Goal: Task Accomplishment & Management: Complete application form

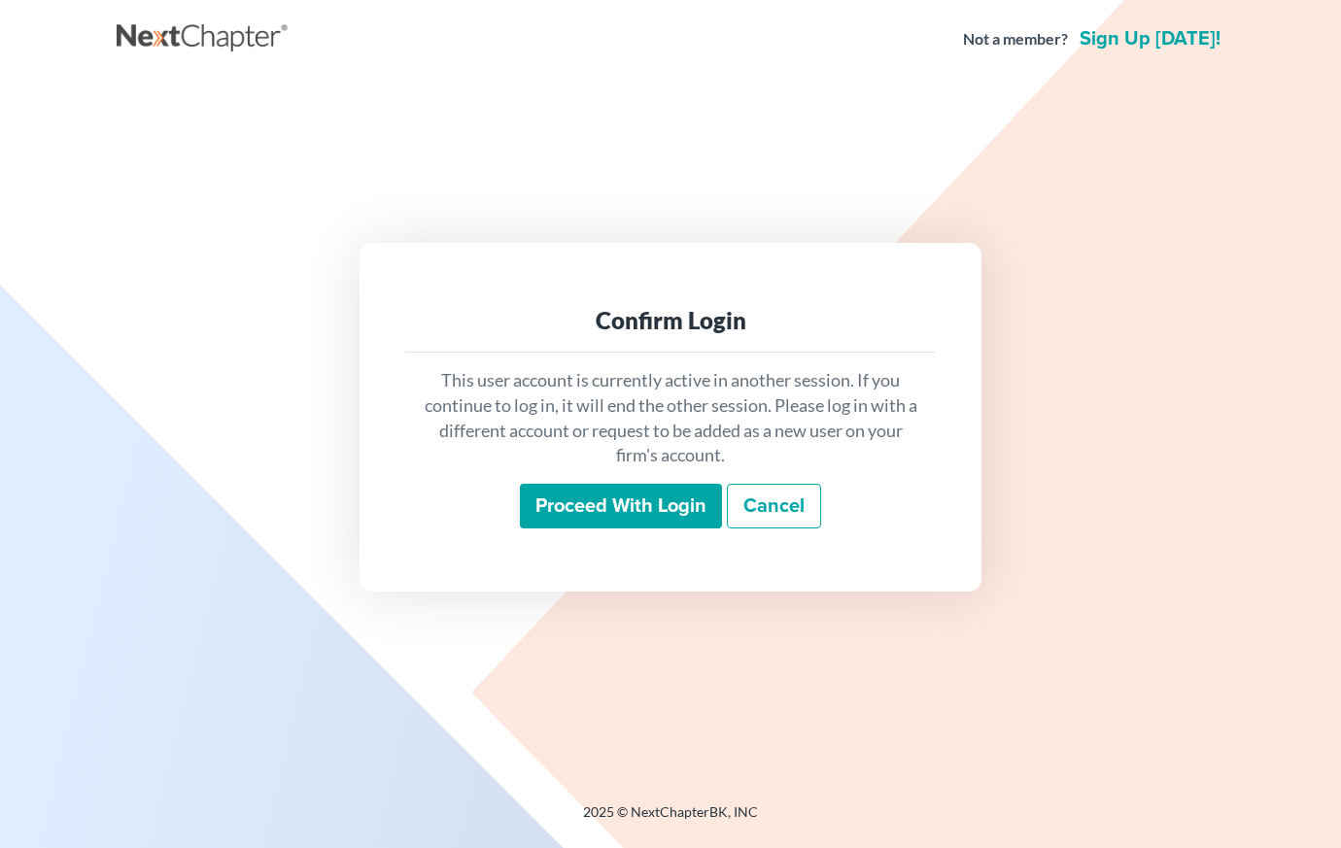
click at [612, 503] on input "Proceed with login" at bounding box center [621, 506] width 202 height 45
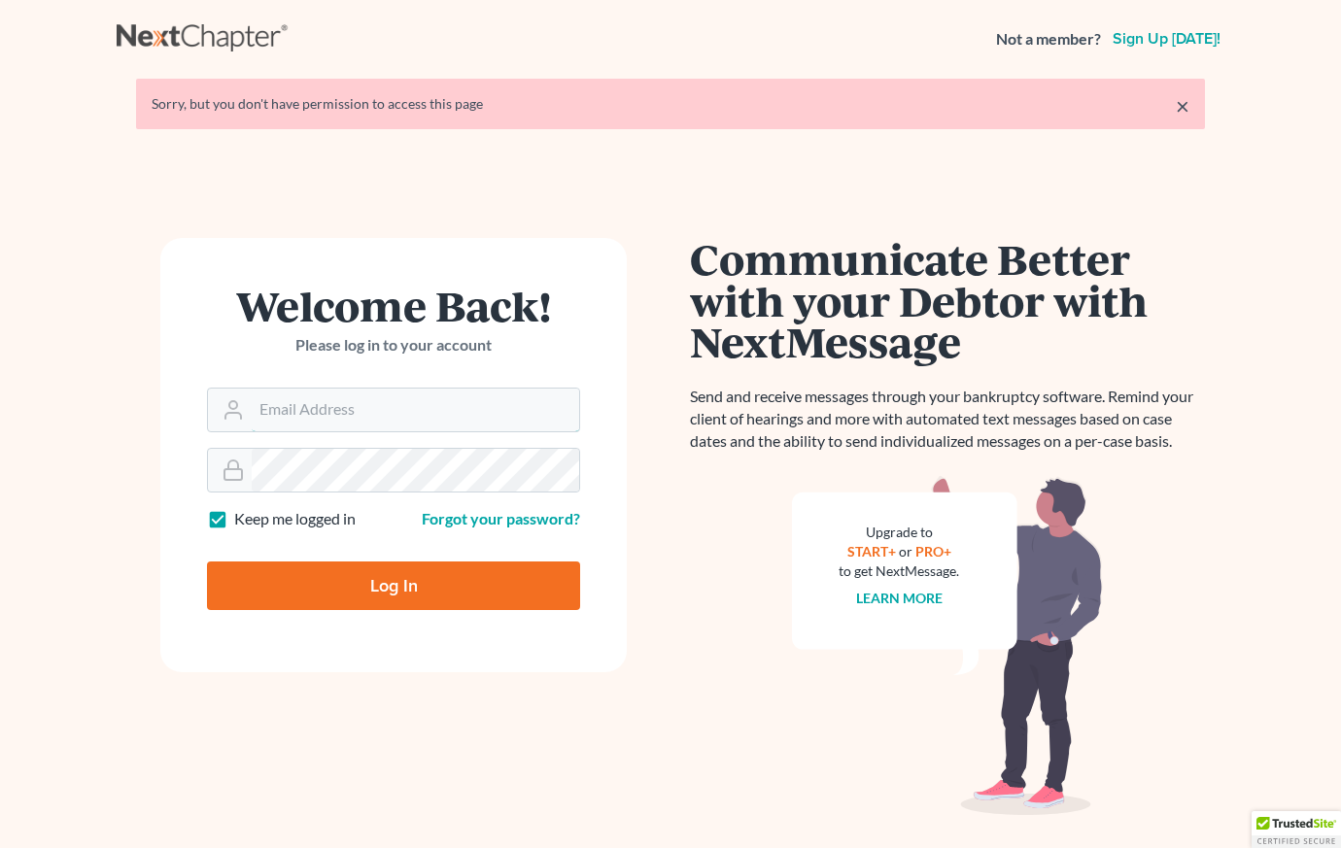
type input "kenweeden@att.net"
click at [269, 581] on input "Log In" at bounding box center [393, 585] width 373 height 49
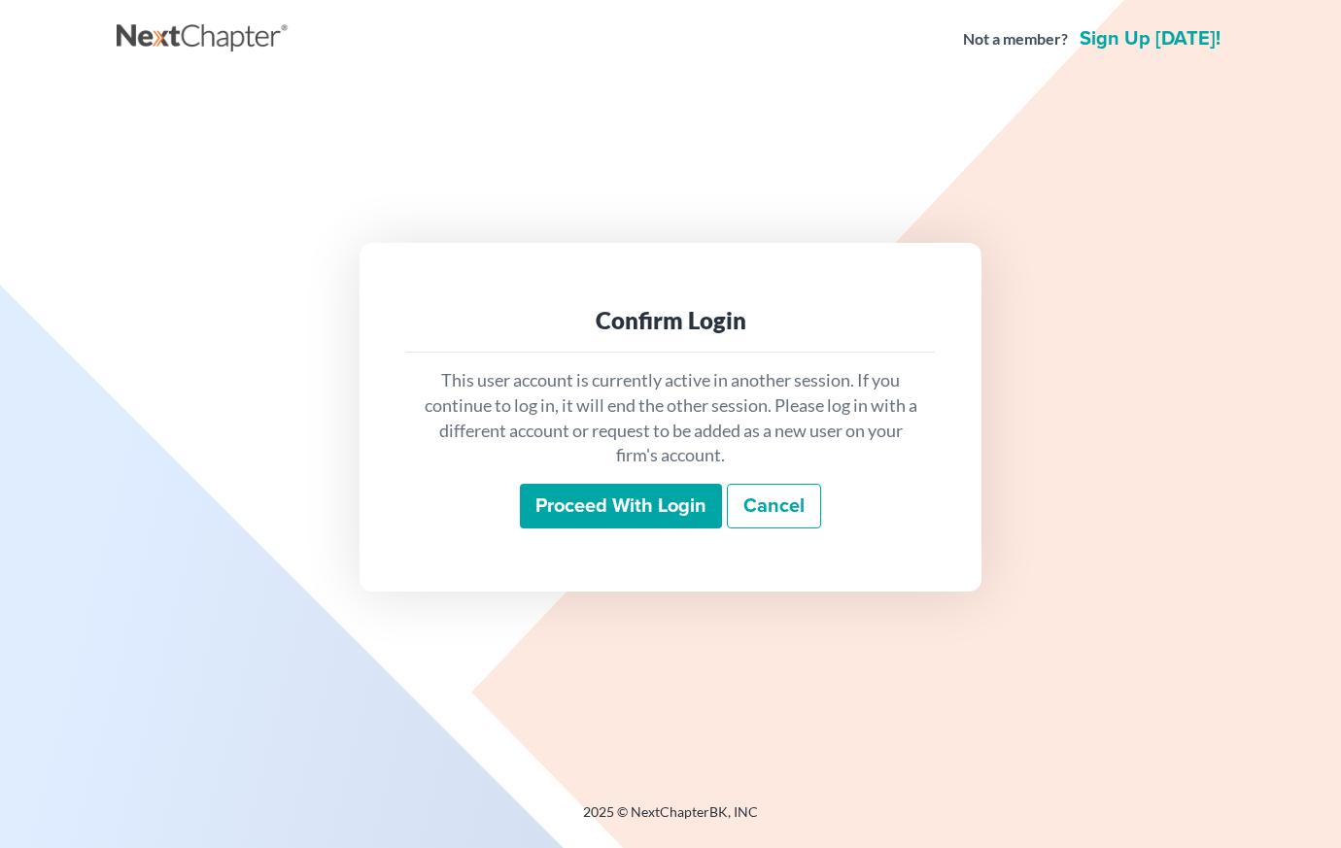
click at [658, 512] on input "Proceed with login" at bounding box center [621, 506] width 202 height 45
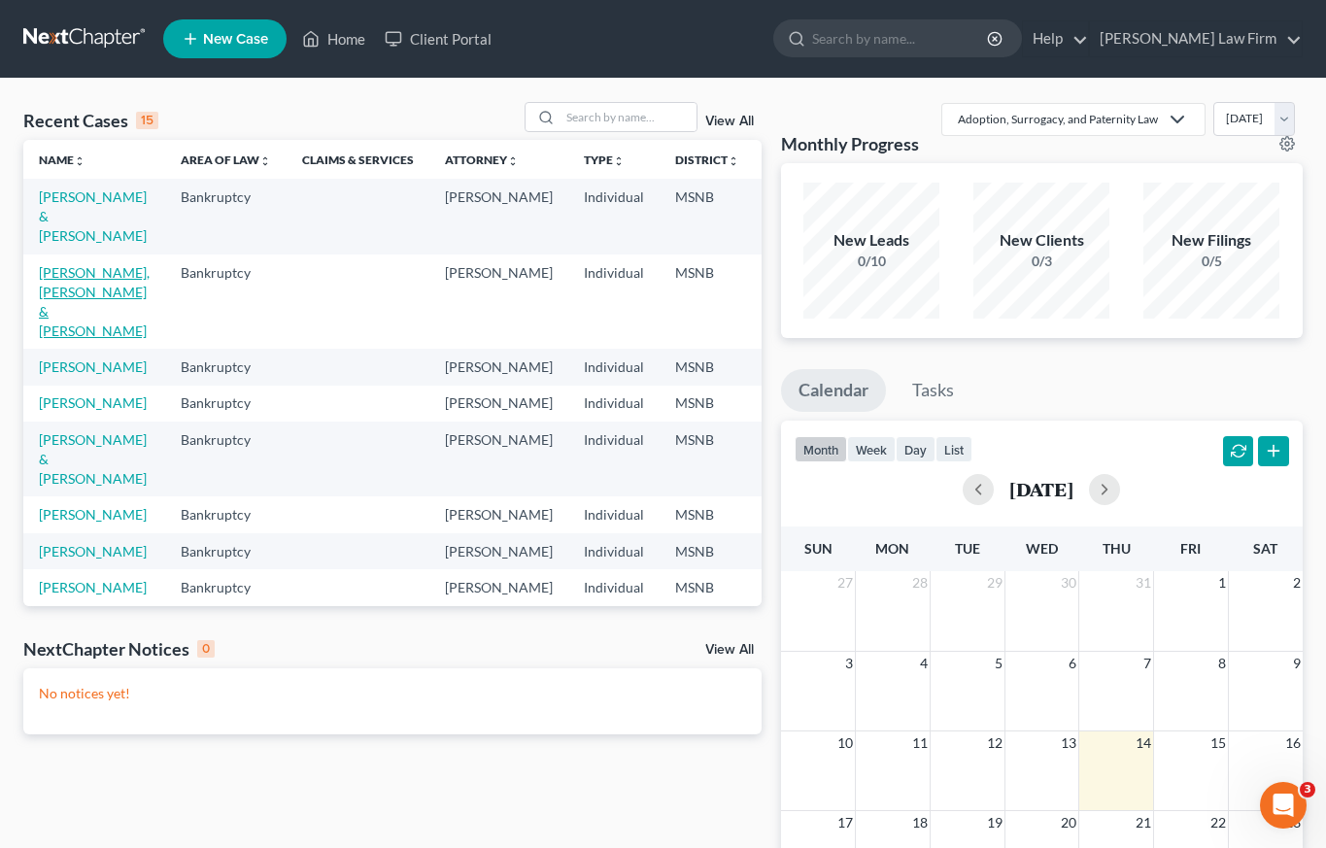
click at [64, 298] on link "Herman, Jairrick & Anglee" at bounding box center [94, 301] width 111 height 75
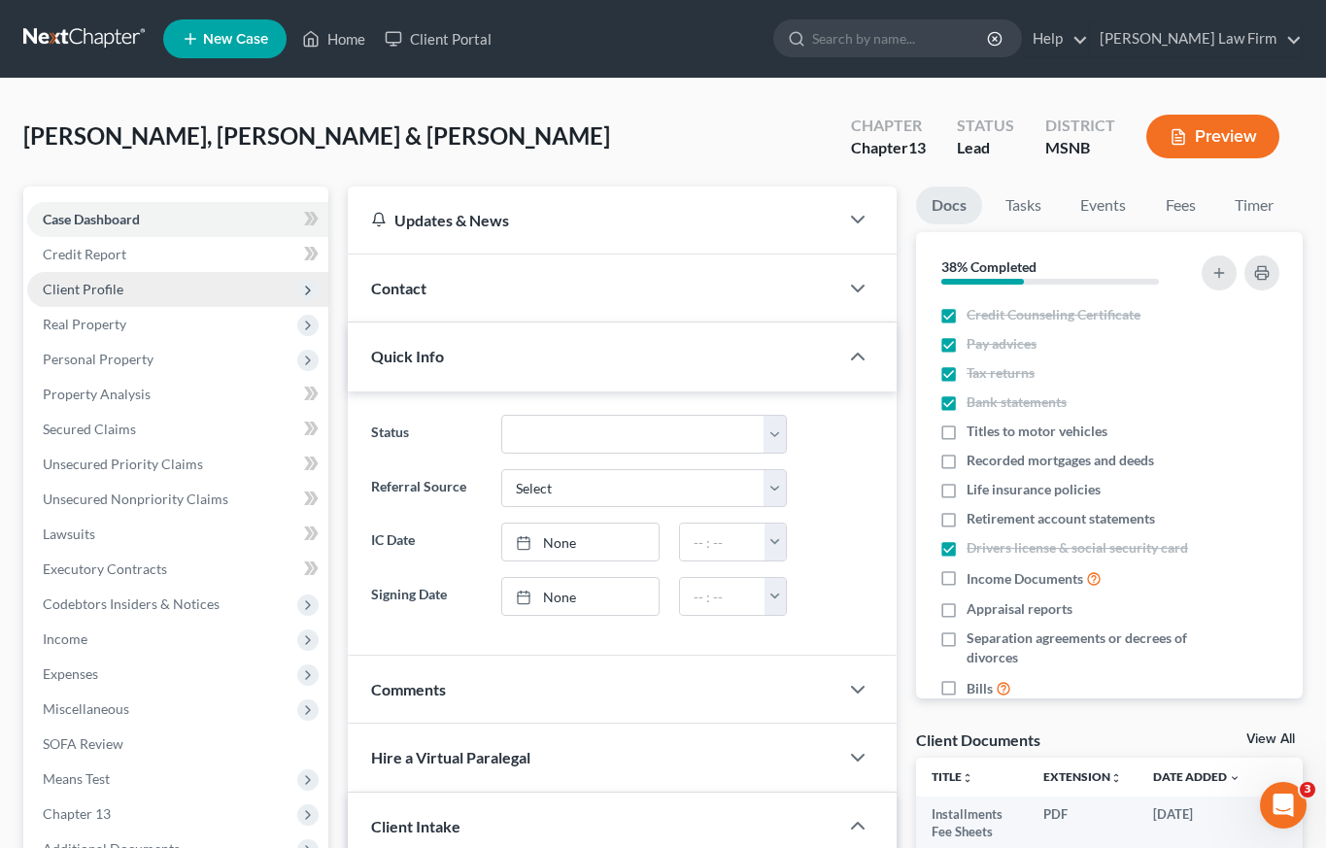
click at [109, 289] on span "Client Profile" at bounding box center [83, 289] width 81 height 17
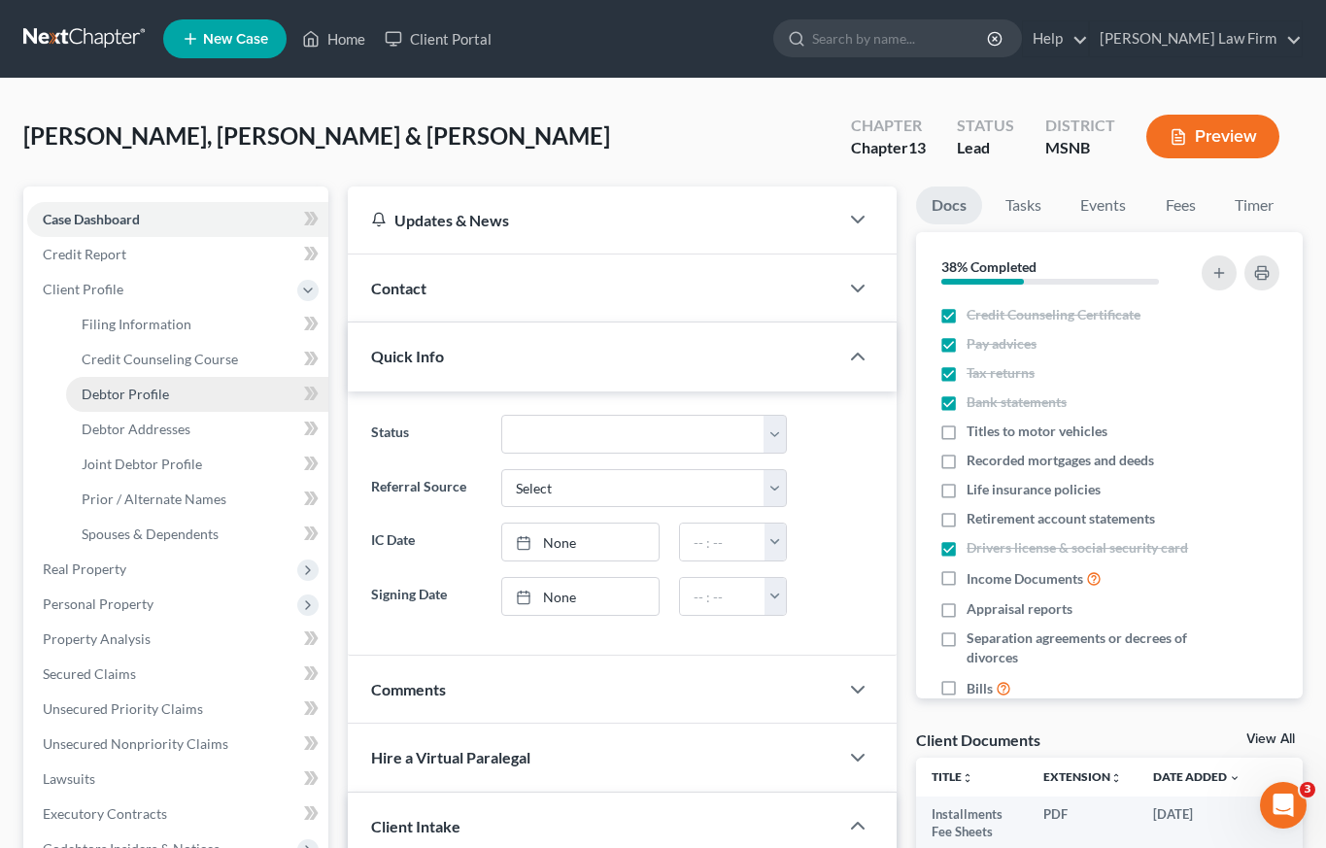
click at [121, 405] on link "Debtor Profile" at bounding box center [197, 394] width 262 height 35
select select "1"
select select "4"
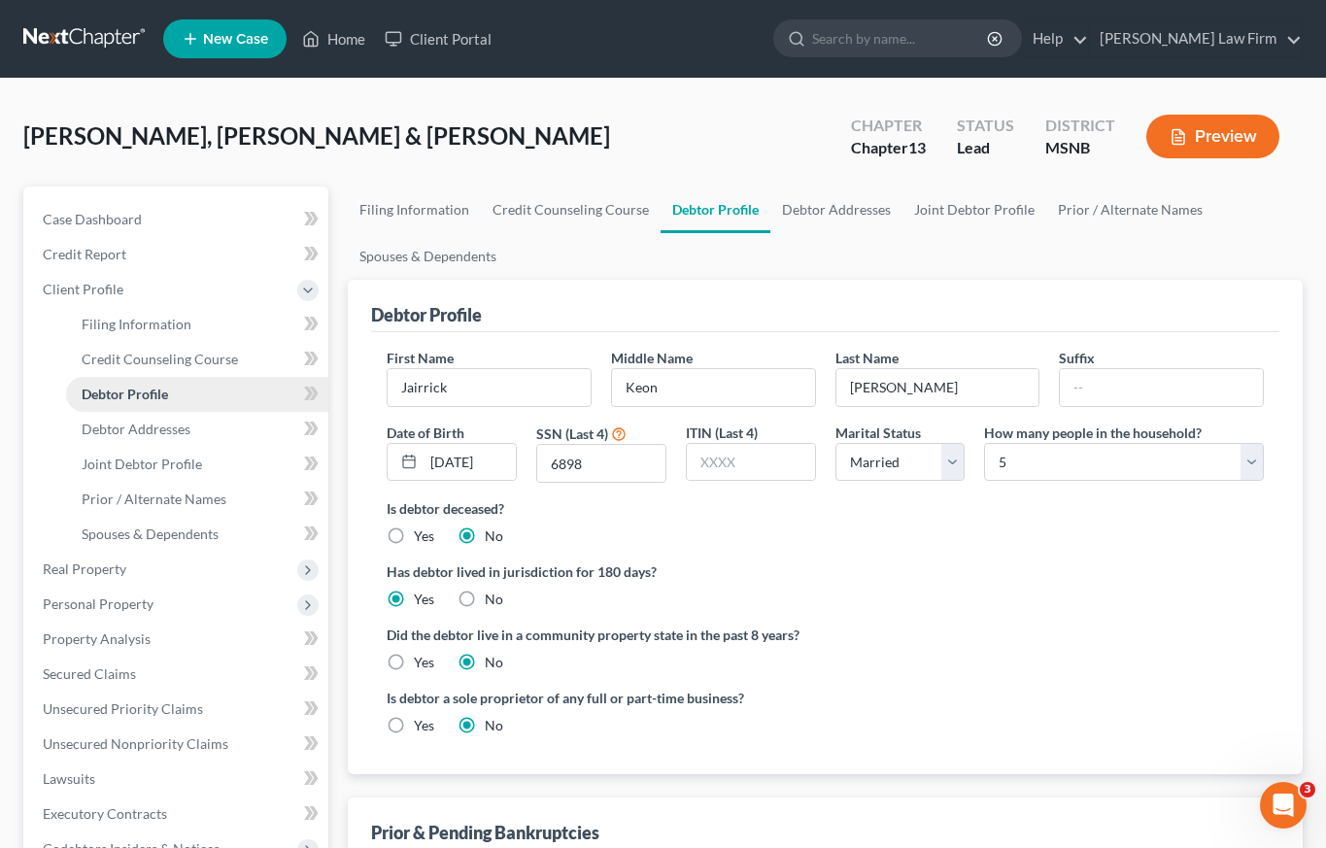
radio input "true"
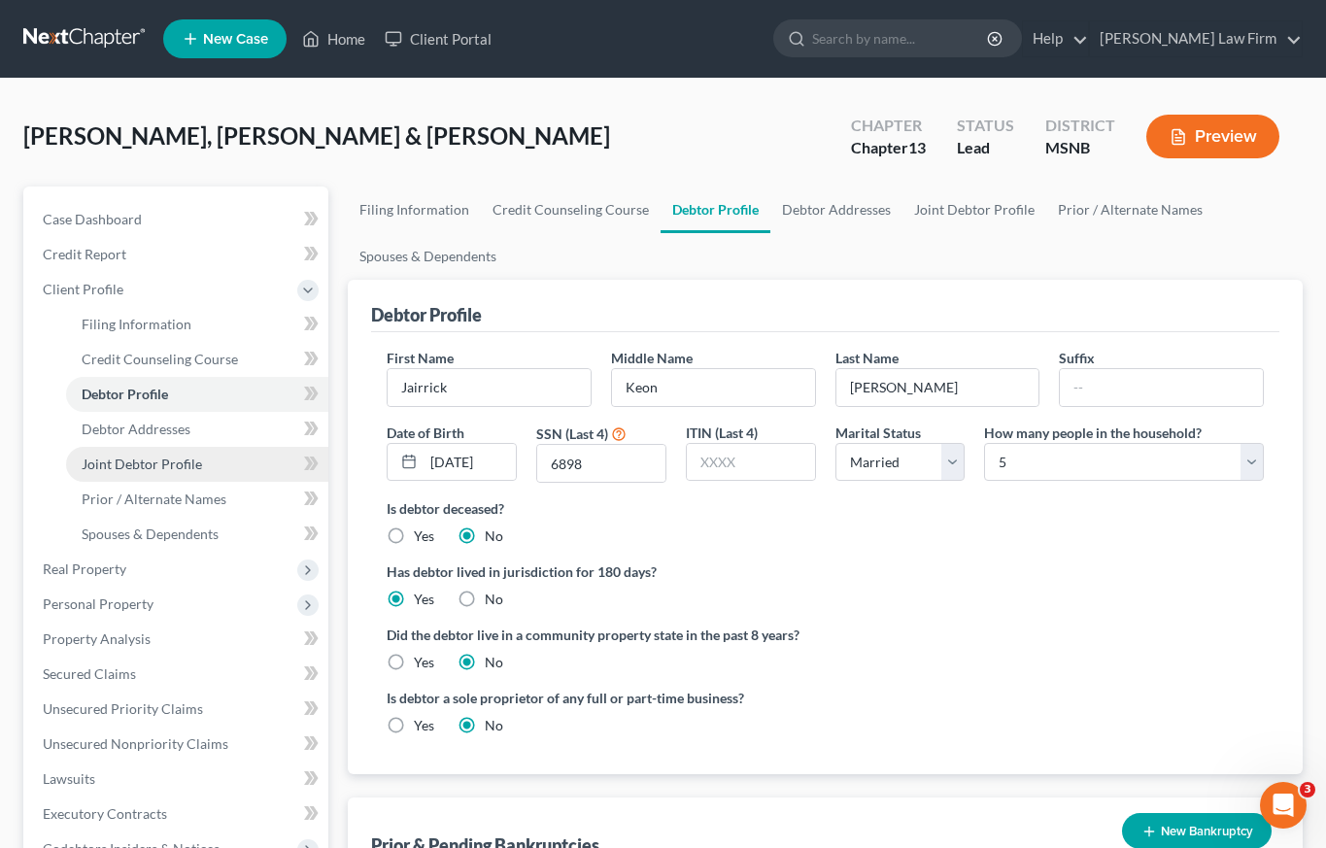
click at [117, 471] on span "Joint Debtor Profile" at bounding box center [142, 464] width 120 height 17
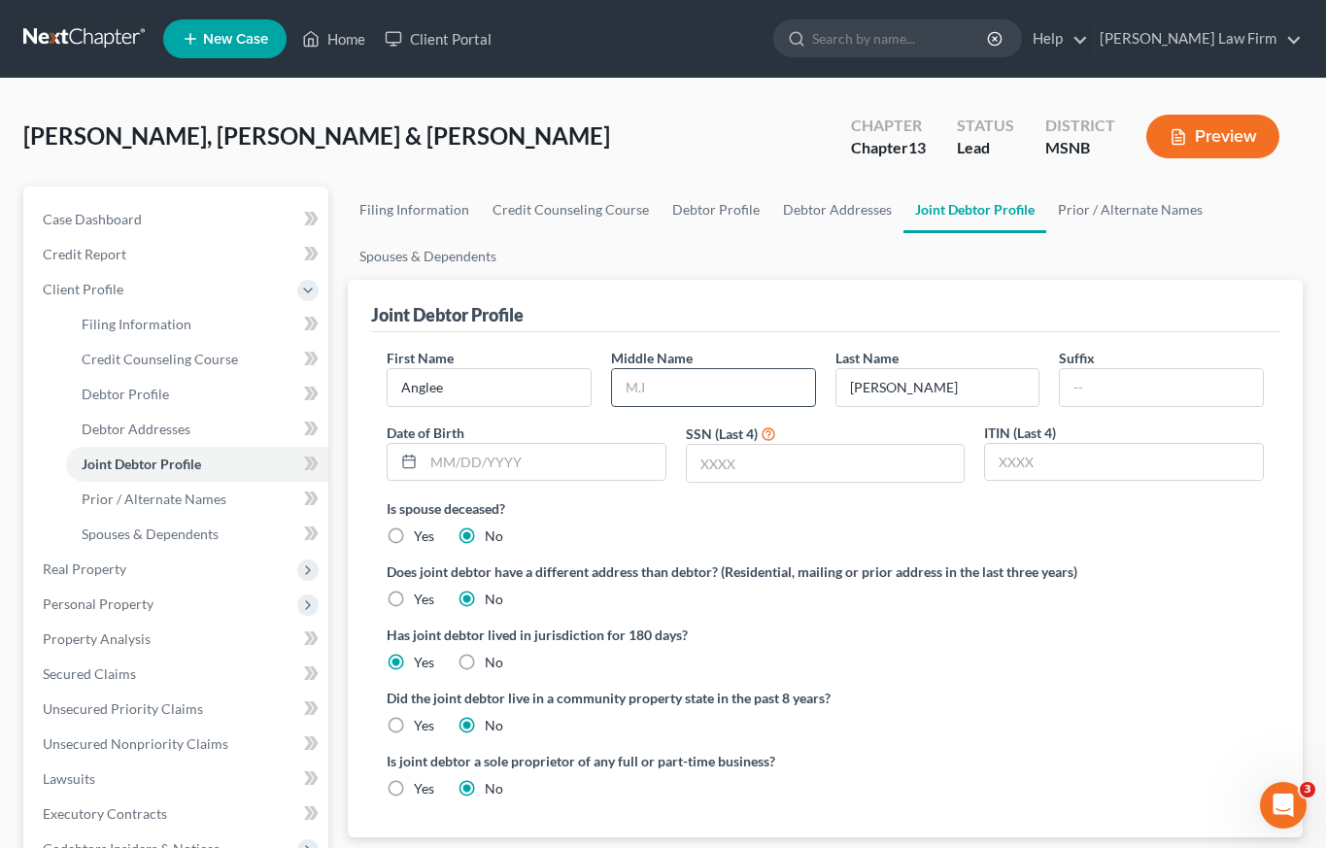
click at [684, 392] on input "text" at bounding box center [713, 387] width 203 height 37
type input "Jasmond"
click at [764, 464] on input "text" at bounding box center [826, 463] width 278 height 37
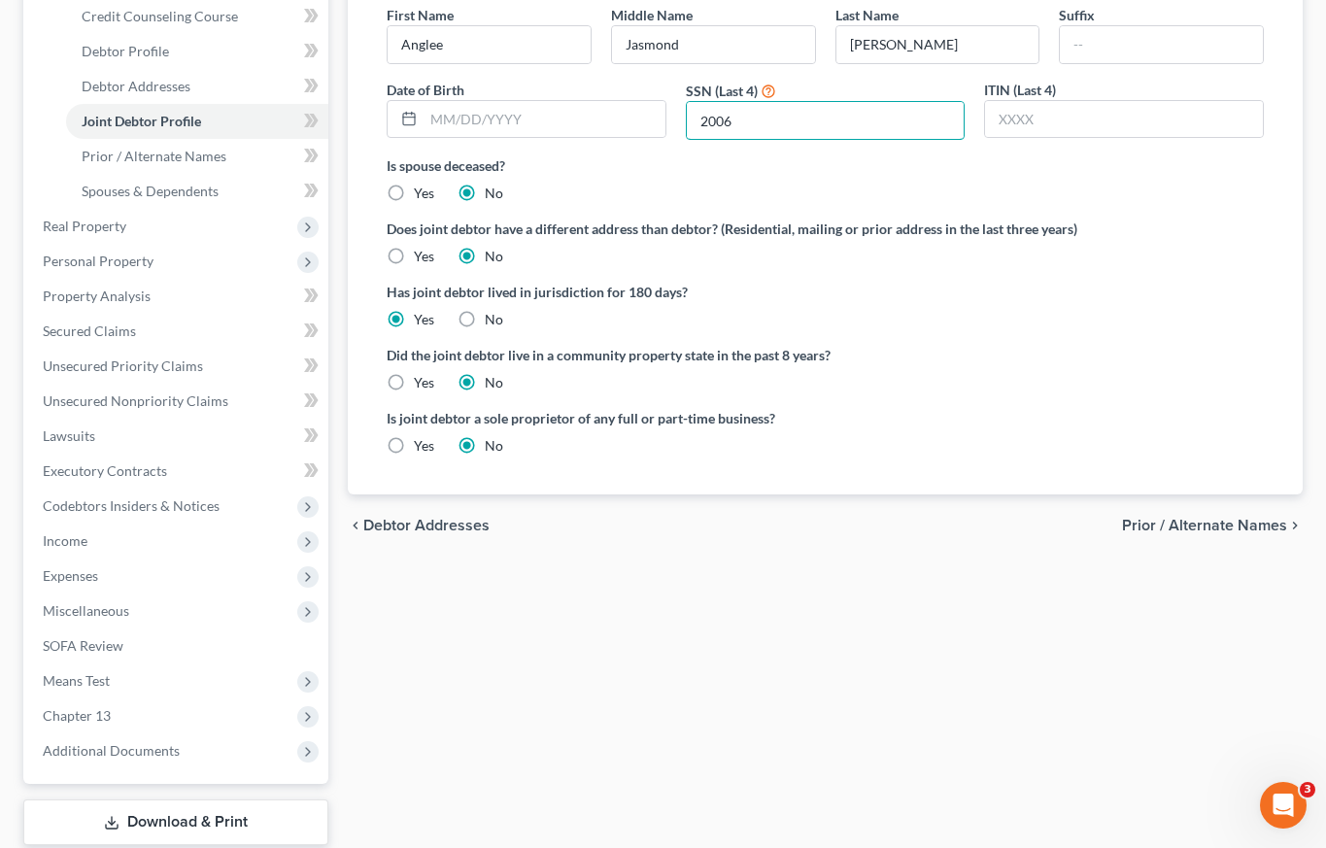
scroll to position [464, 0]
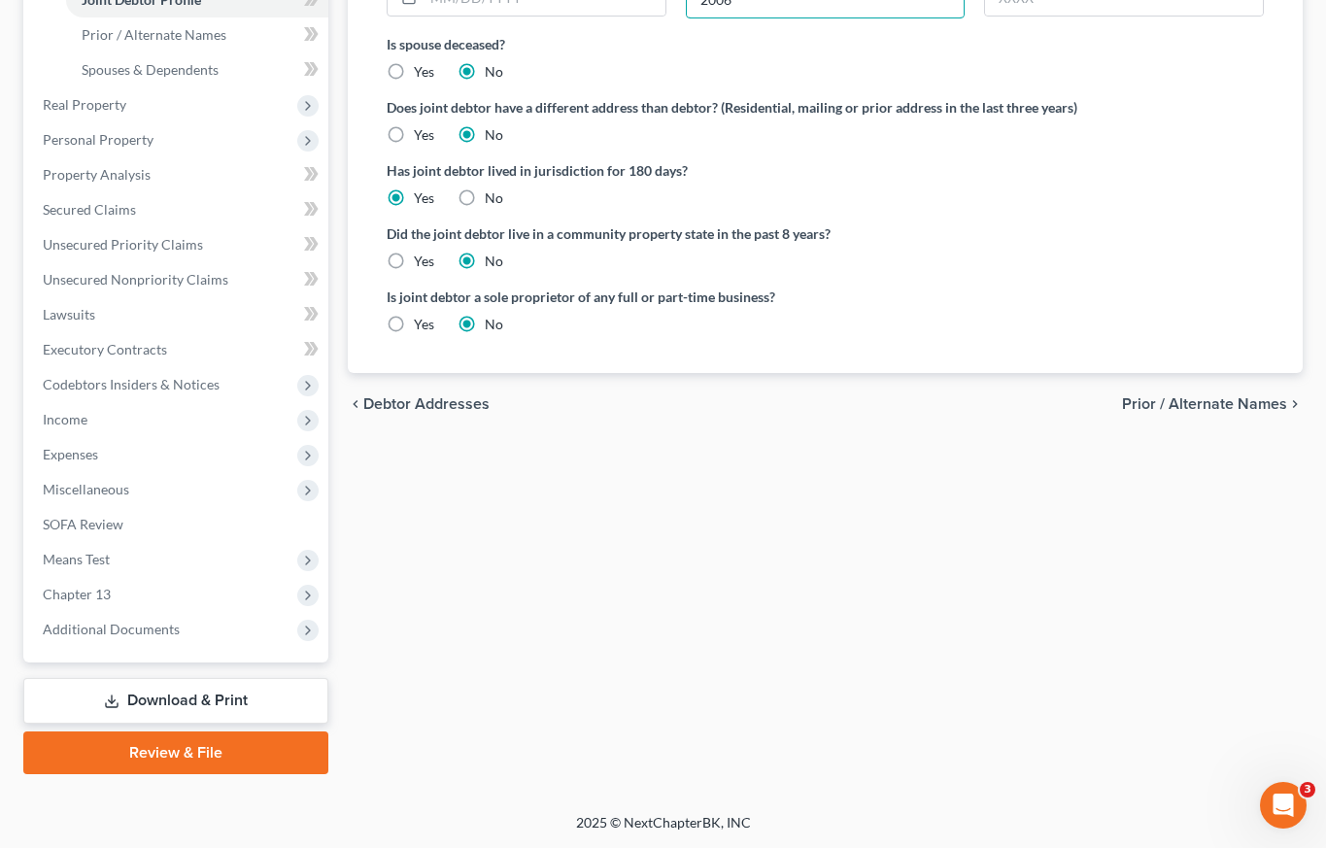
type input "2006"
click at [1195, 403] on span "Prior / Alternate Names" at bounding box center [1204, 404] width 165 height 16
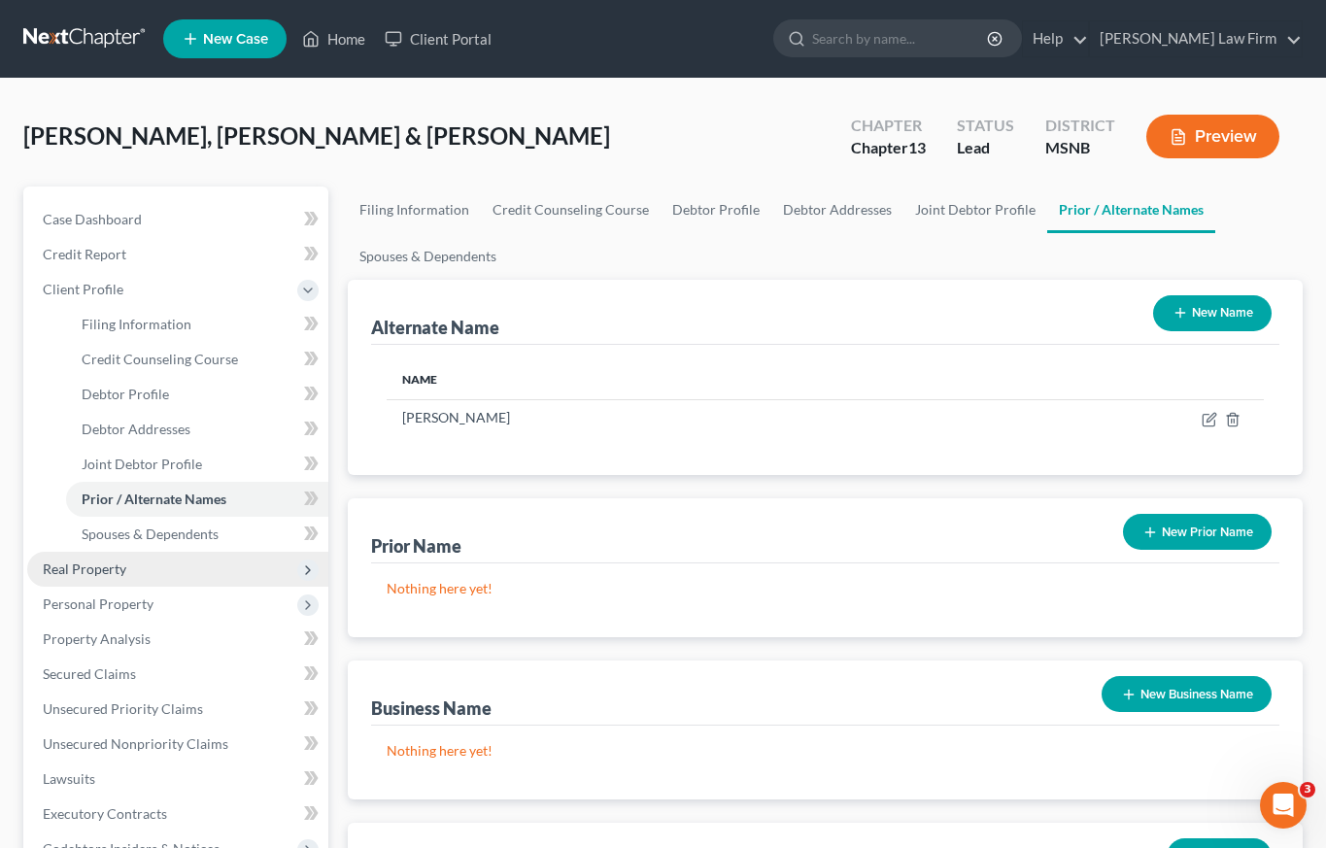
click at [106, 572] on span "Real Property" at bounding box center [85, 568] width 84 height 17
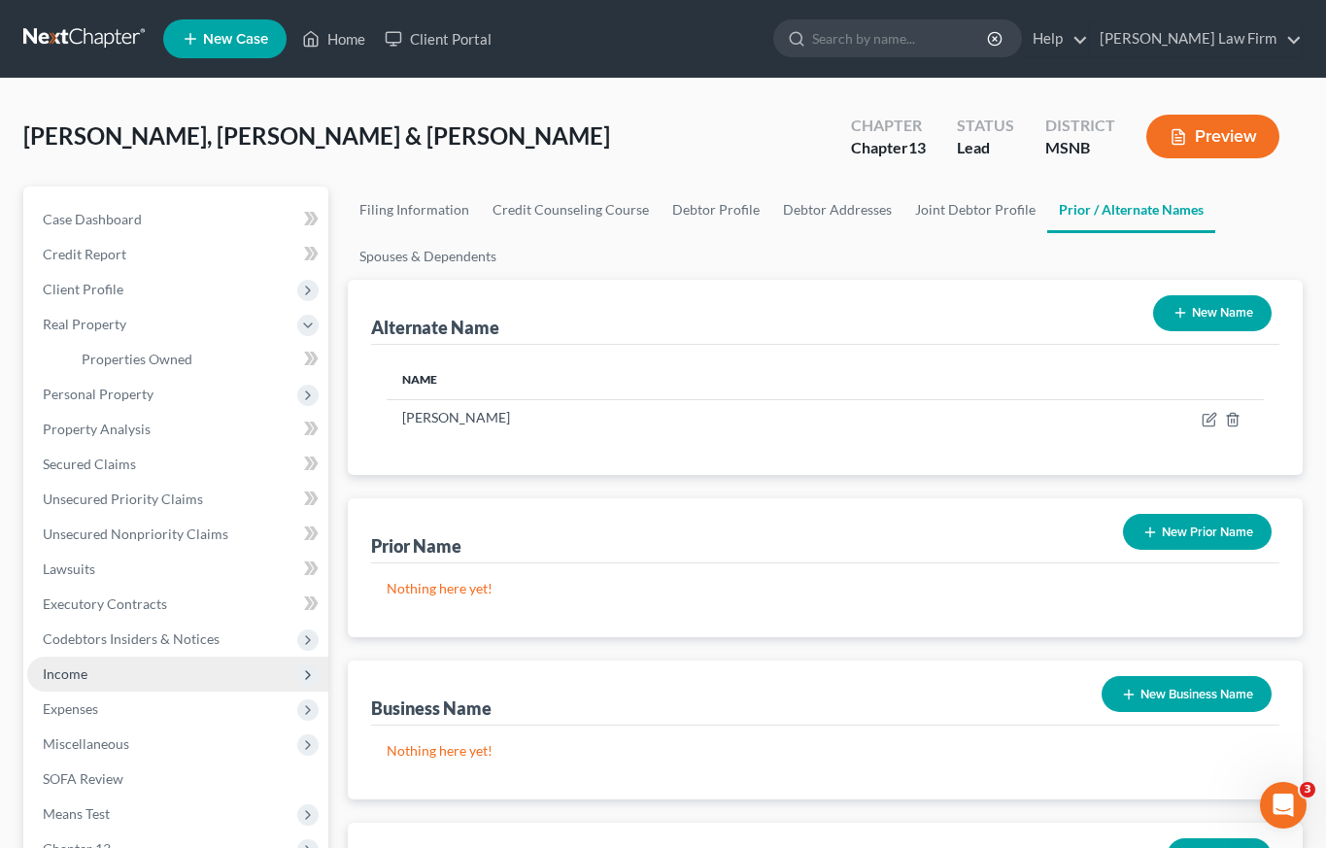
click at [76, 678] on span "Income" at bounding box center [65, 673] width 45 height 17
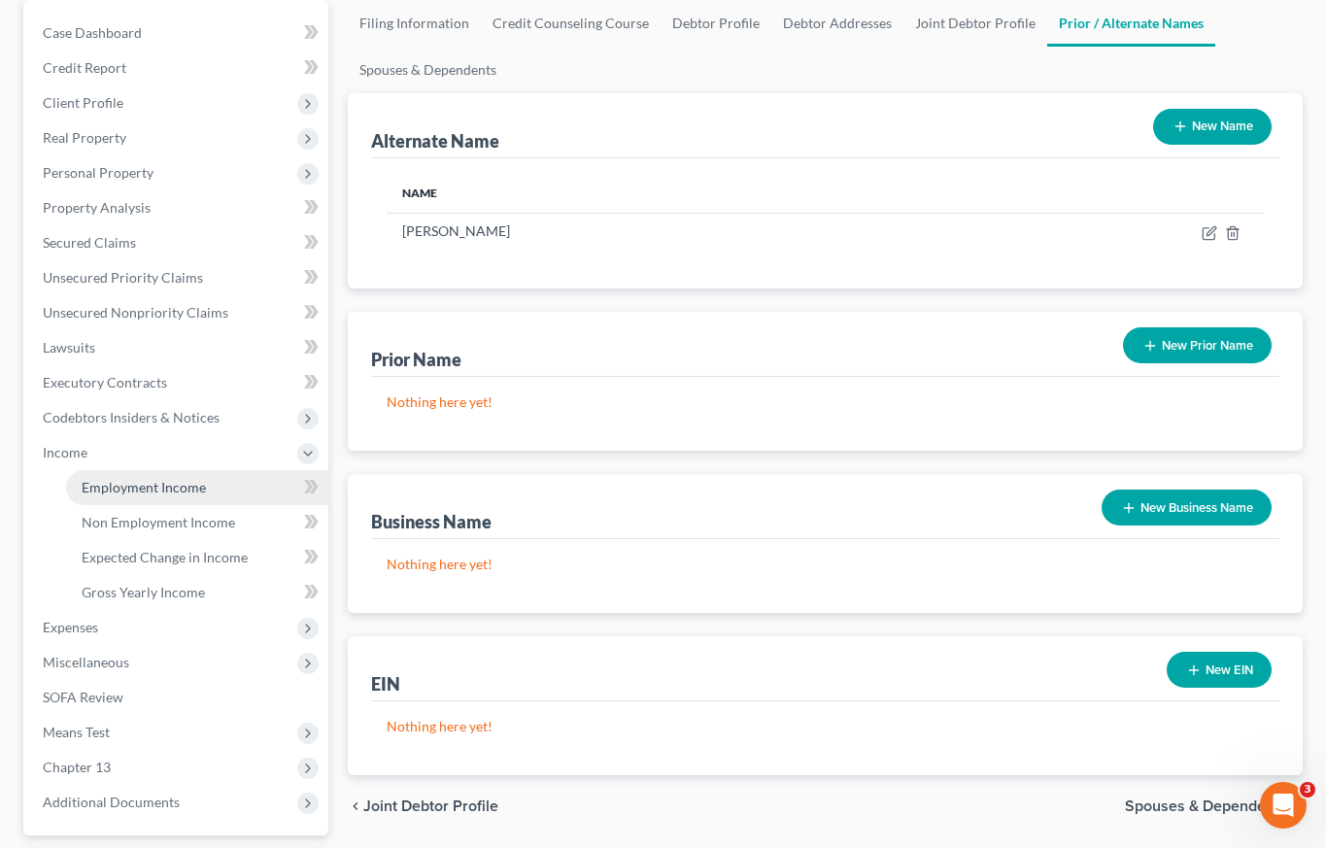
scroll to position [255, 0]
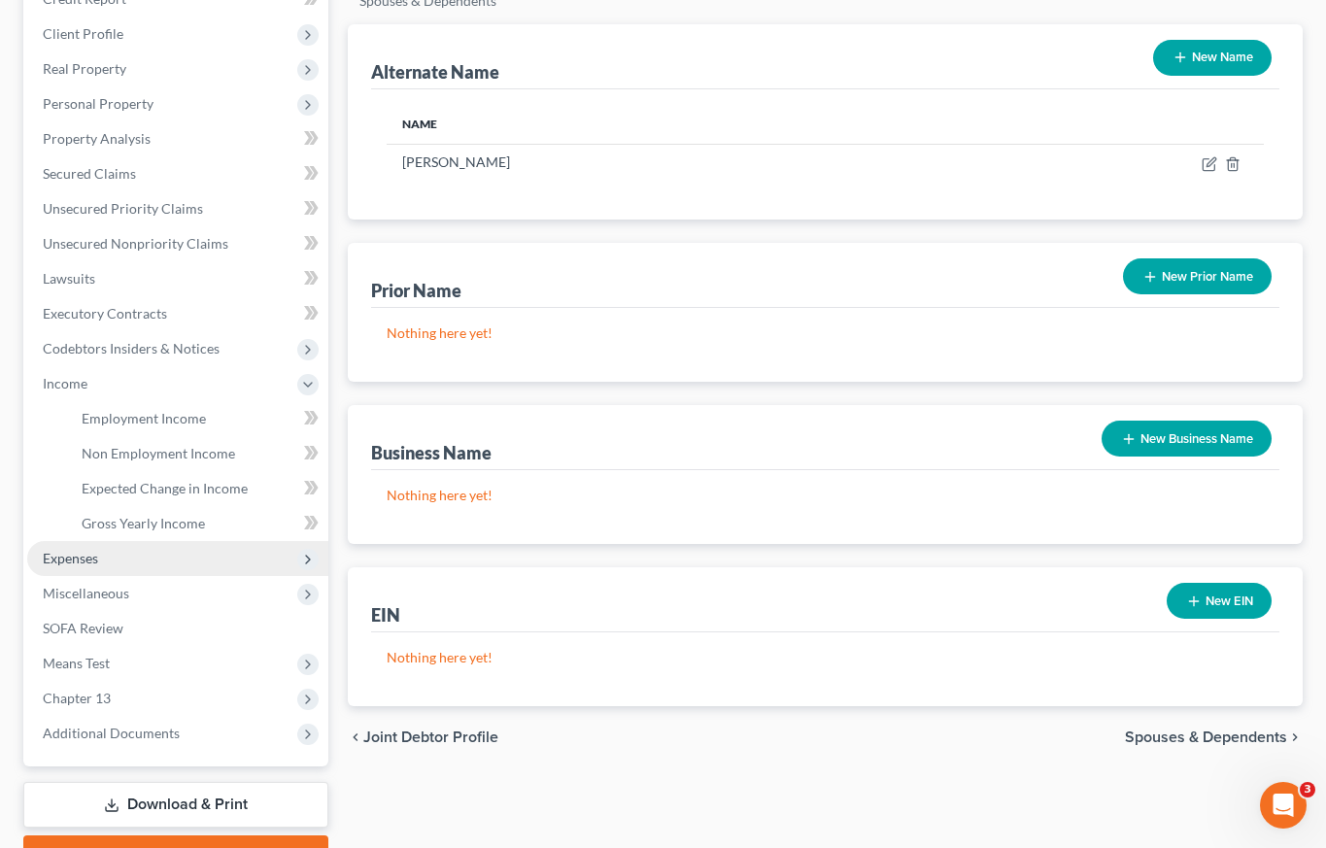
click at [78, 560] on span "Expenses" at bounding box center [70, 558] width 55 height 17
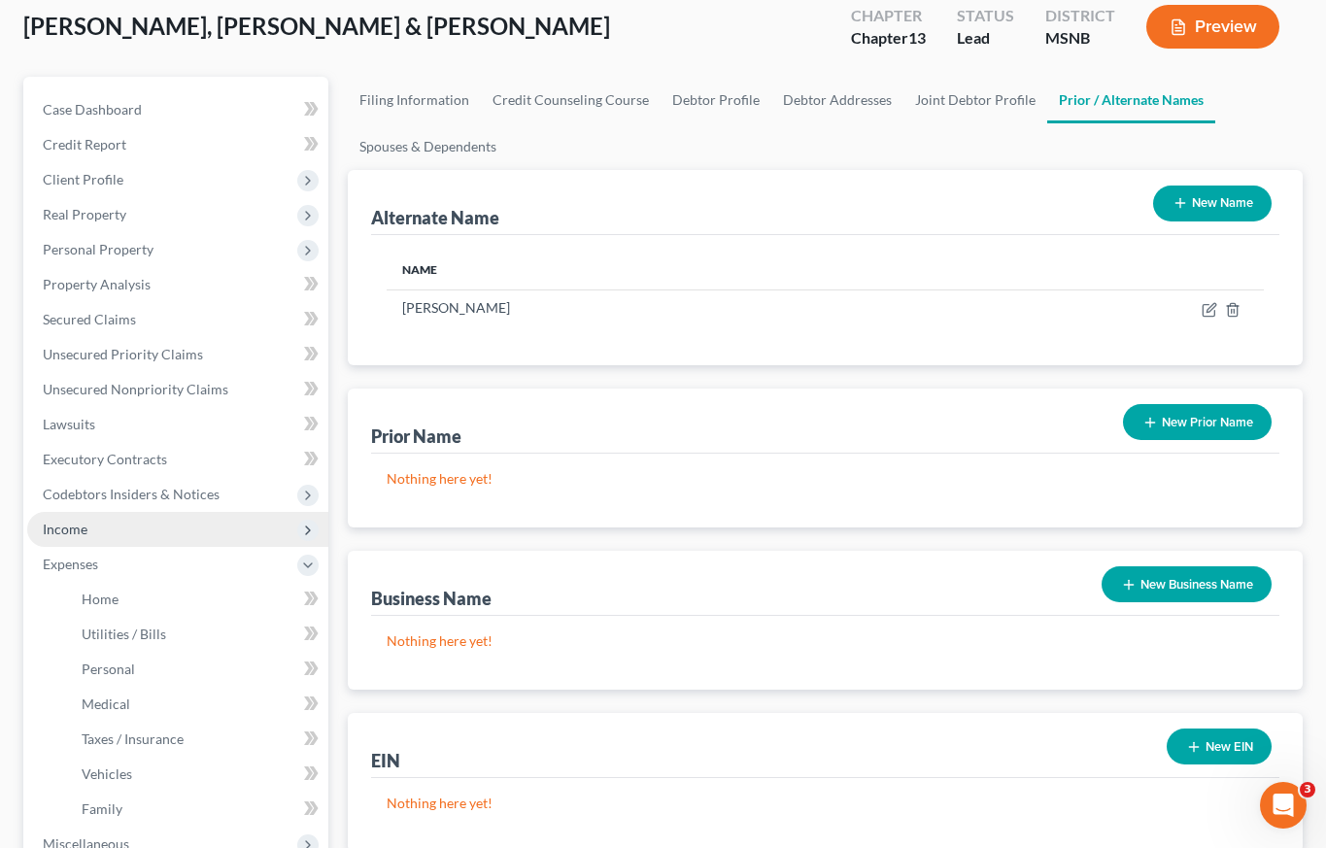
scroll to position [109, 0]
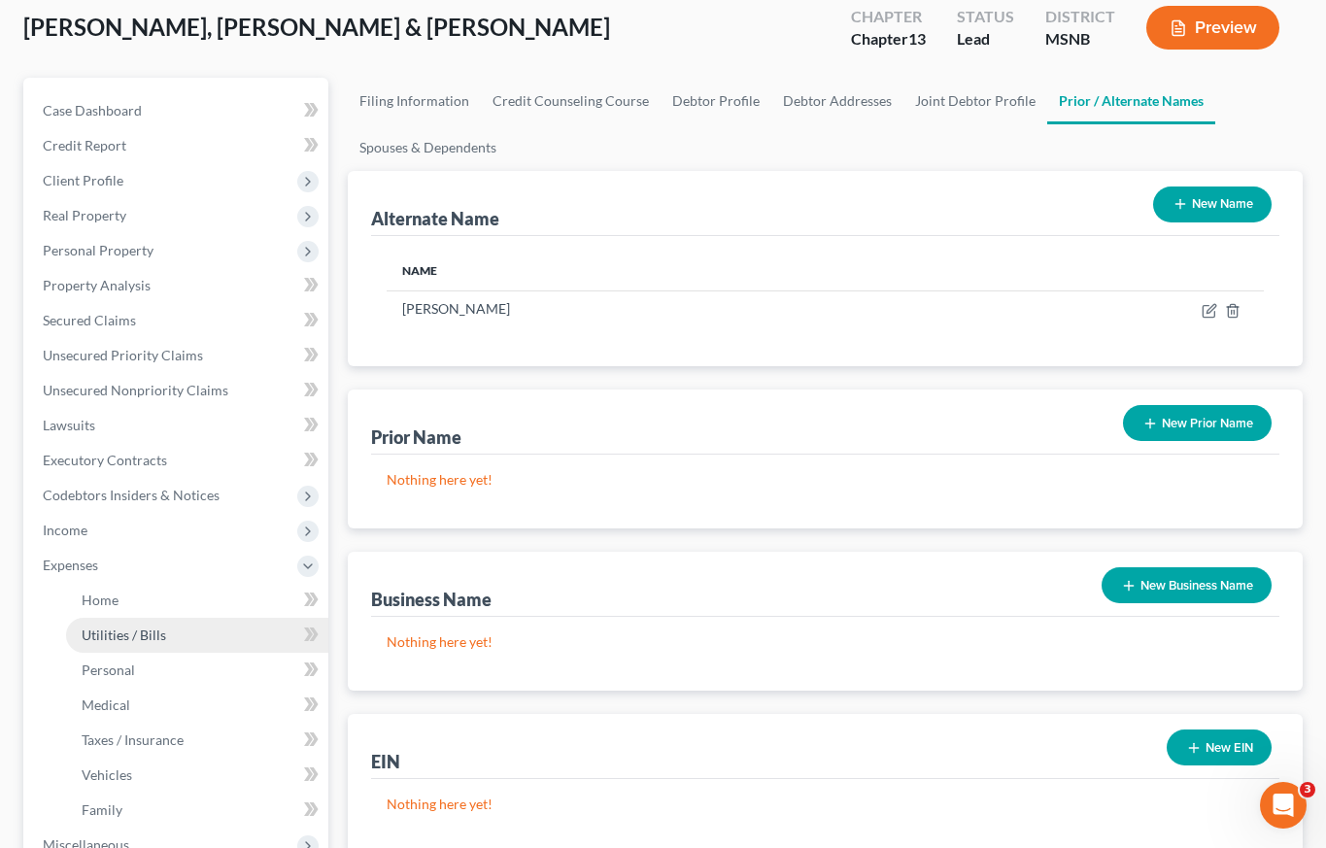
click at [113, 633] on span "Utilities / Bills" at bounding box center [124, 635] width 85 height 17
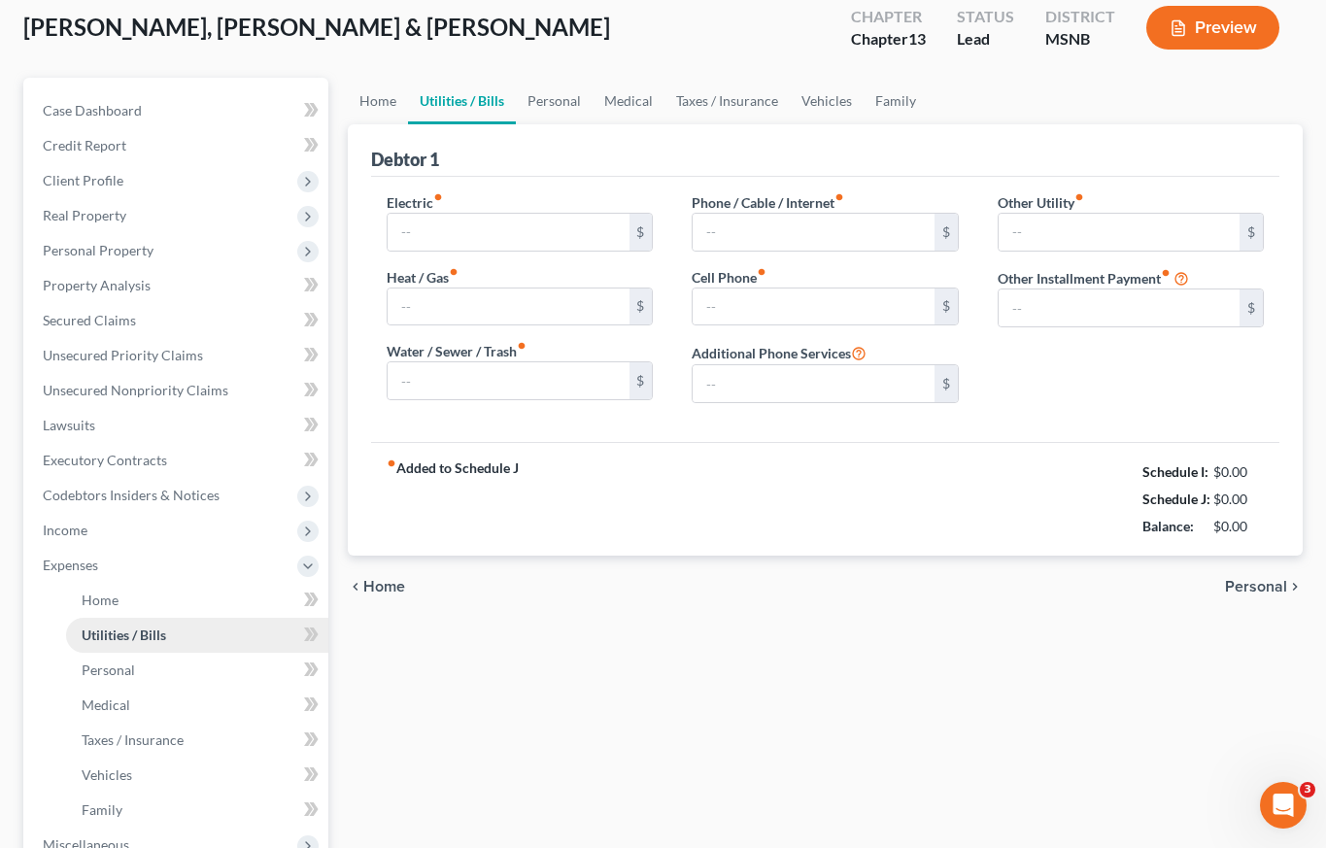
type input "270.00"
type input "0.00"
type input "151.00"
type input "88.00"
type input "160.00"
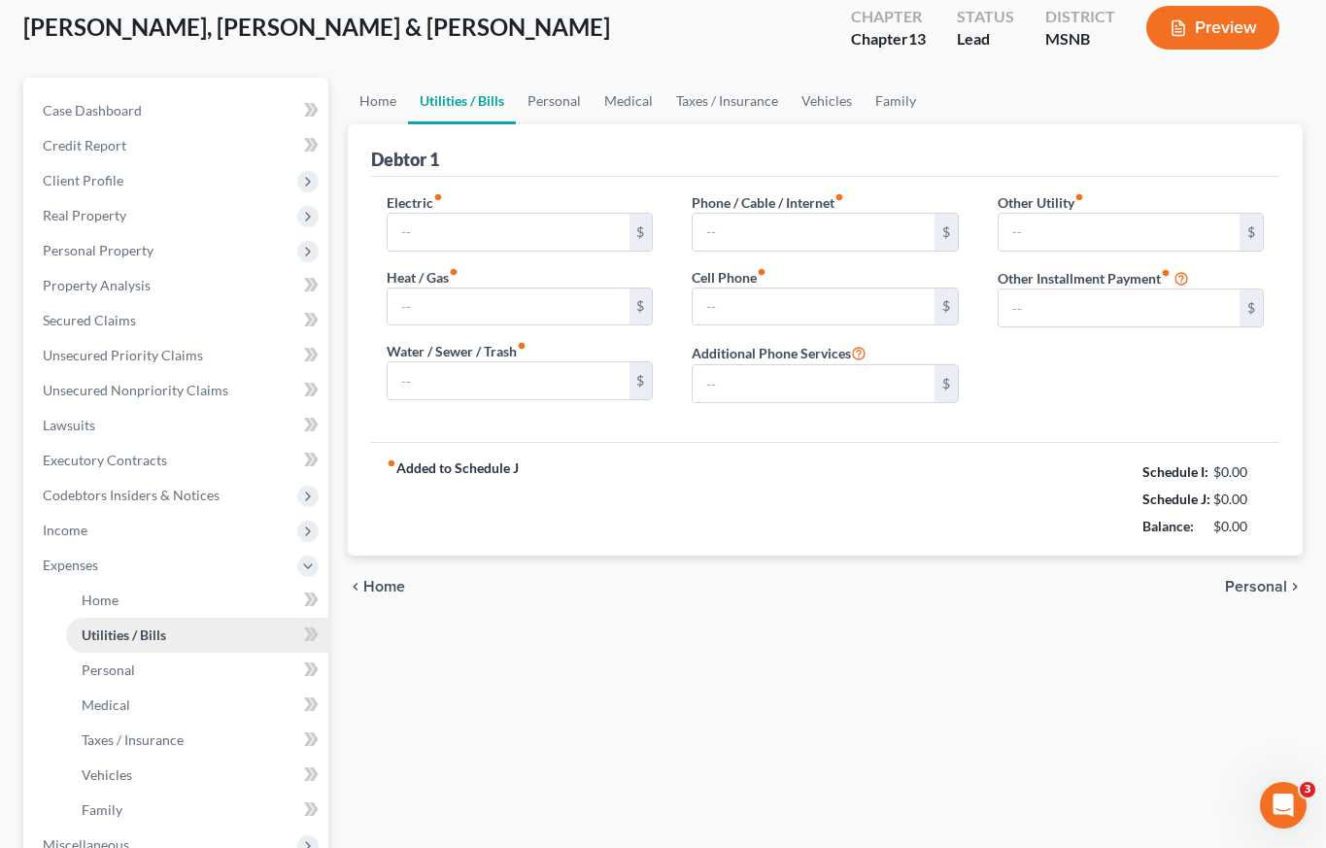
type input "0.00"
type input "51.51"
type input "Aaron's rent to own - modified monthly payment during Ch 13 plan"
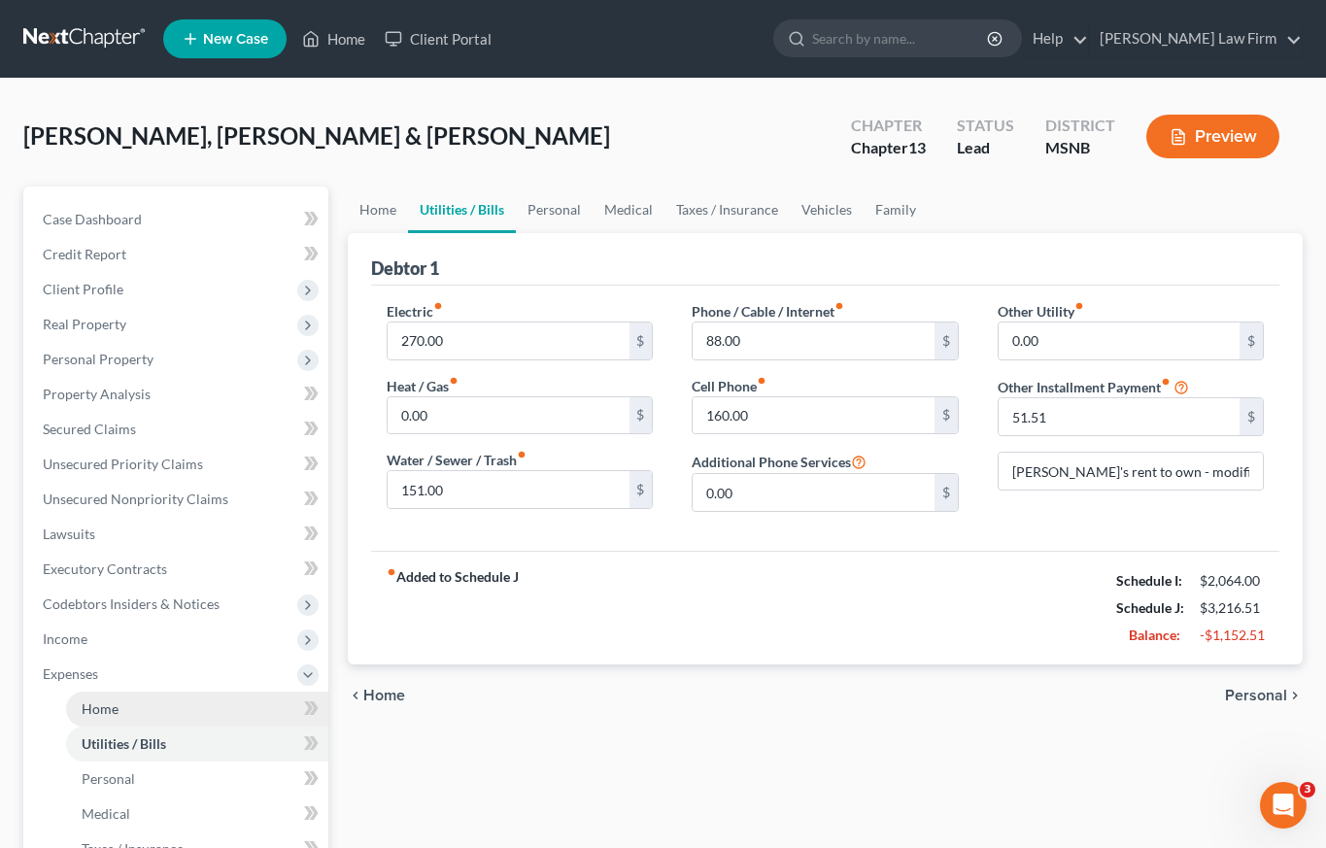
click at [99, 707] on span "Home" at bounding box center [100, 708] width 37 height 17
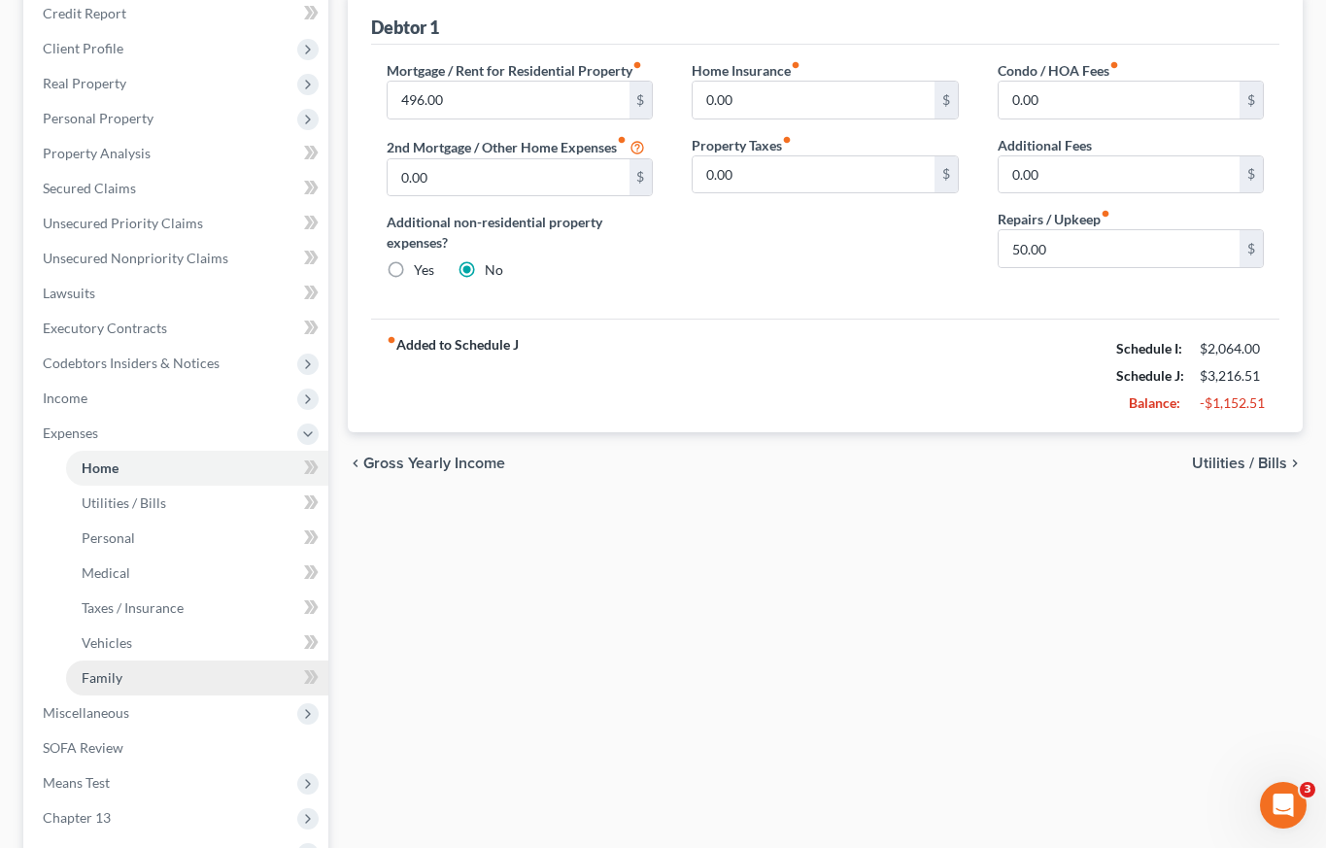
scroll to position [245, 0]
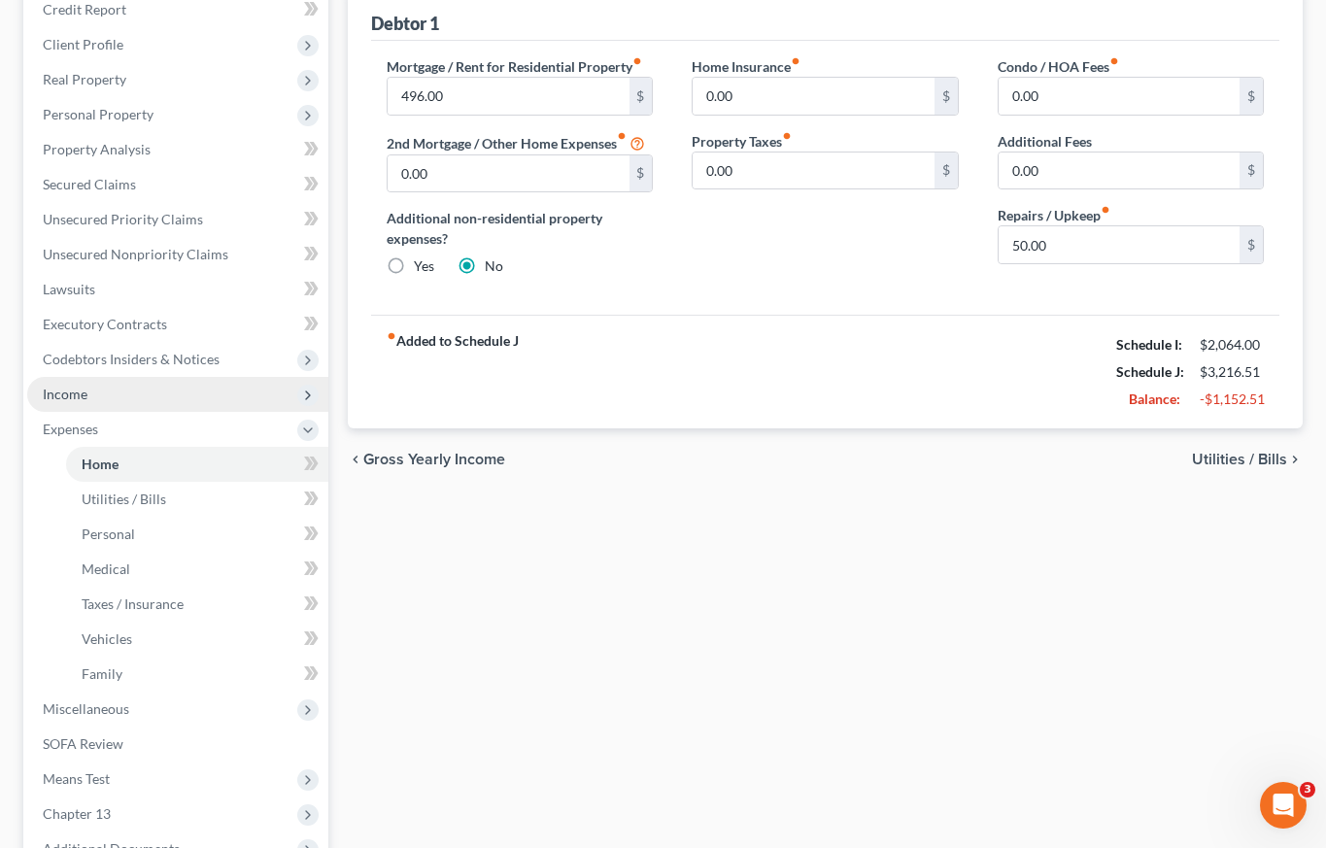
click at [82, 394] on span "Income" at bounding box center [65, 394] width 45 height 17
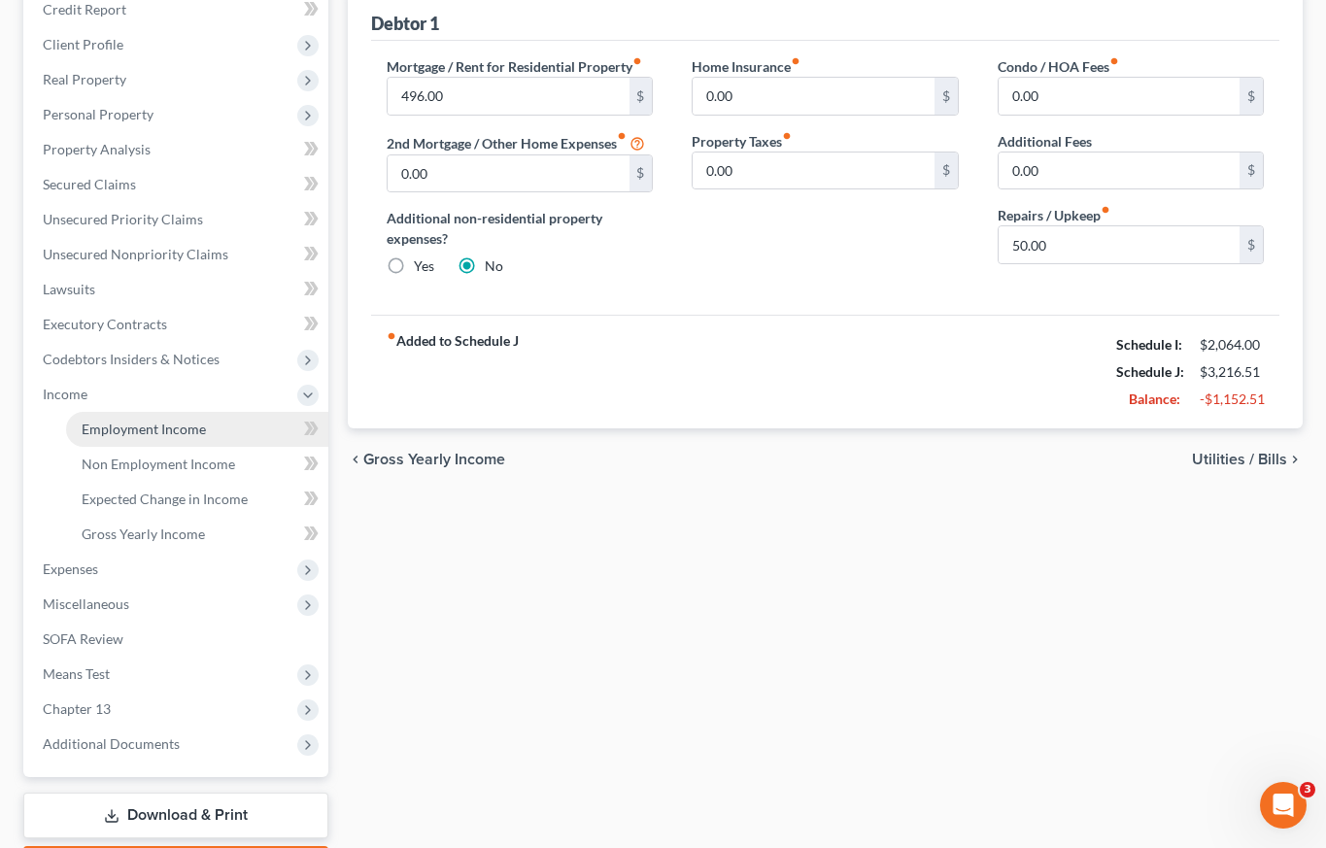
click at [106, 431] on span "Employment Income" at bounding box center [144, 429] width 124 height 17
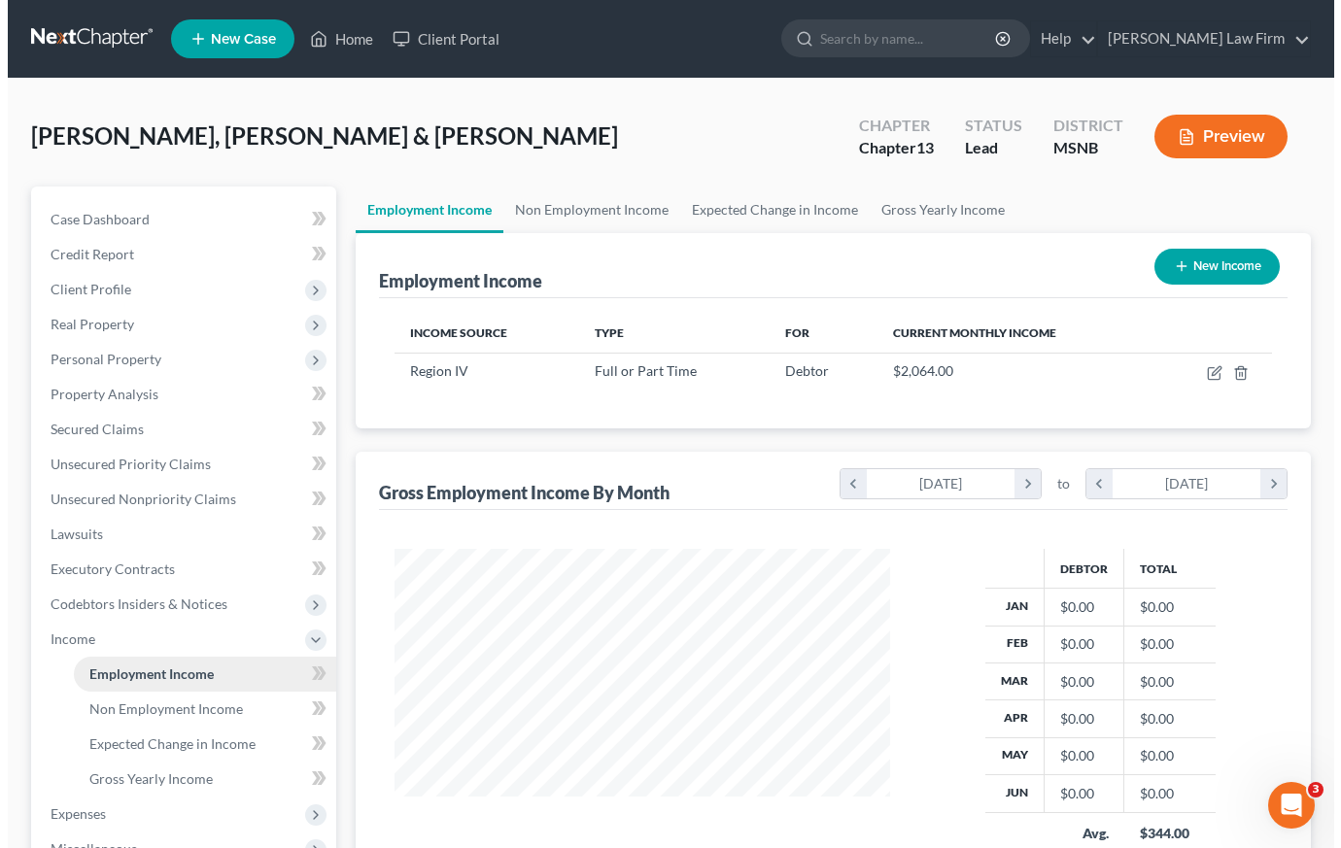
scroll to position [349, 534]
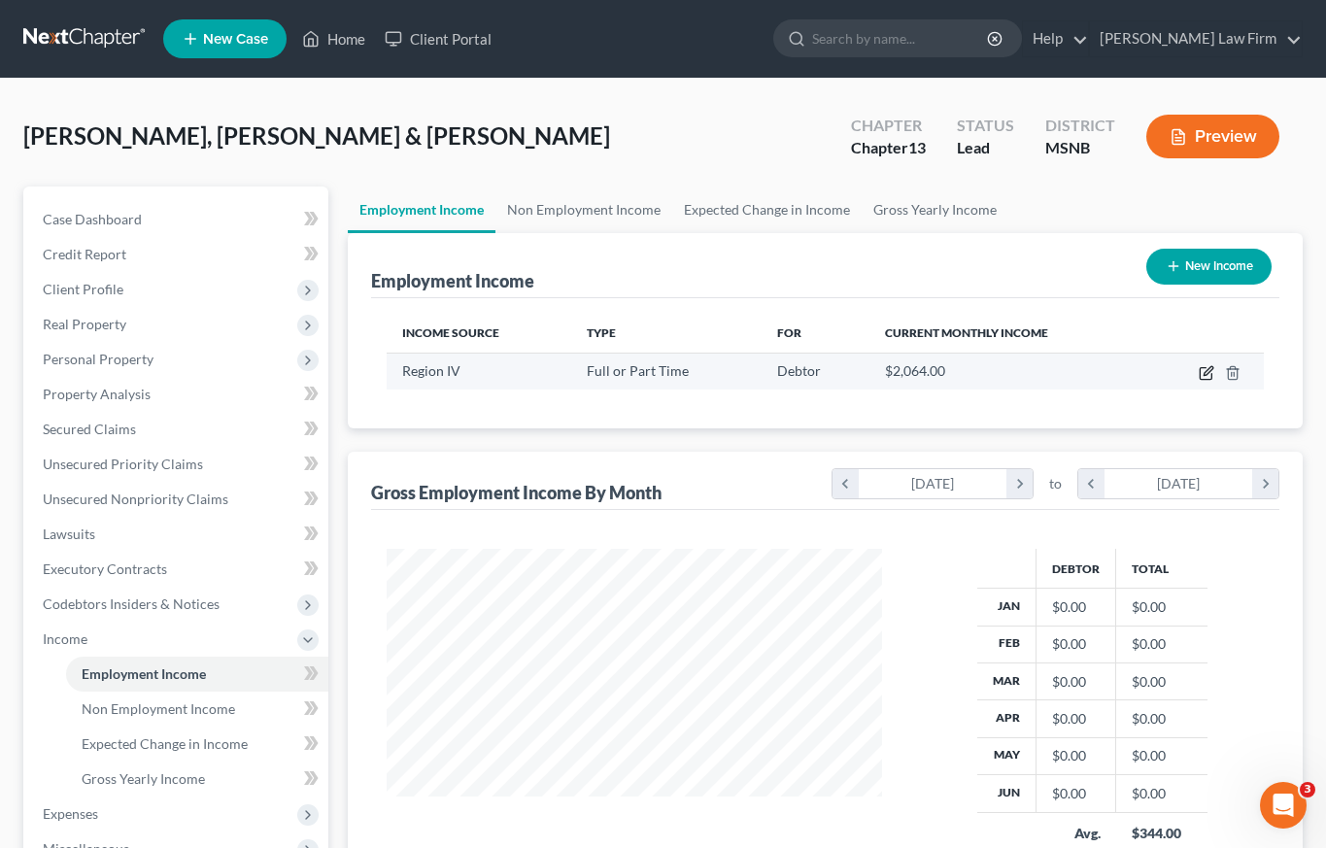
click at [1209, 372] on icon "button" at bounding box center [1207, 373] width 16 height 16
select select "0"
select select "25"
select select "0"
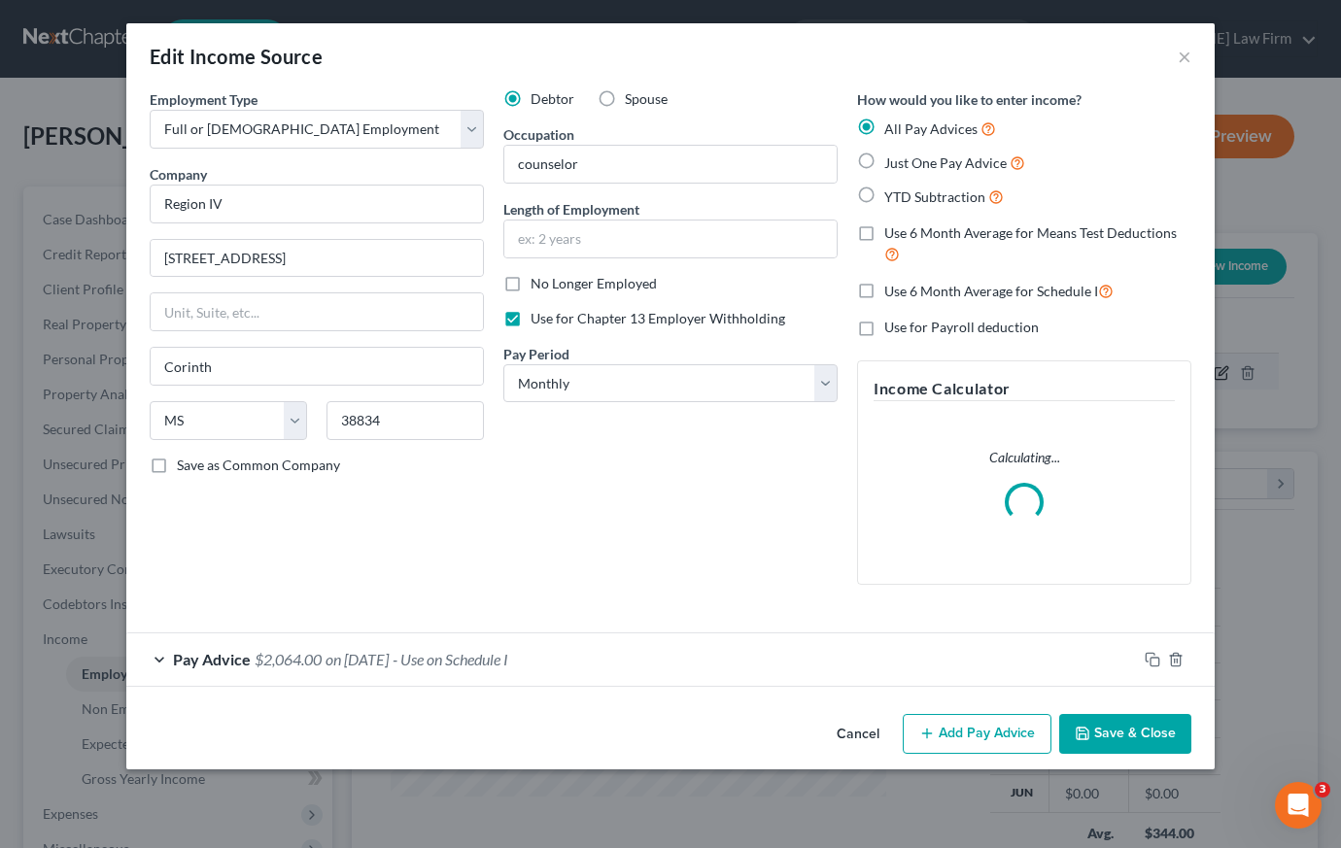
scroll to position [349, 540]
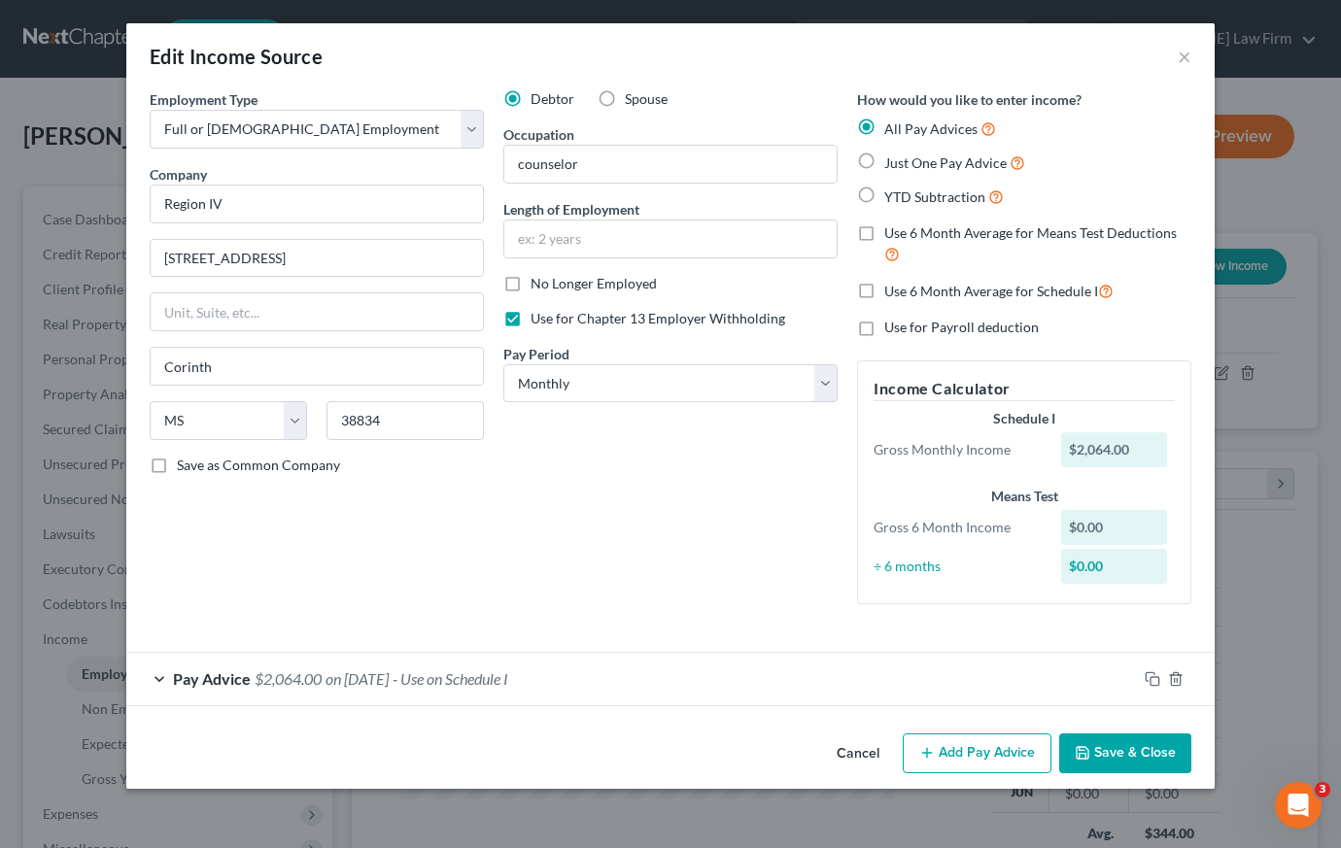
click at [884, 289] on label "Use 6 Month Average for Schedule I" at bounding box center [998, 291] width 229 height 22
click at [892, 289] on input "Use 6 Month Average for Schedule I" at bounding box center [898, 286] width 13 height 13
checkbox input "true"
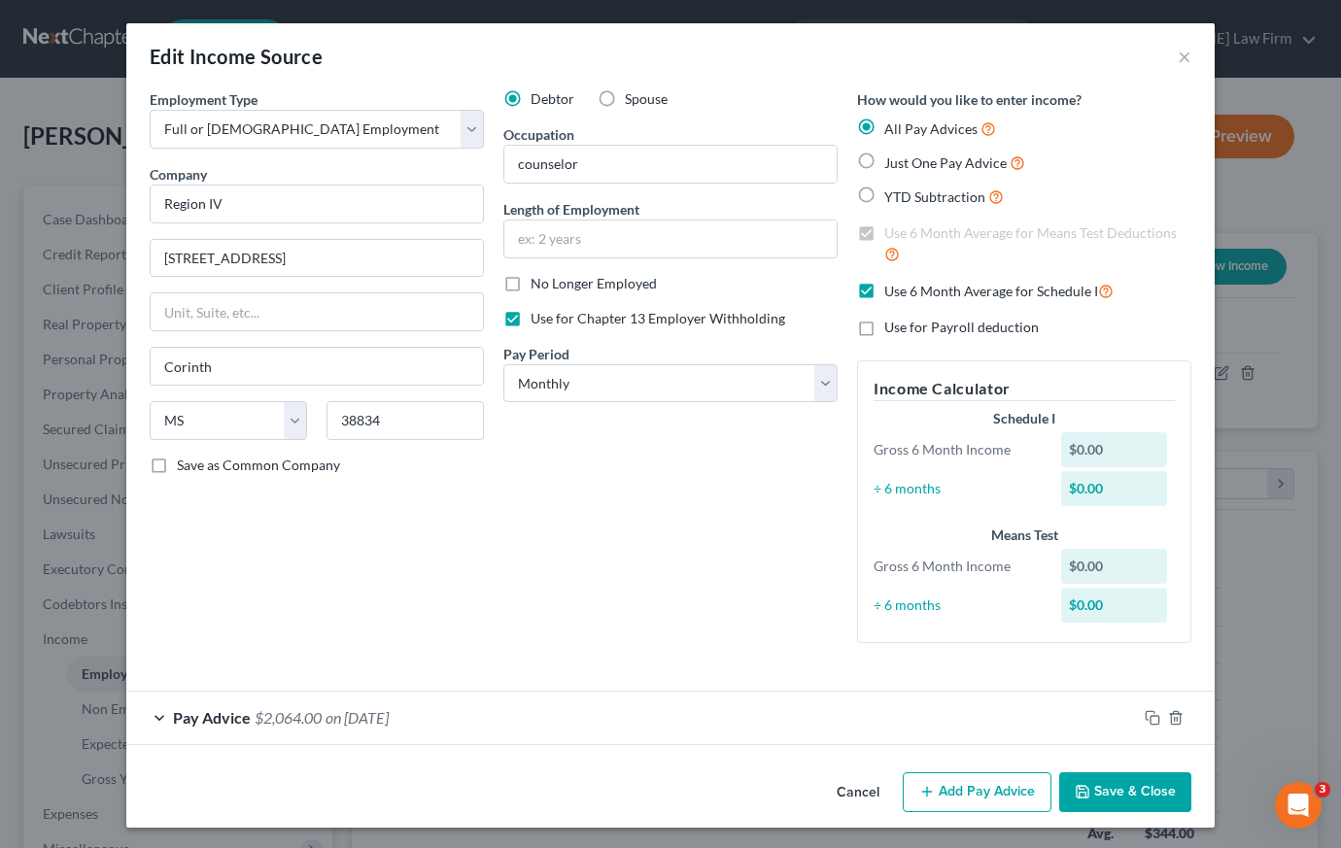
scroll to position [3, 0]
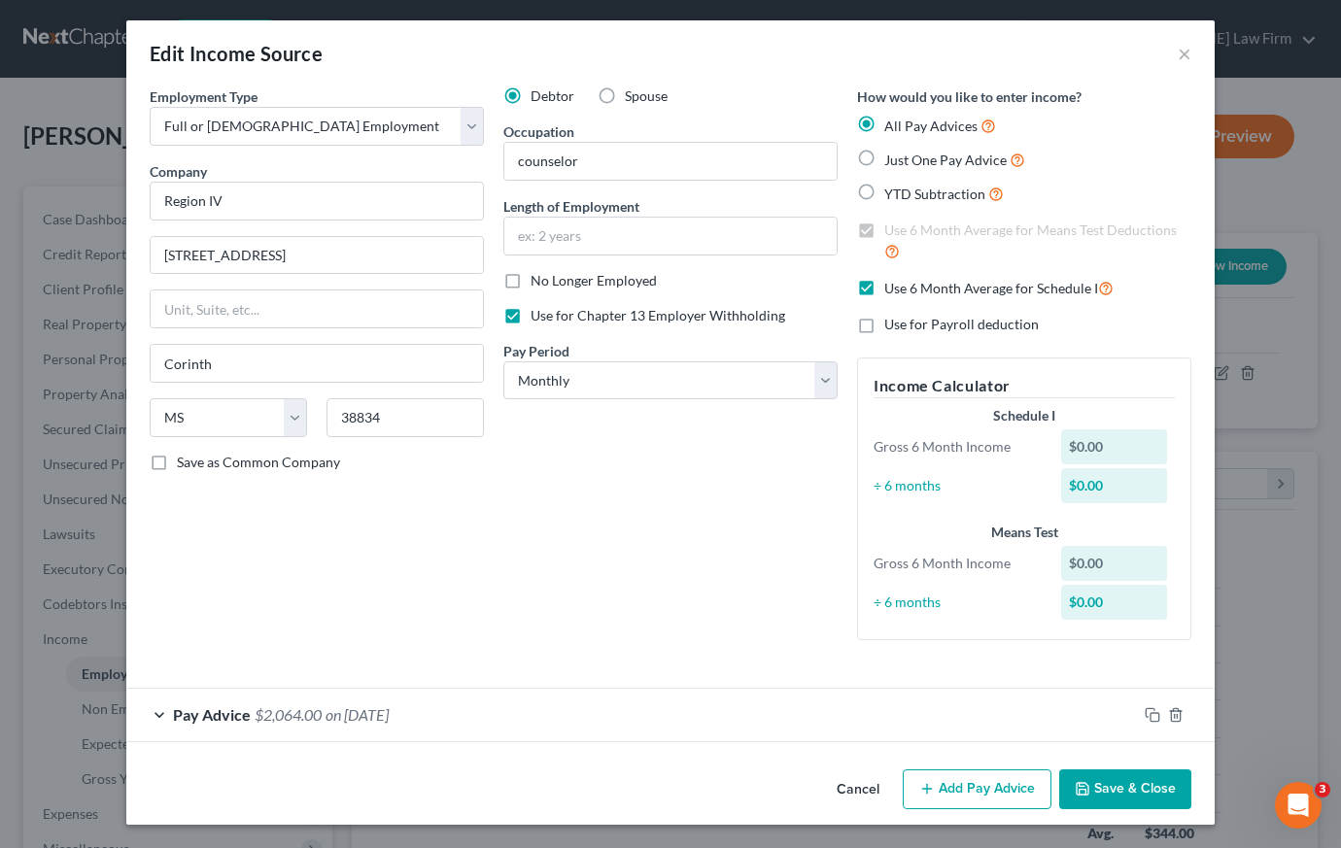
click at [884, 191] on label "YTD Subtraction" at bounding box center [943, 194] width 119 height 22
click at [892, 191] on input "YTD Subtraction" at bounding box center [898, 189] width 13 height 13
radio input "true"
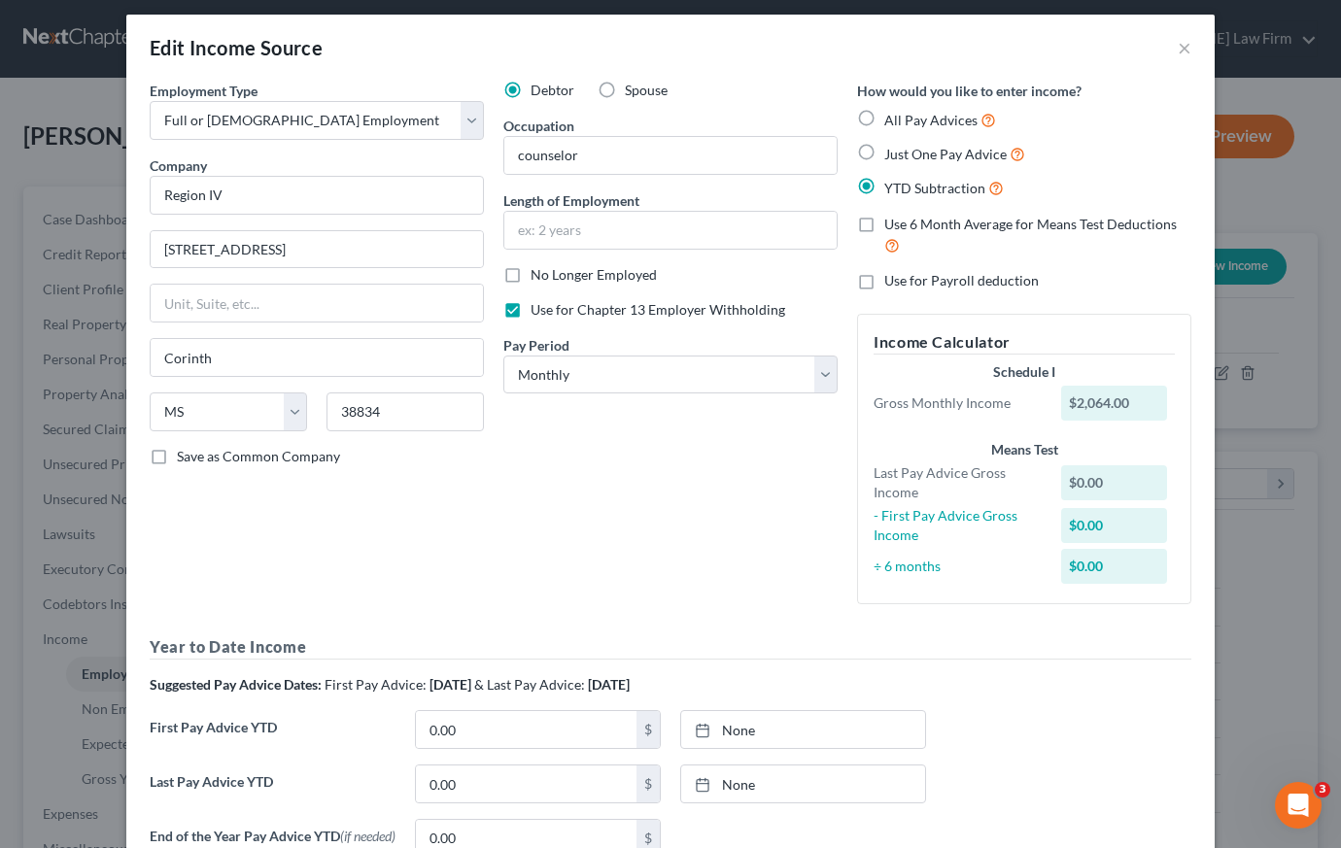
scroll to position [0, 0]
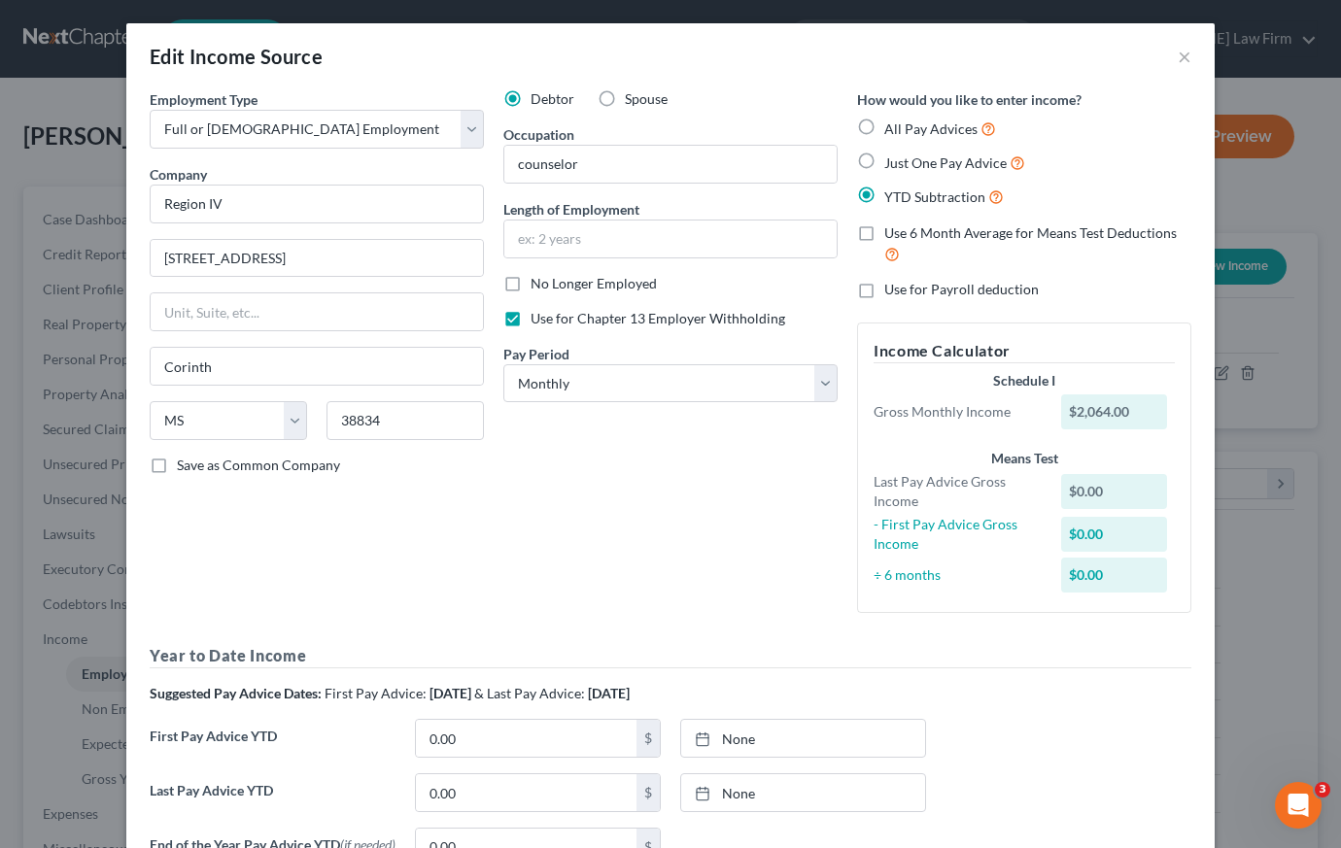
click at [884, 232] on label "Use 6 Month Average for Means Test Deductions" at bounding box center [1037, 244] width 307 height 42
click at [892, 232] on input "Use 6 Month Average for Means Test Deductions" at bounding box center [898, 229] width 13 height 13
checkbox input "true"
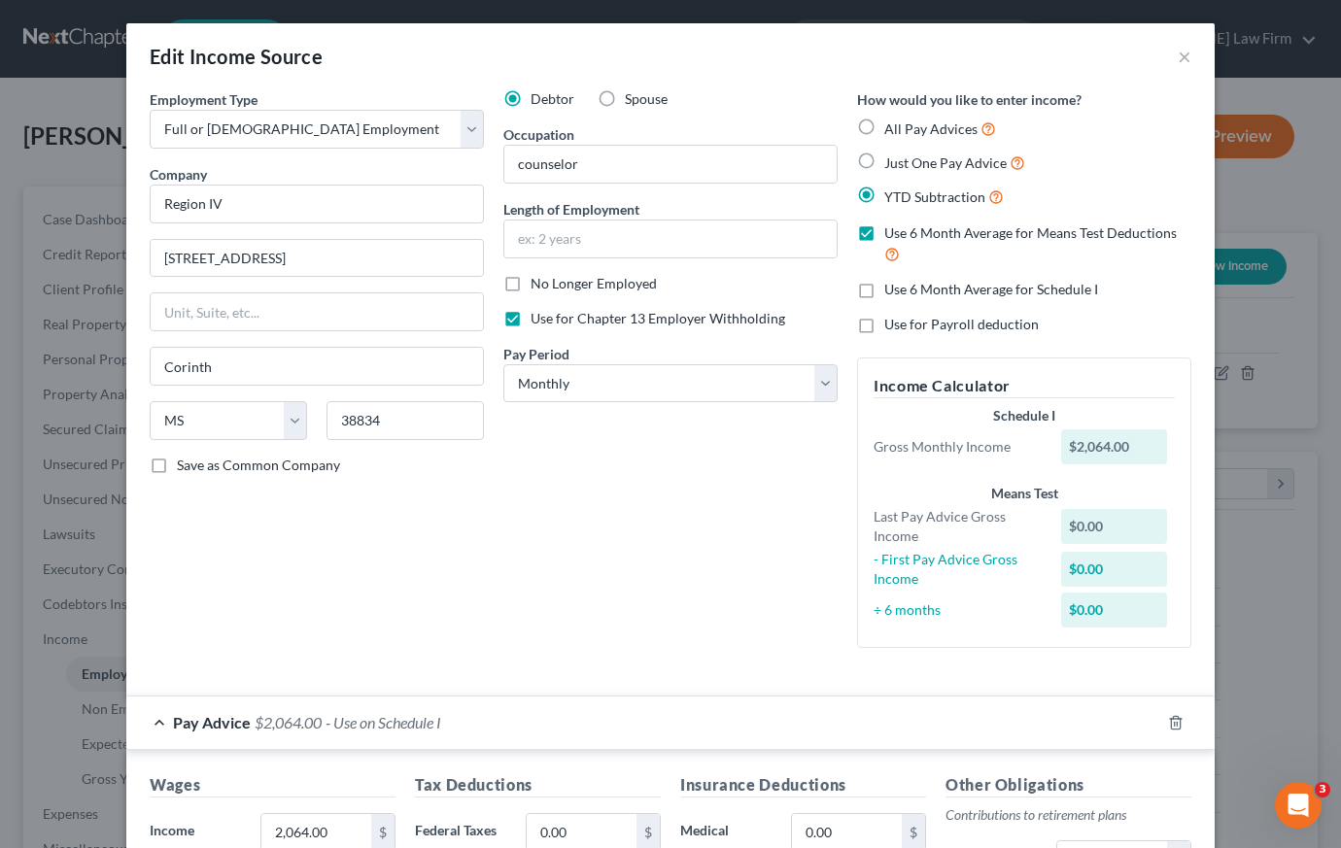
click at [884, 289] on label "Use 6 Month Average for Schedule I" at bounding box center [991, 289] width 214 height 19
click at [892, 289] on input "Use 6 Month Average for Schedule I" at bounding box center [898, 286] width 13 height 13
checkbox input "true"
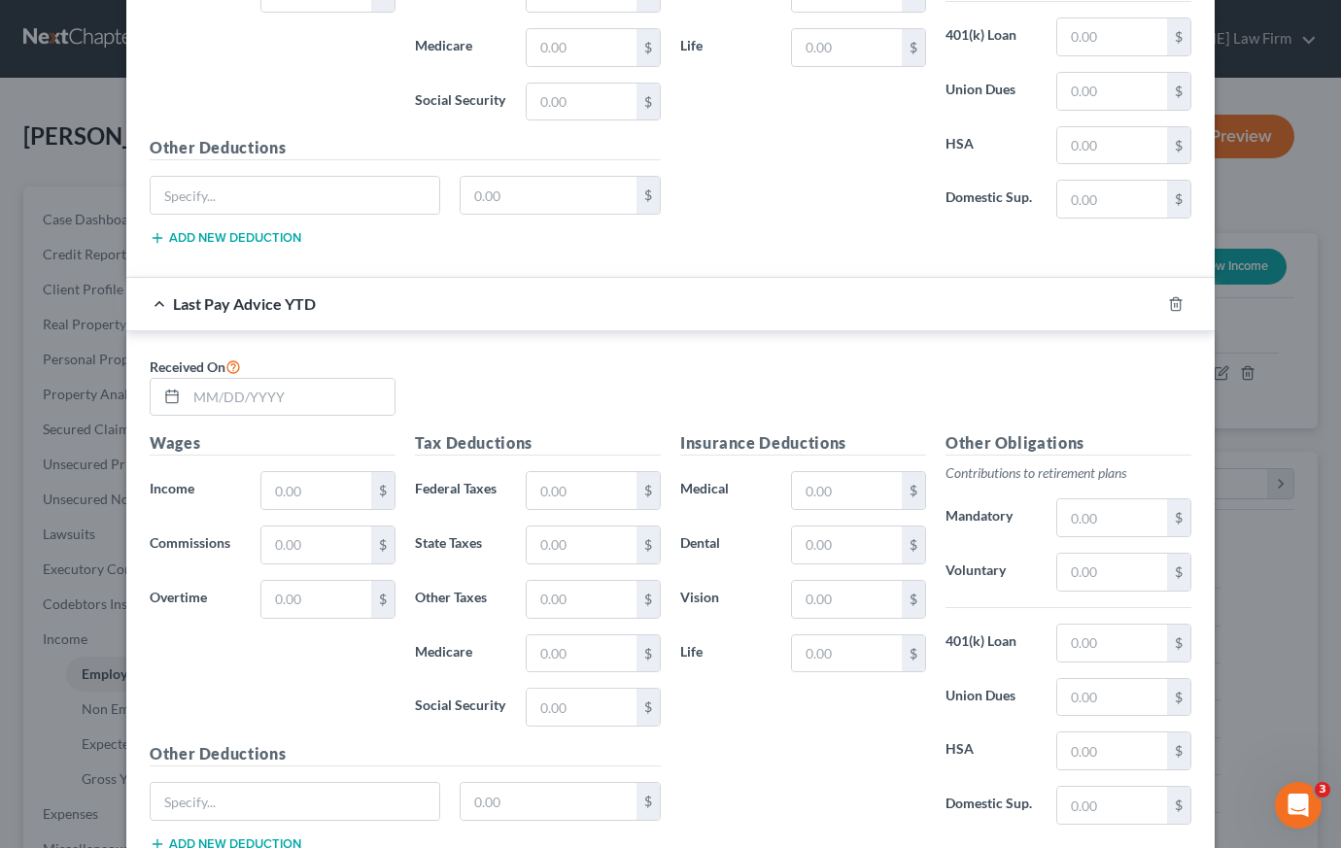
scroll to position [1718, 0]
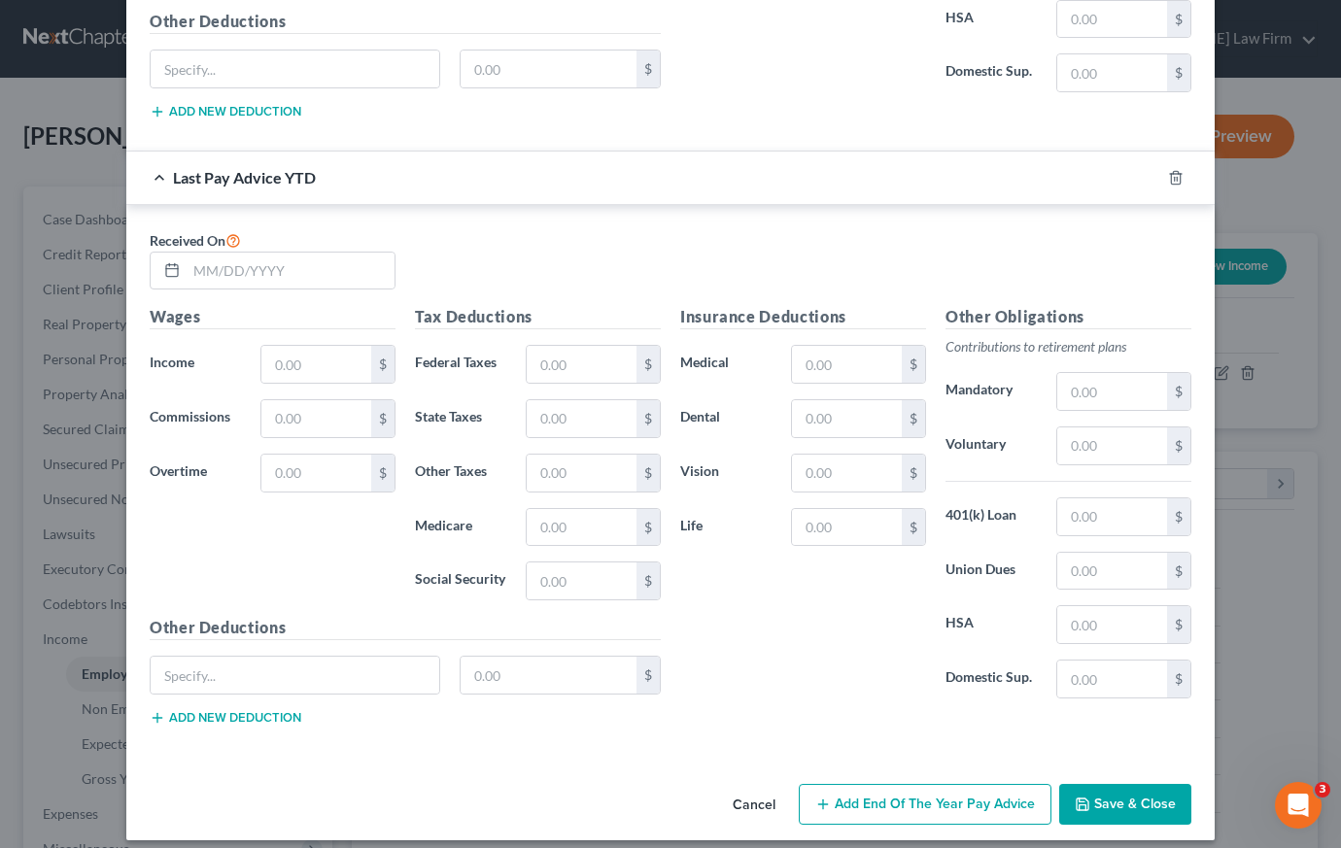
click at [1107, 802] on button "Save & Close" at bounding box center [1125, 804] width 132 height 41
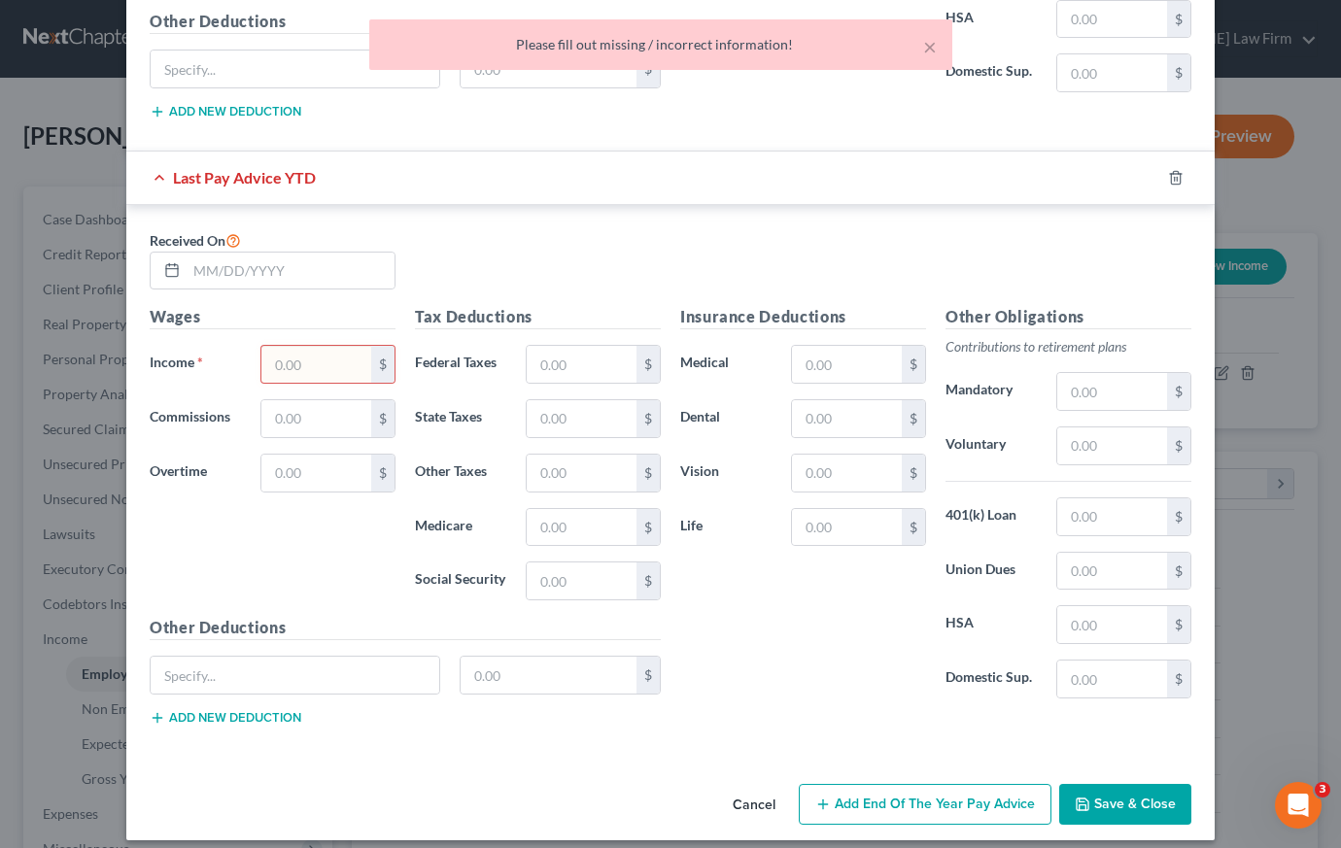
click at [344, 368] on input "text" at bounding box center [316, 364] width 110 height 37
type input "2,064"
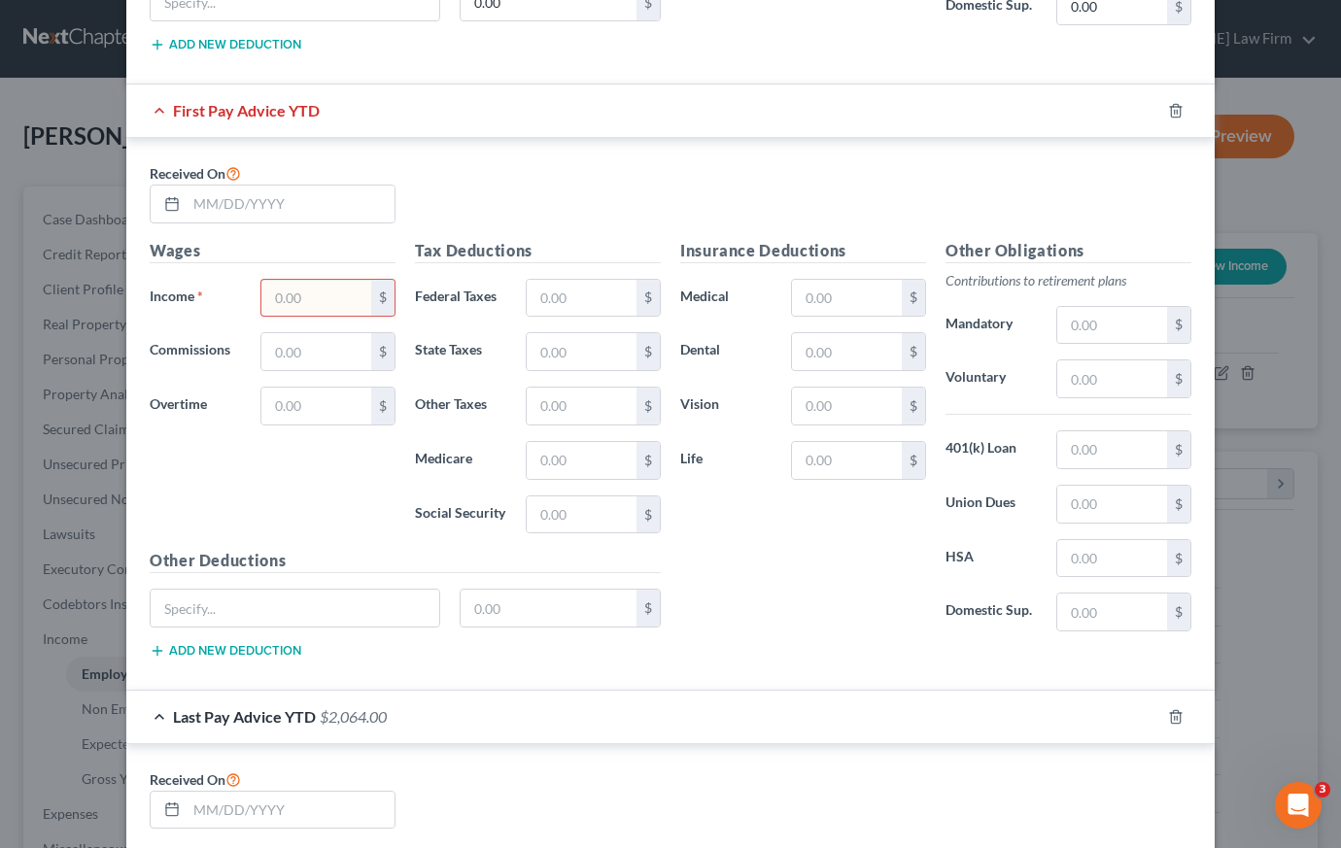
scroll to position [761, 0]
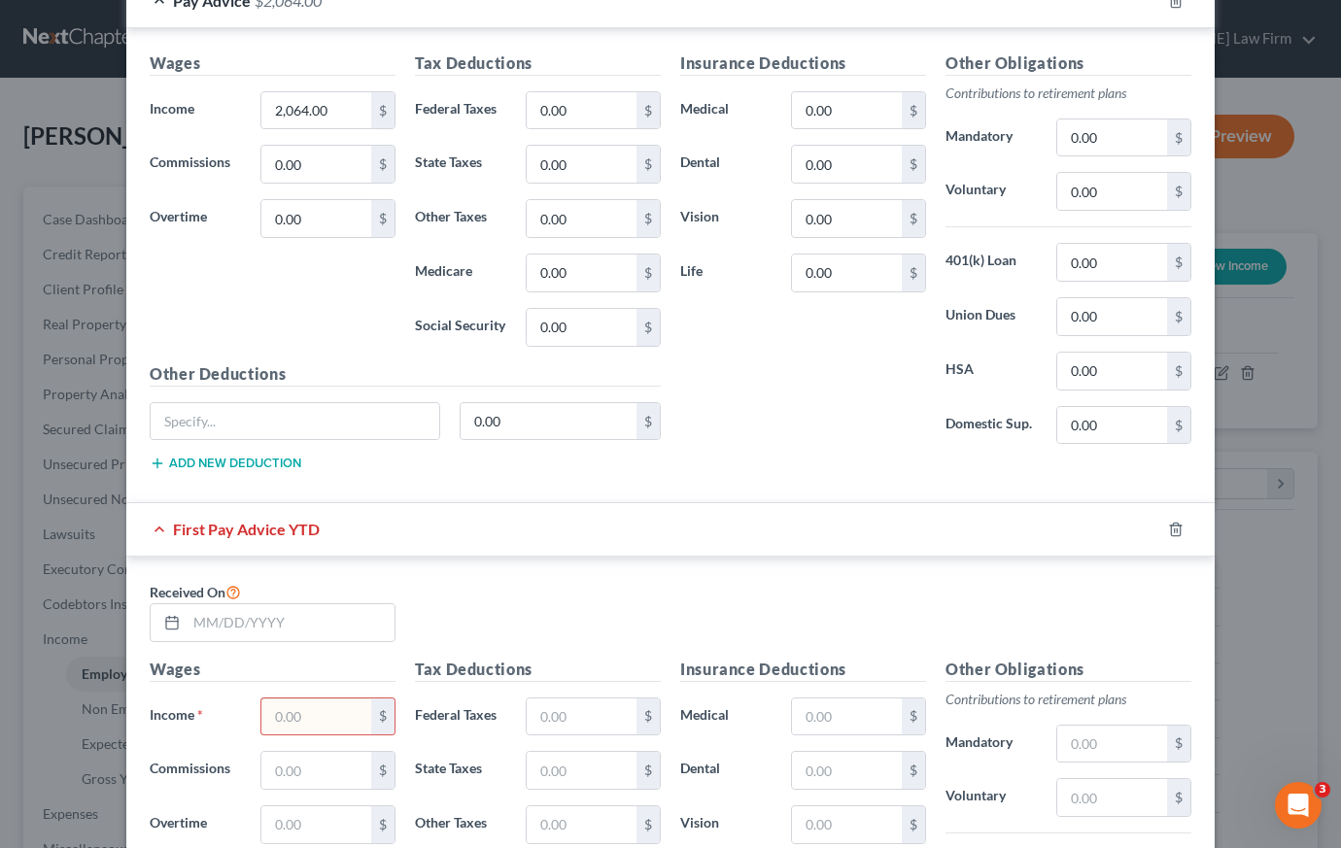
click at [295, 718] on input "text" at bounding box center [316, 716] width 110 height 37
type input "2,064"
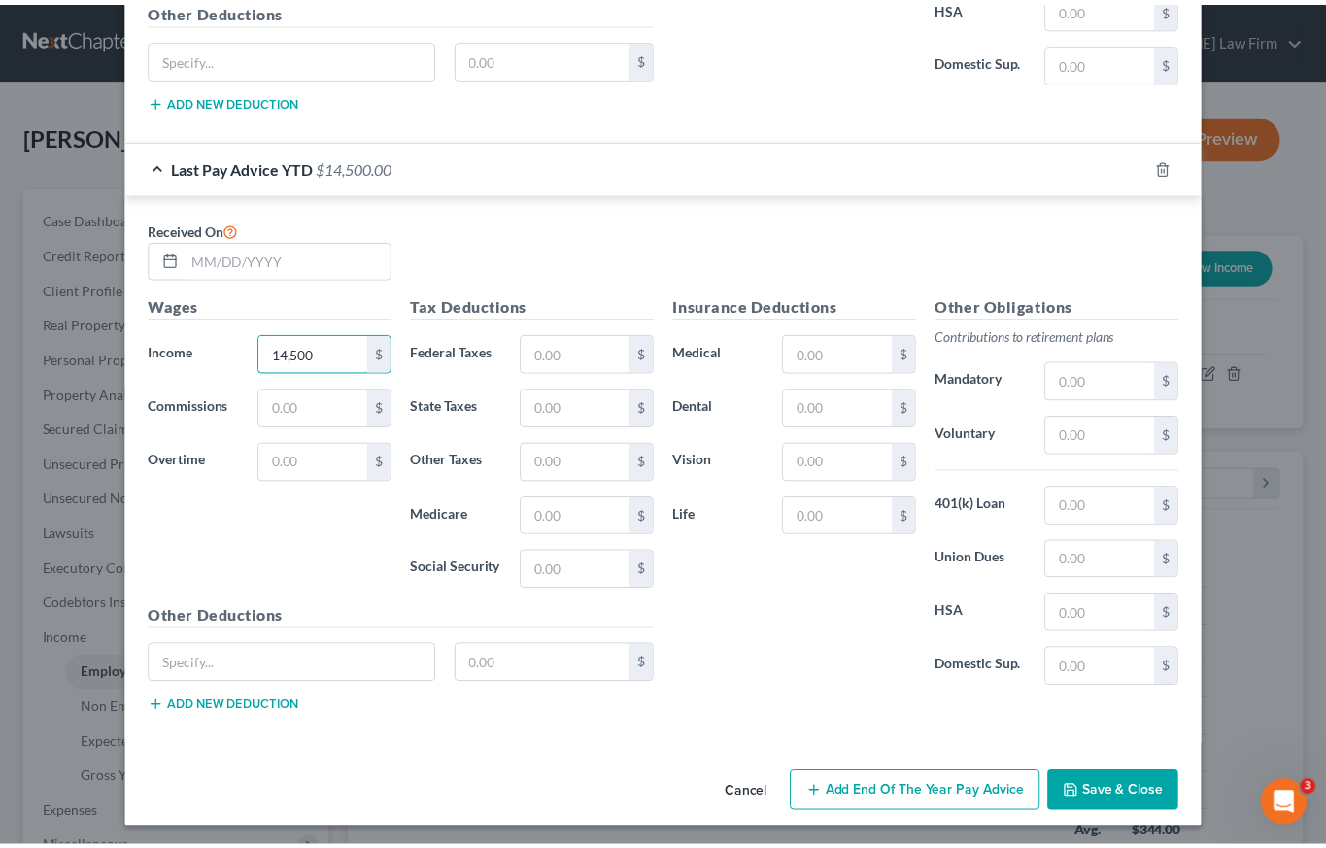
scroll to position [1734, 0]
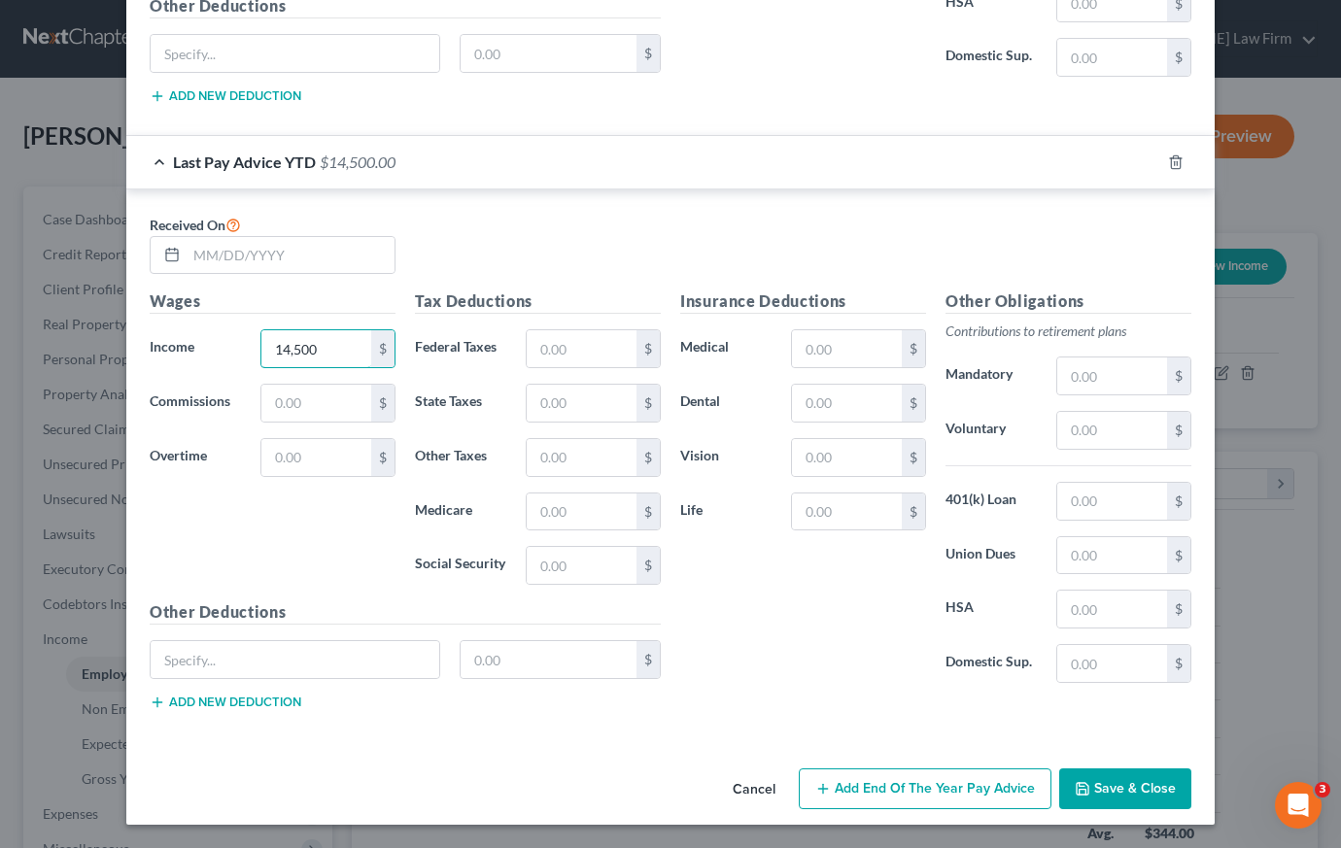
type input "14,500"
click at [1120, 792] on button "Save & Close" at bounding box center [1125, 788] width 132 height 41
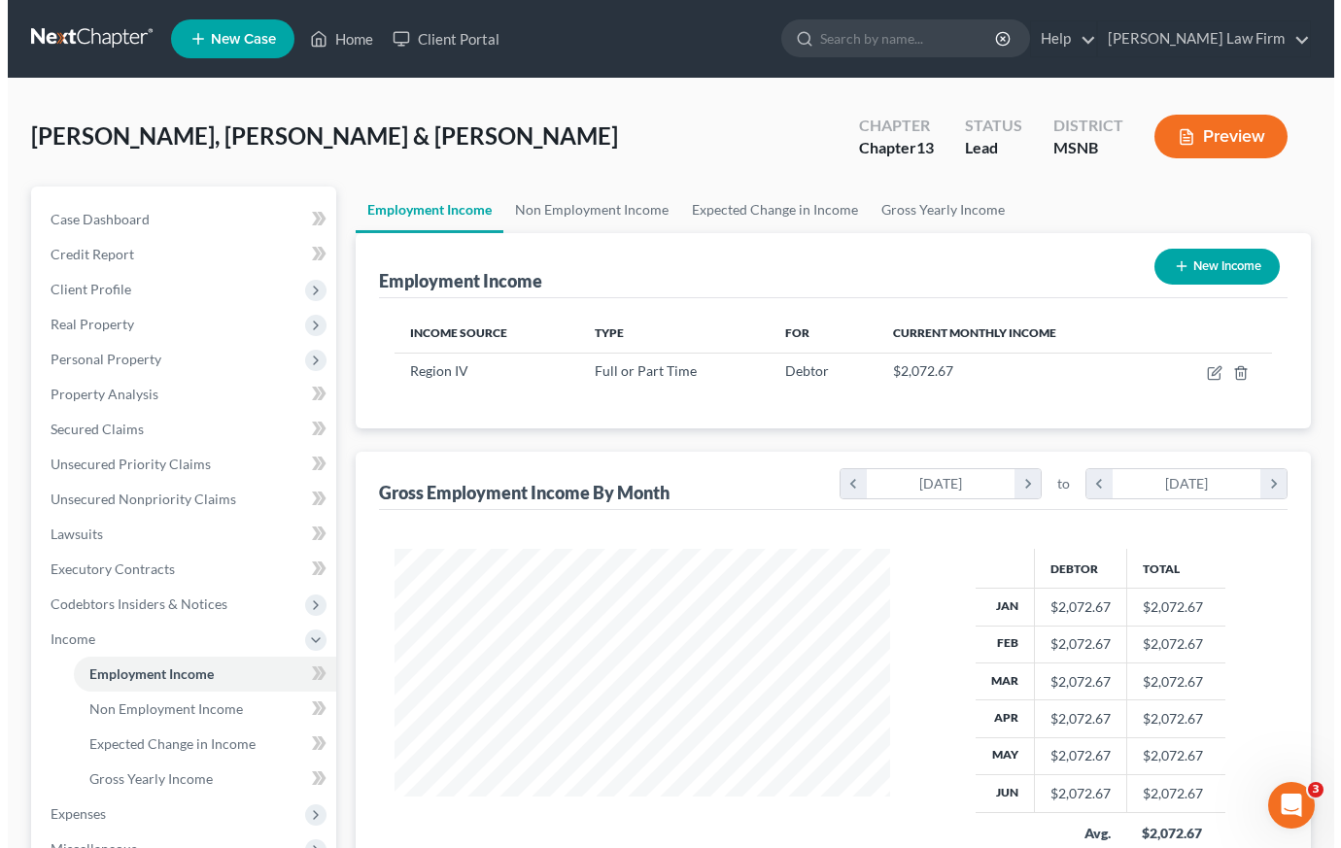
scroll to position [971050, 970864]
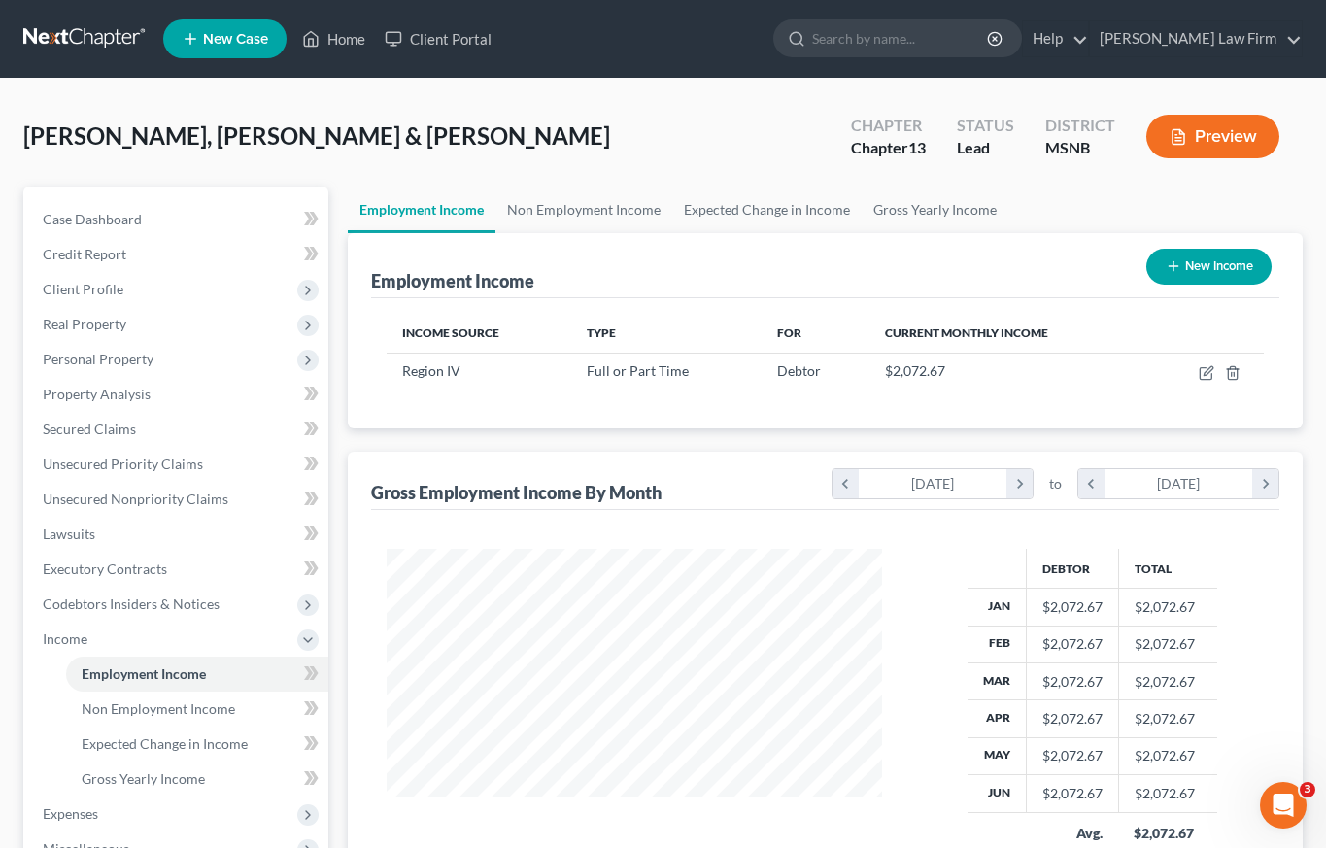
click at [1210, 261] on button "New Income" at bounding box center [1208, 267] width 125 height 36
select select "0"
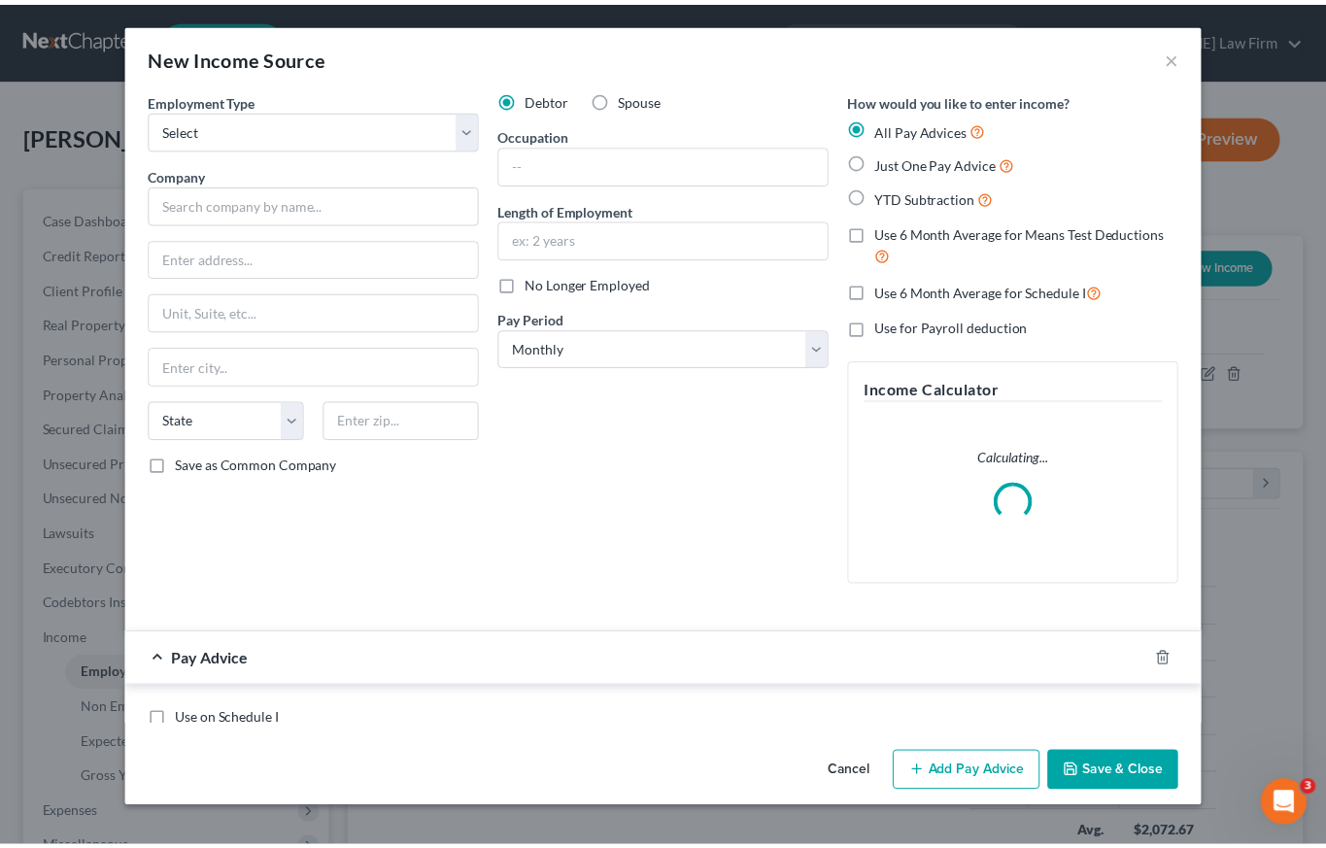
scroll to position [349, 540]
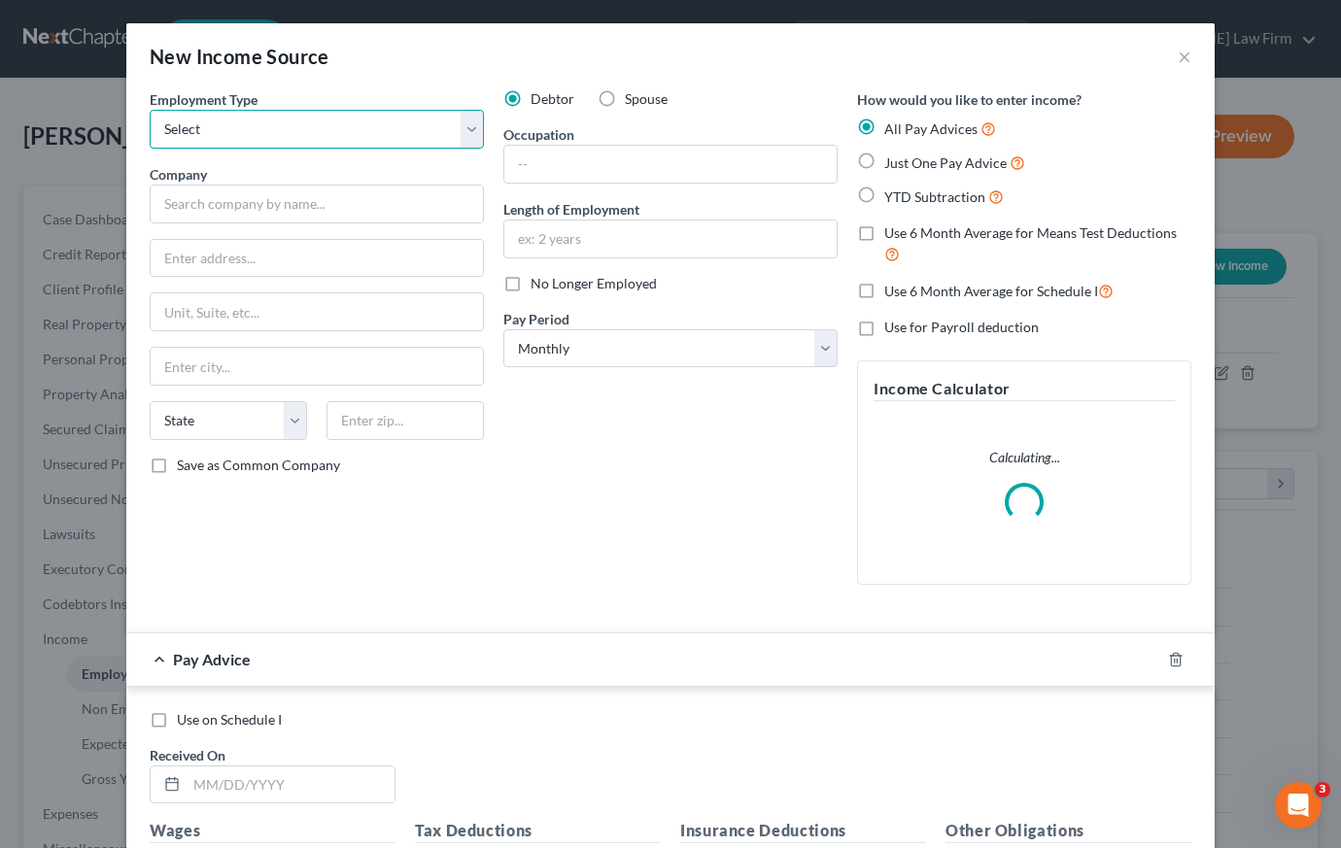
click at [466, 126] on select "Select Full or Part Time Employment Self Employment" at bounding box center [317, 129] width 334 height 39
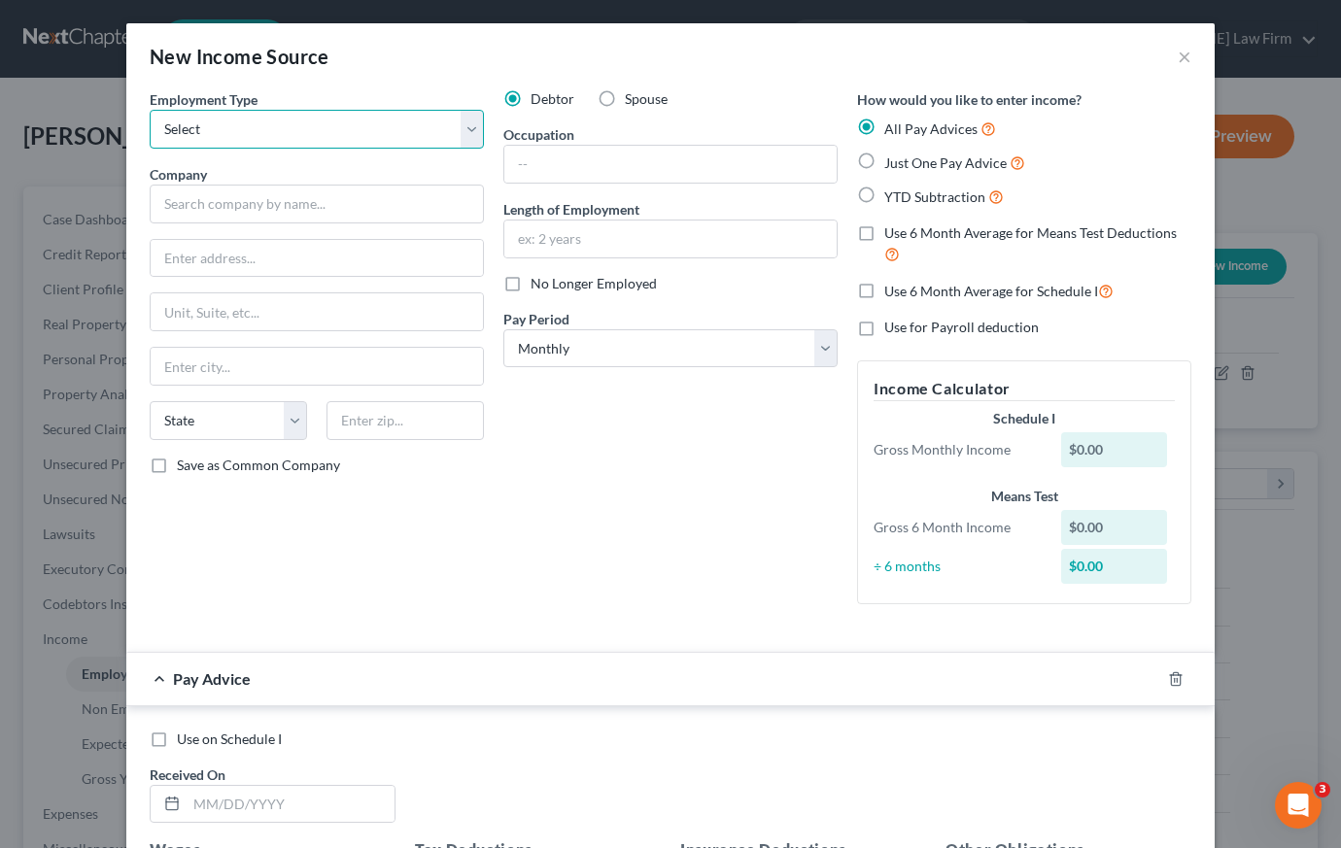
select select "0"
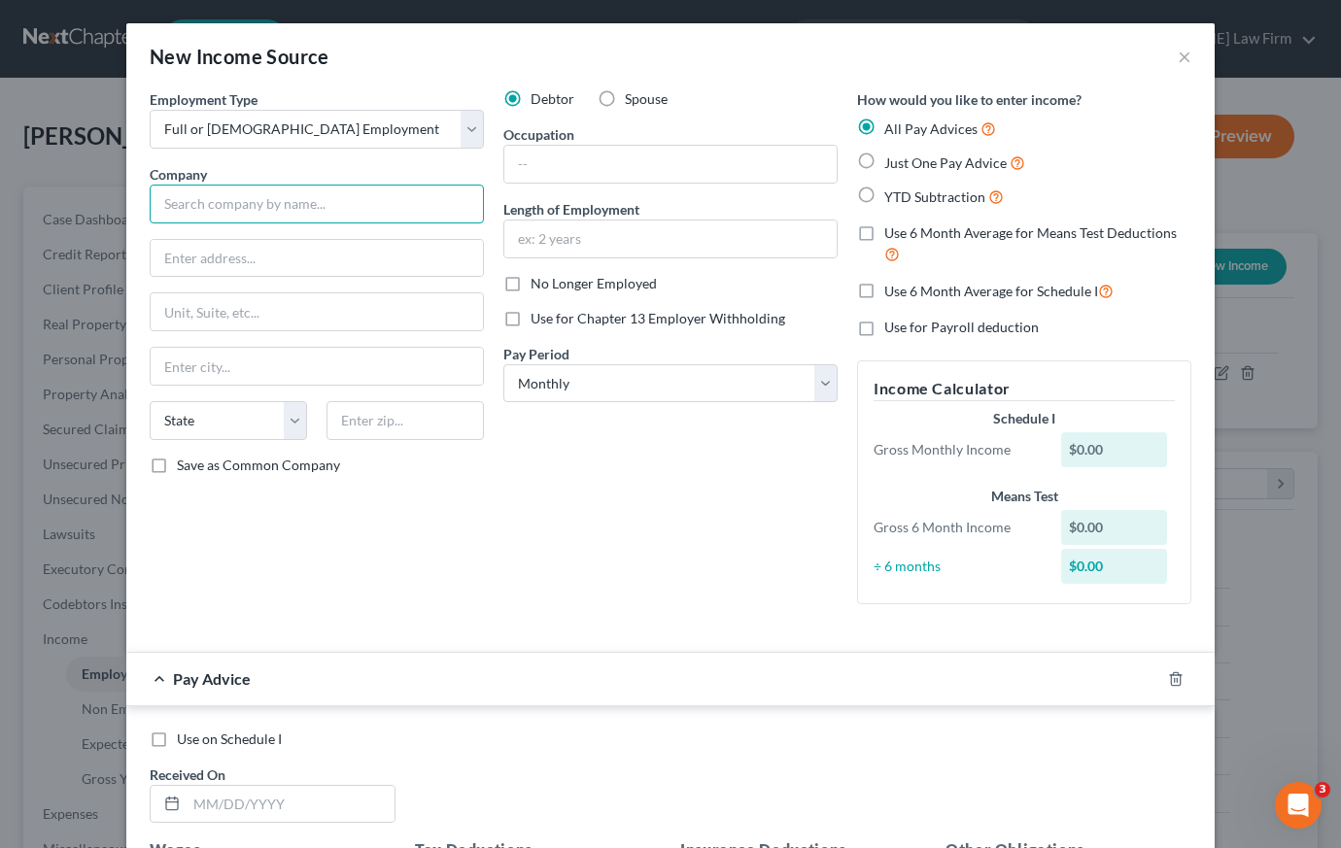
click at [204, 202] on input "text" at bounding box center [317, 204] width 334 height 39
click at [614, 97] on div "Spouse" at bounding box center [632, 98] width 70 height 19
click at [625, 96] on label "Spouse" at bounding box center [646, 98] width 43 height 19
click at [632, 96] on input "Spouse" at bounding box center [638, 95] width 13 height 13
radio input "true"
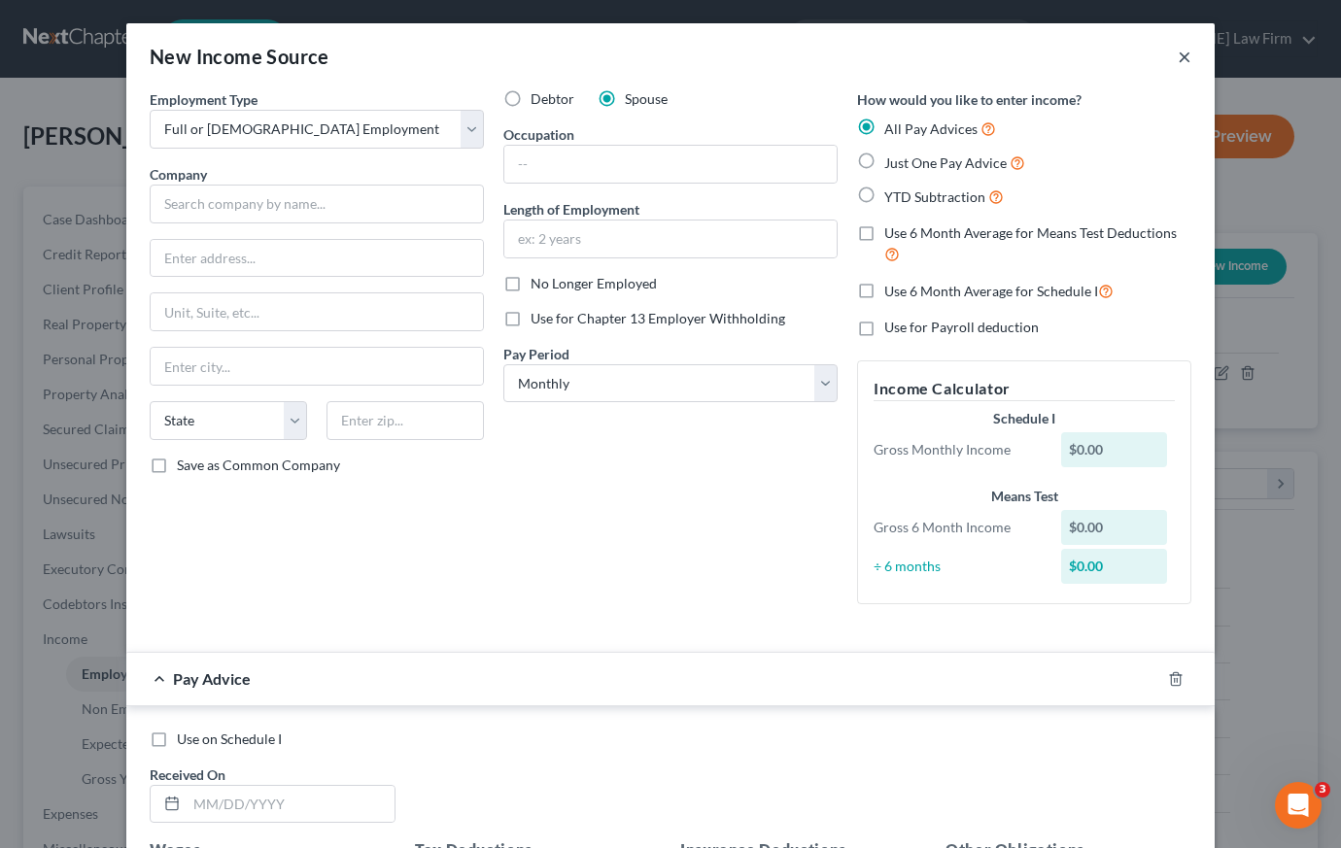
click at [1177, 55] on button "×" at bounding box center [1184, 56] width 14 height 23
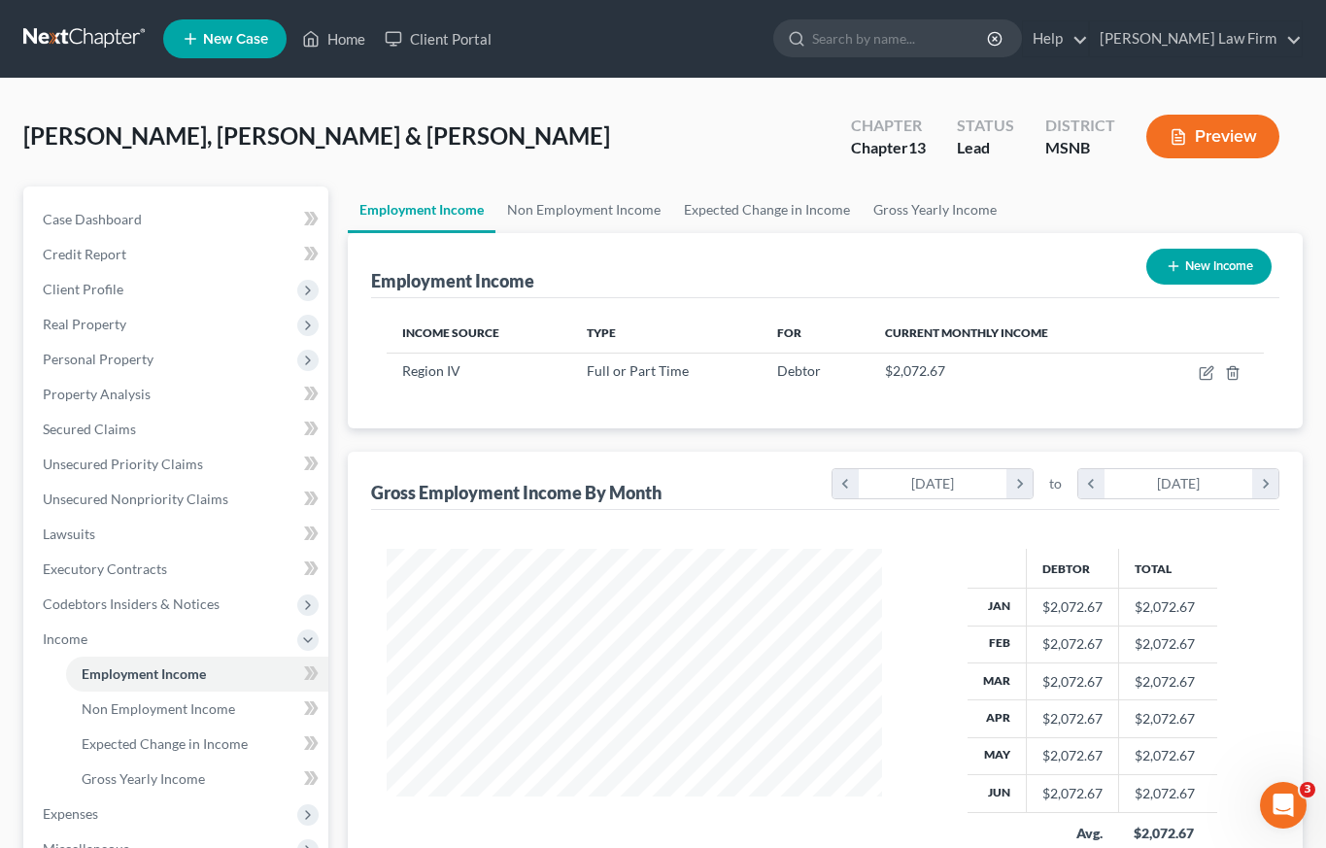
scroll to position [971050, 970864]
click at [134, 501] on span "Unsecured Nonpriority Claims" at bounding box center [136, 499] width 186 height 17
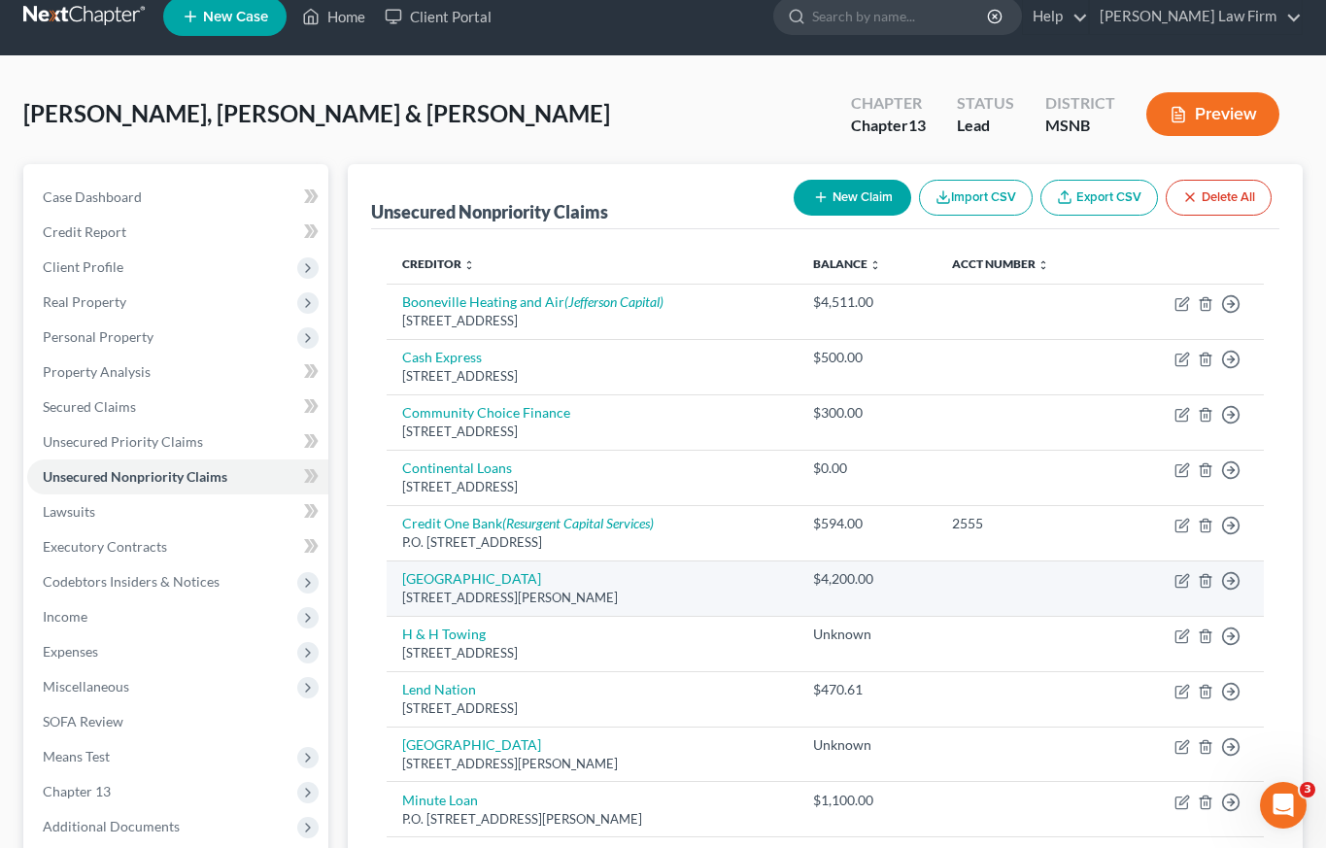
scroll to position [26, 0]
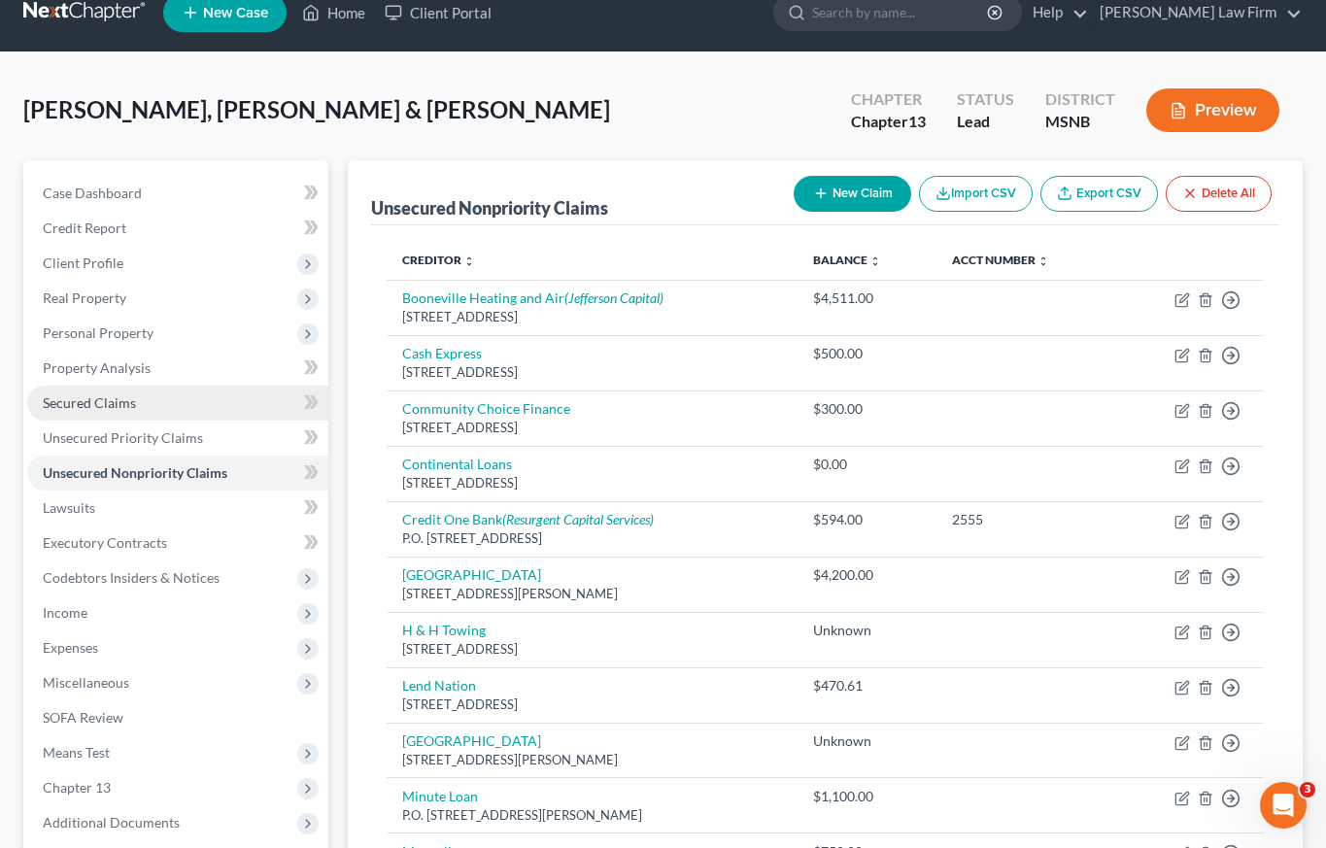
click at [122, 400] on span "Secured Claims" at bounding box center [89, 402] width 93 height 17
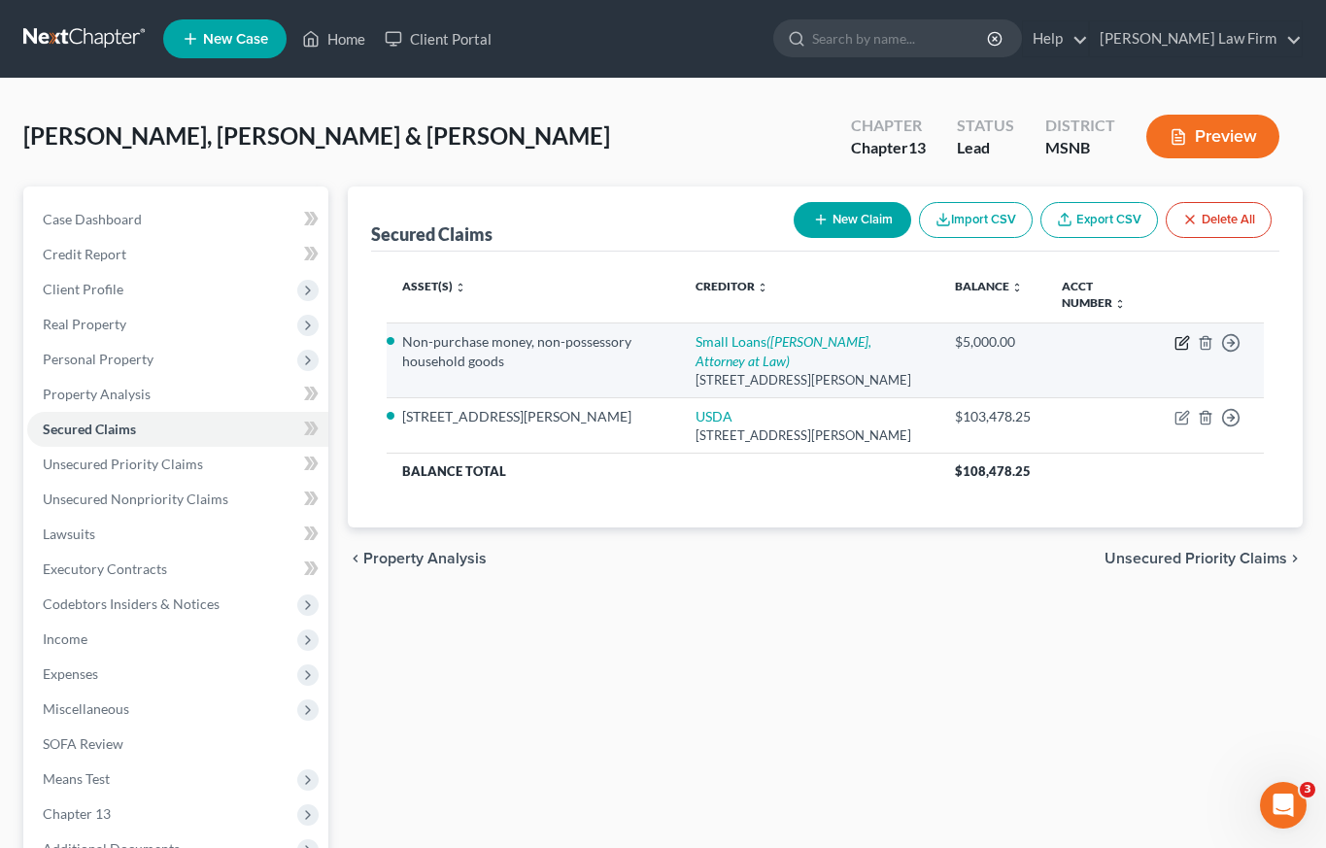
click at [1185, 341] on icon "button" at bounding box center [1183, 340] width 9 height 9
select select "25"
select select "3"
select select "2"
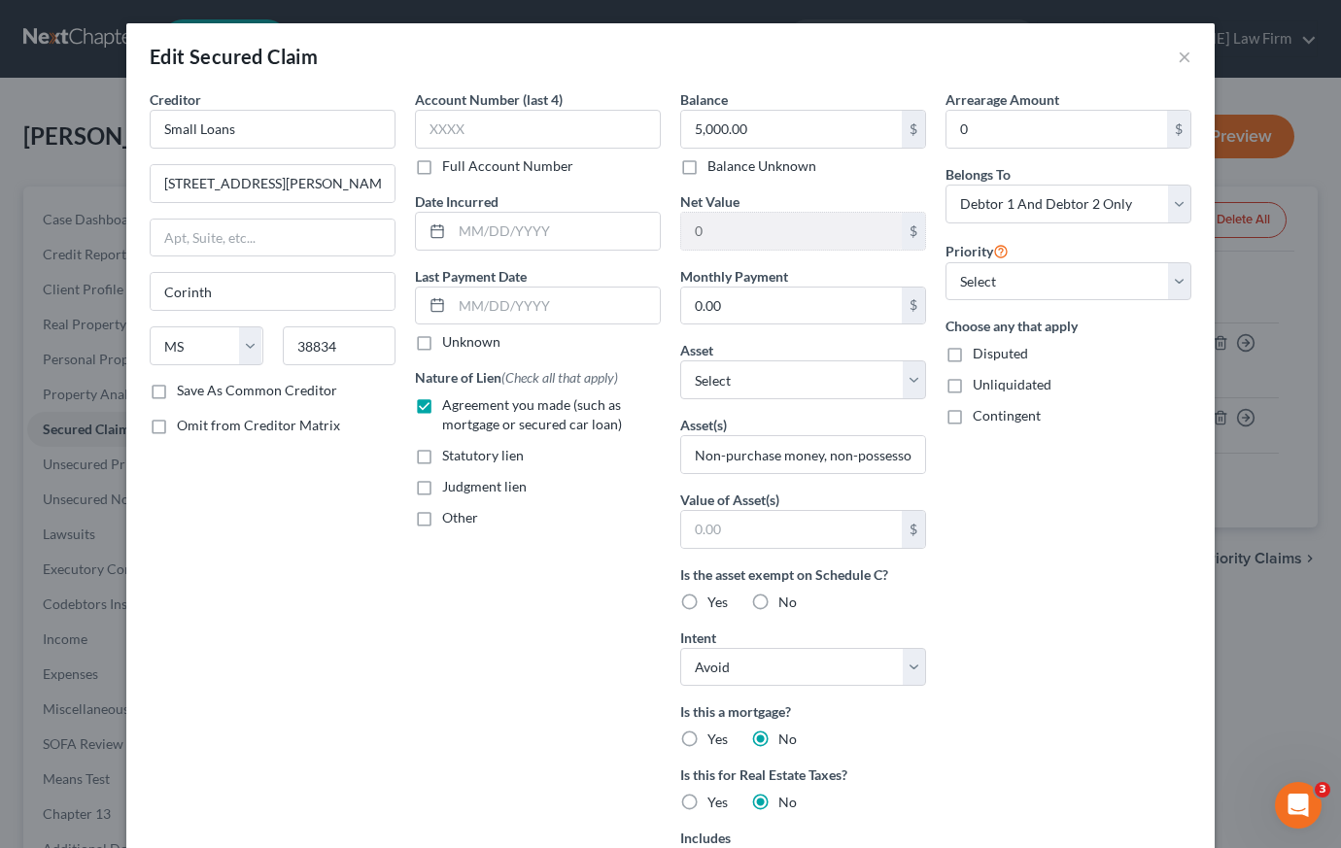
click at [707, 165] on label "Balance Unknown" at bounding box center [761, 165] width 109 height 19
click at [715, 165] on input "Balance Unknown" at bounding box center [721, 162] width 13 height 13
checkbox input "true"
type input "0.00"
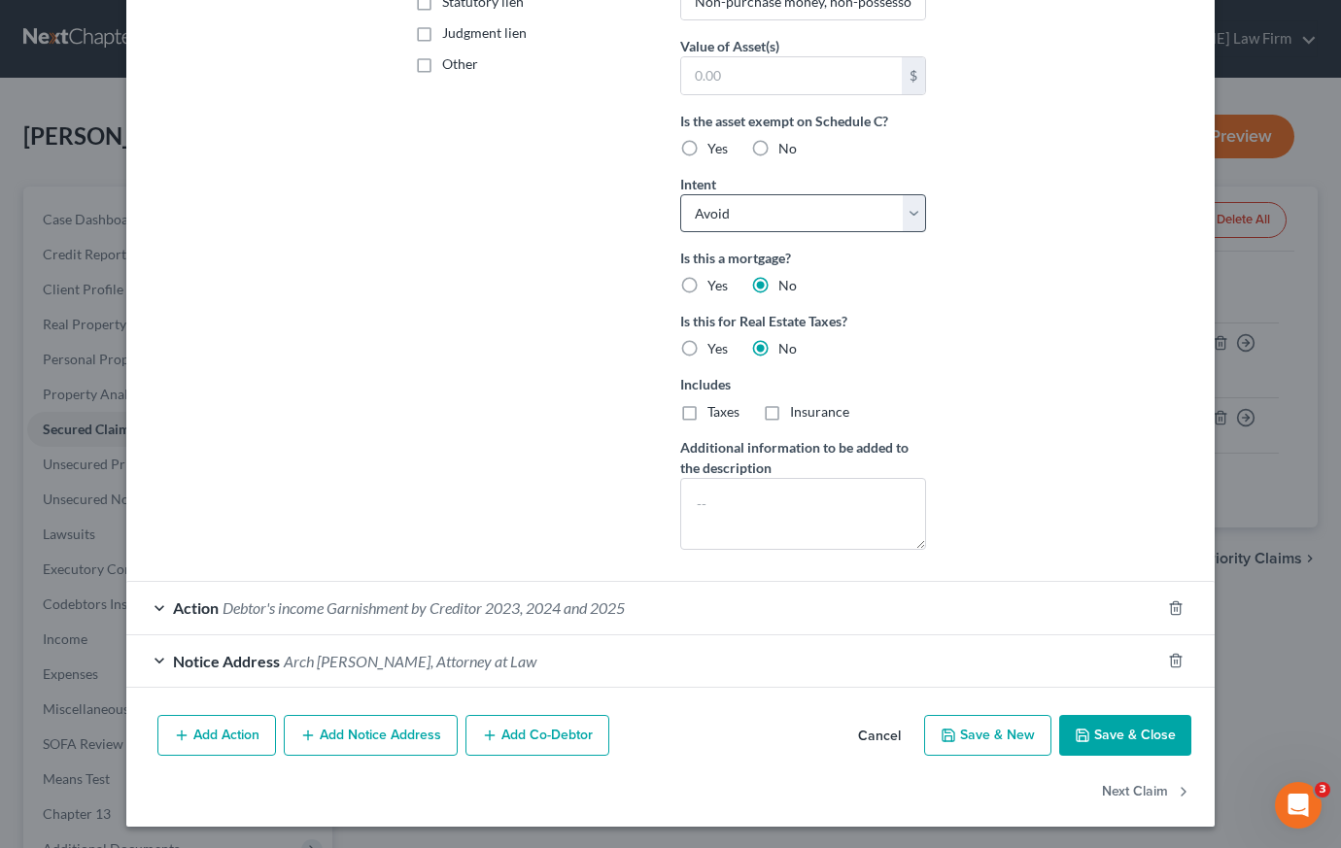
scroll to position [456, 0]
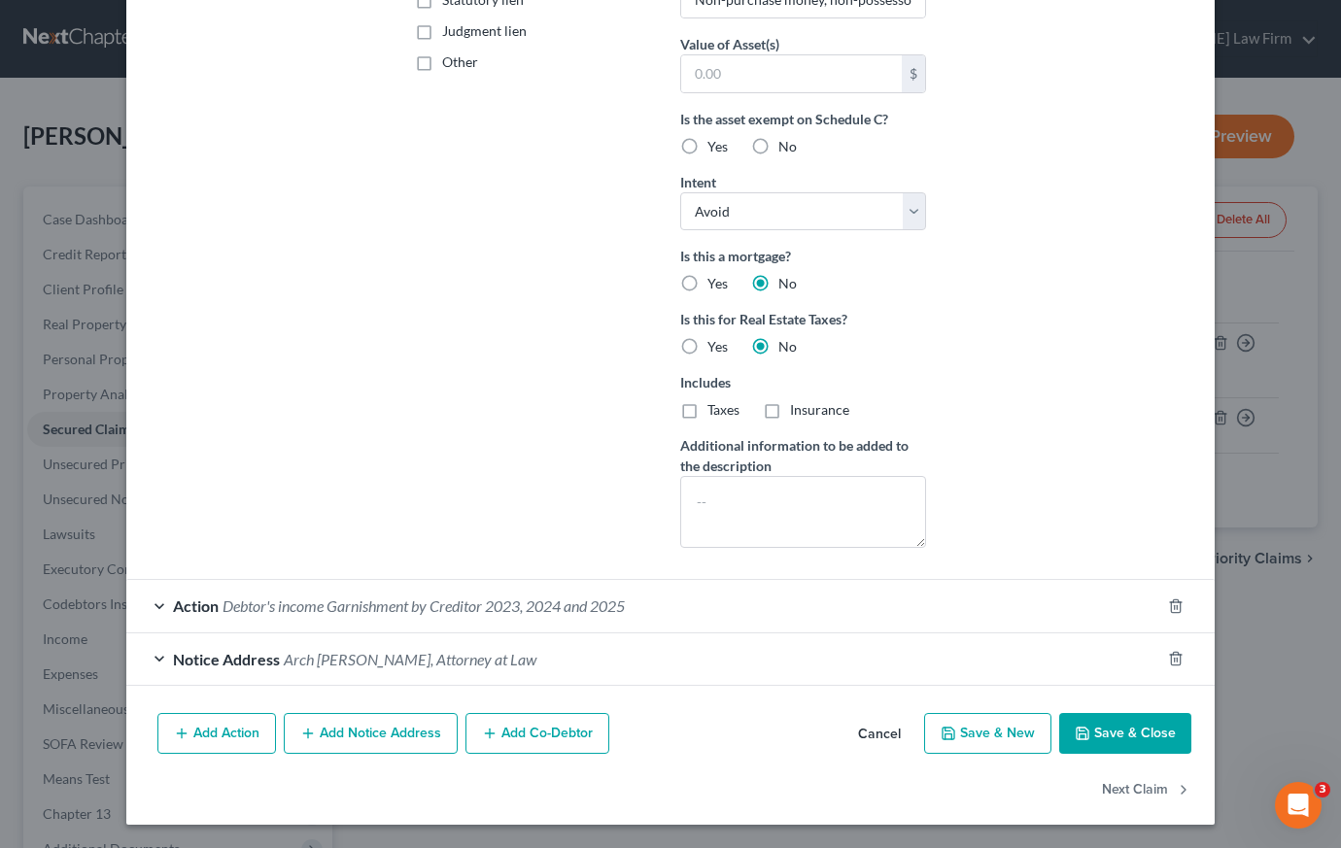
click at [1130, 737] on button "Save & Close" at bounding box center [1125, 733] width 132 height 41
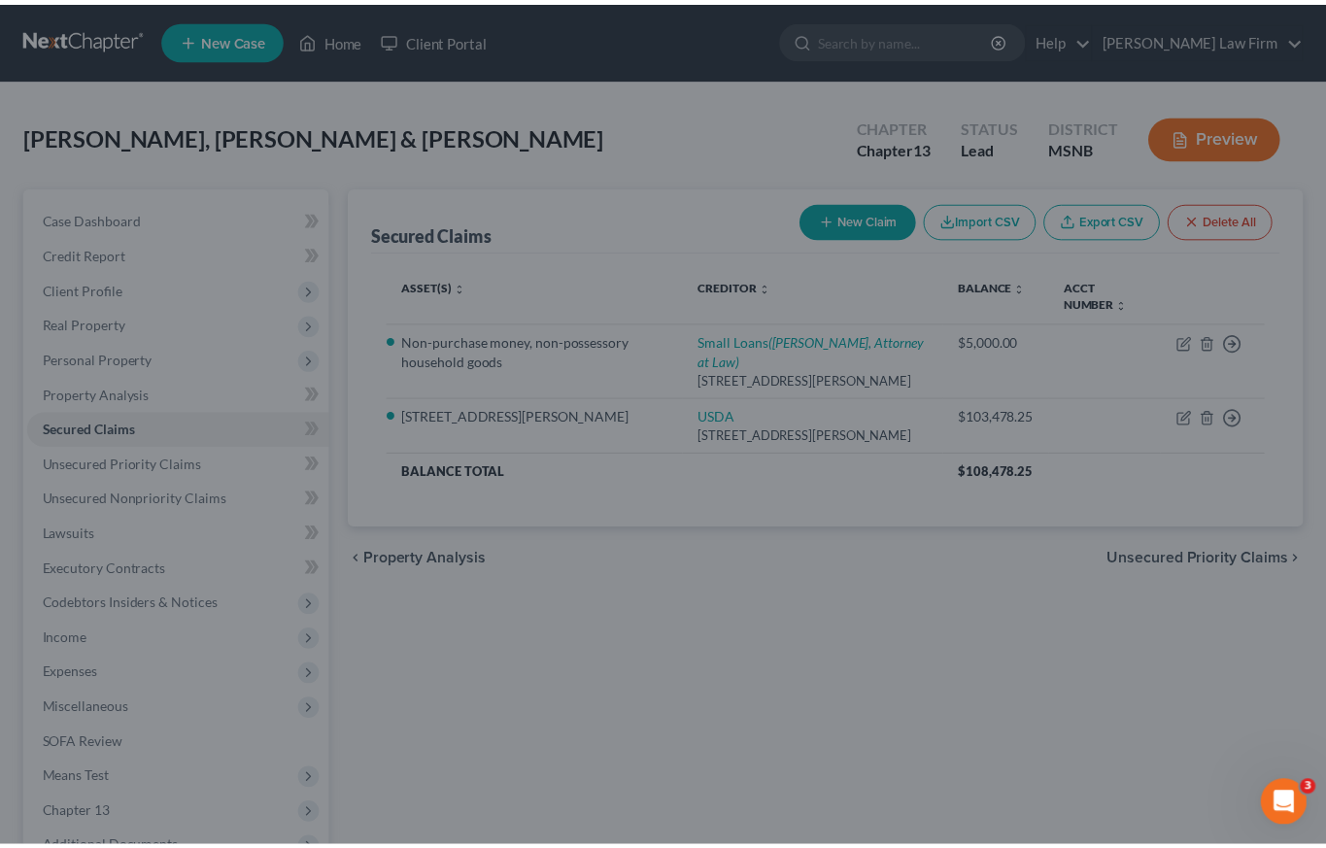
scroll to position [244, 0]
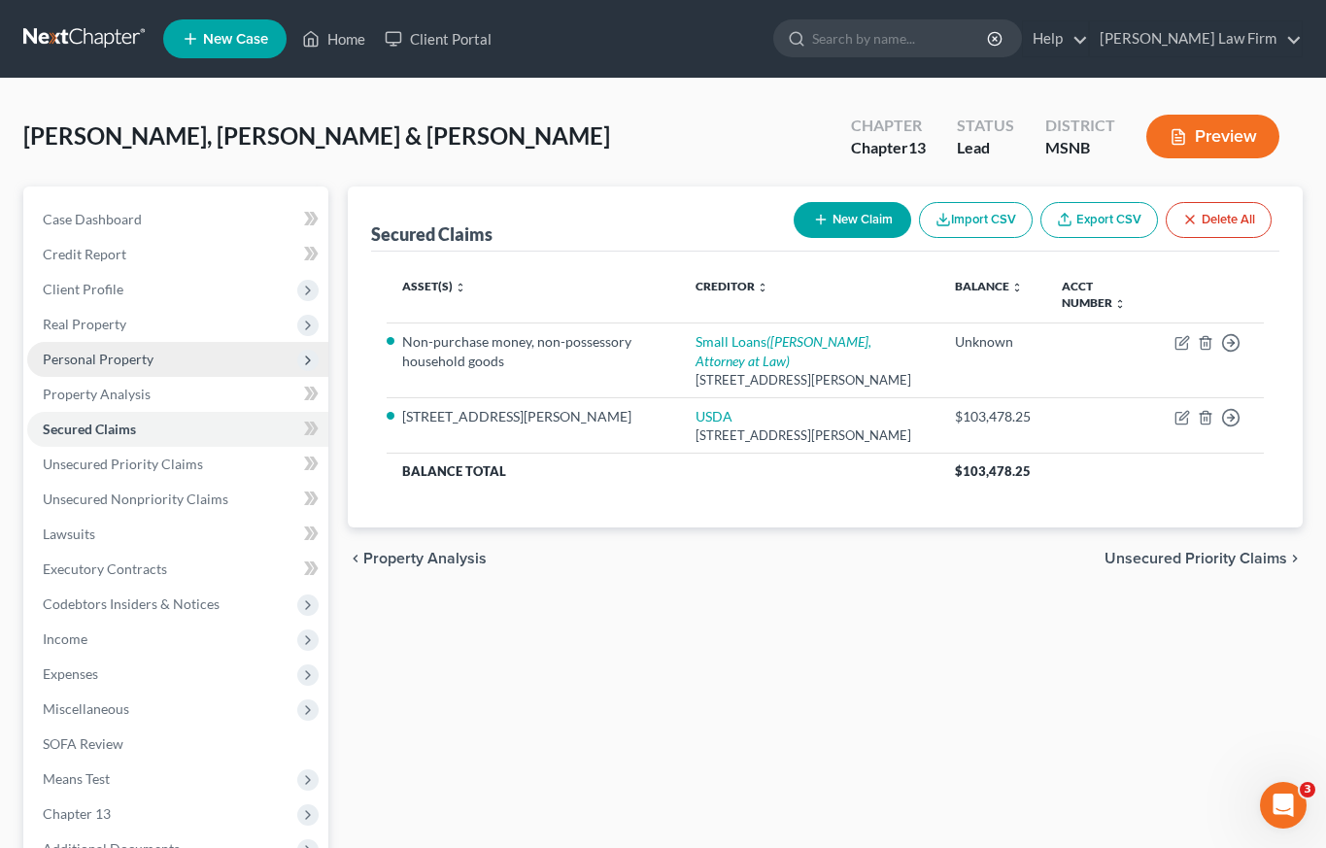
click at [103, 364] on span "Personal Property" at bounding box center [98, 359] width 111 height 17
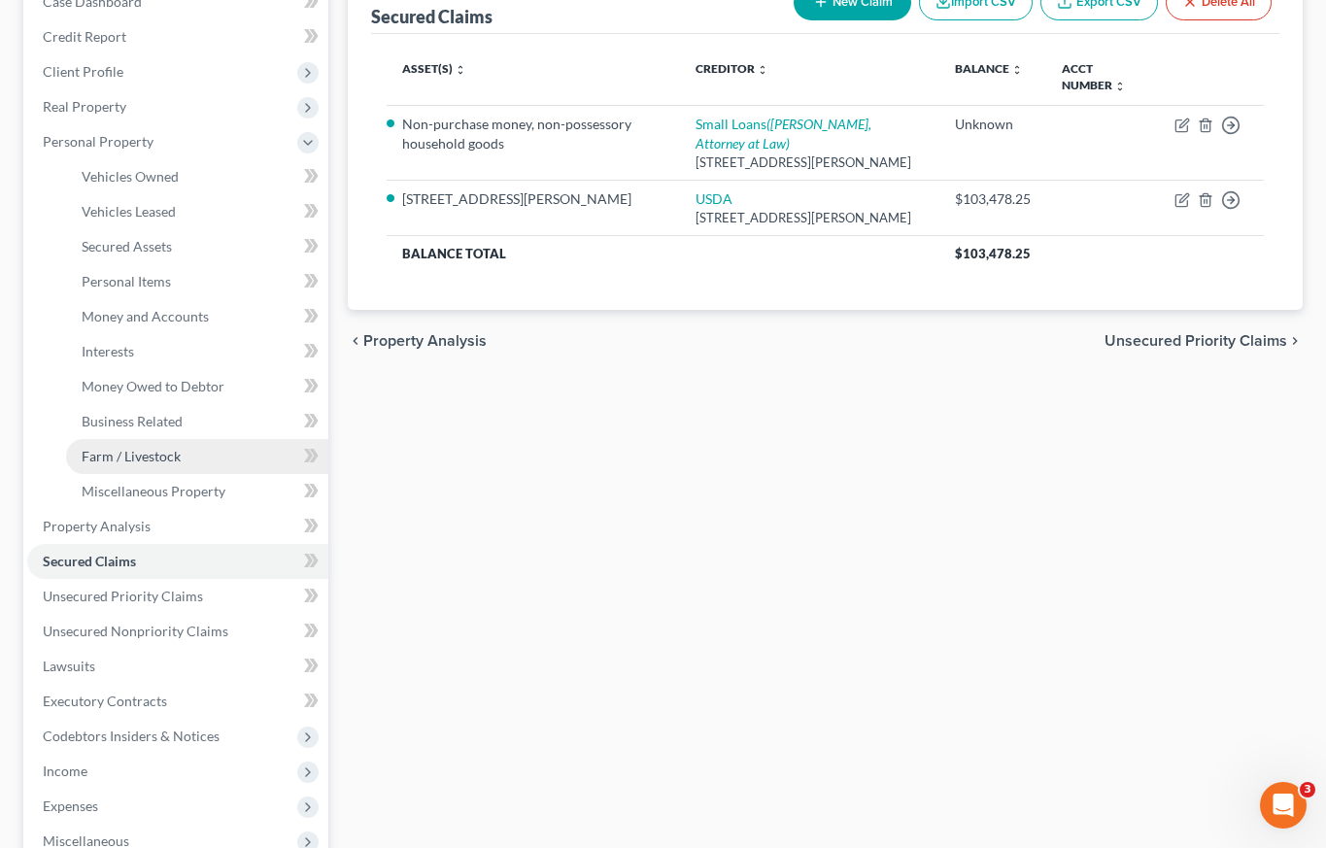
scroll to position [305, 0]
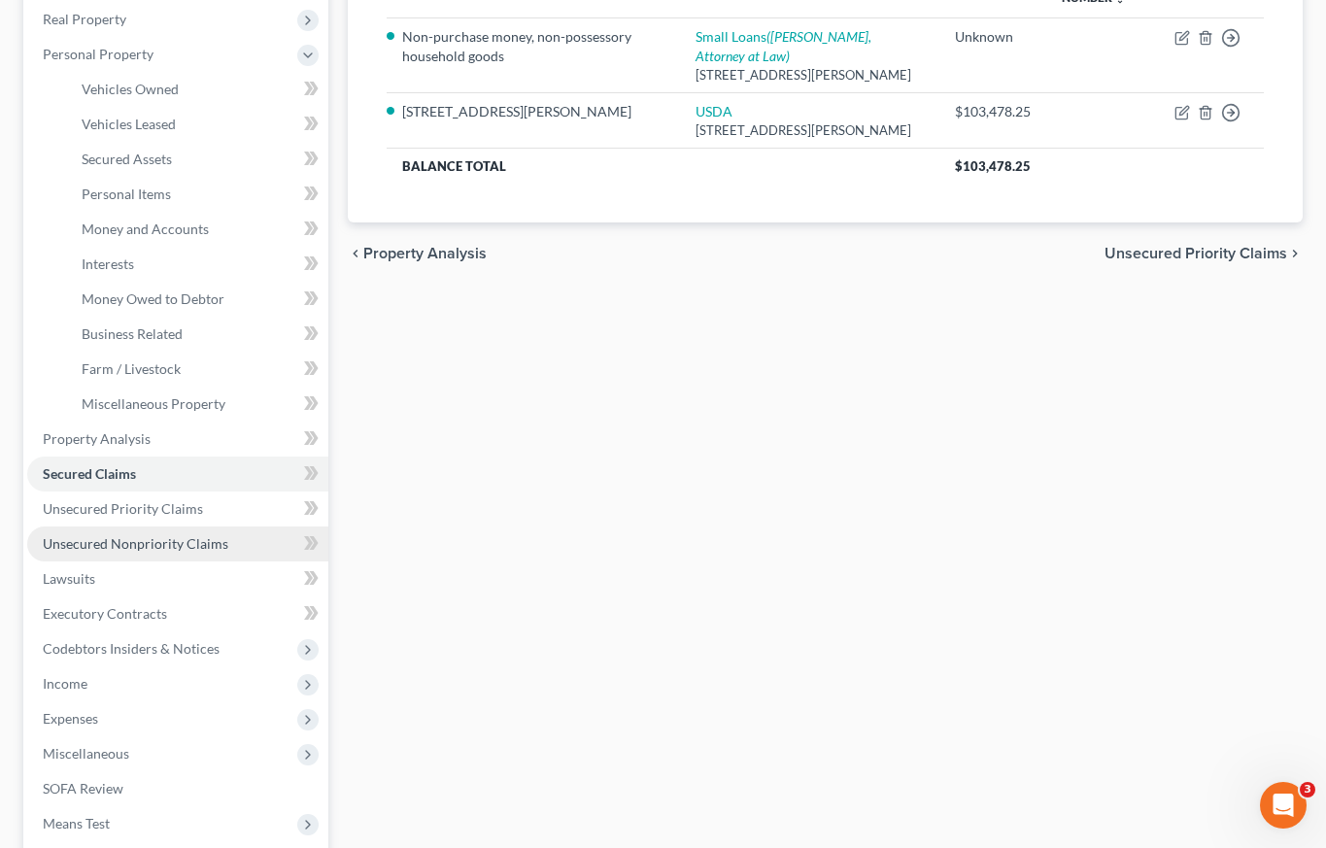
click at [132, 545] on span "Unsecured Nonpriority Claims" at bounding box center [136, 543] width 186 height 17
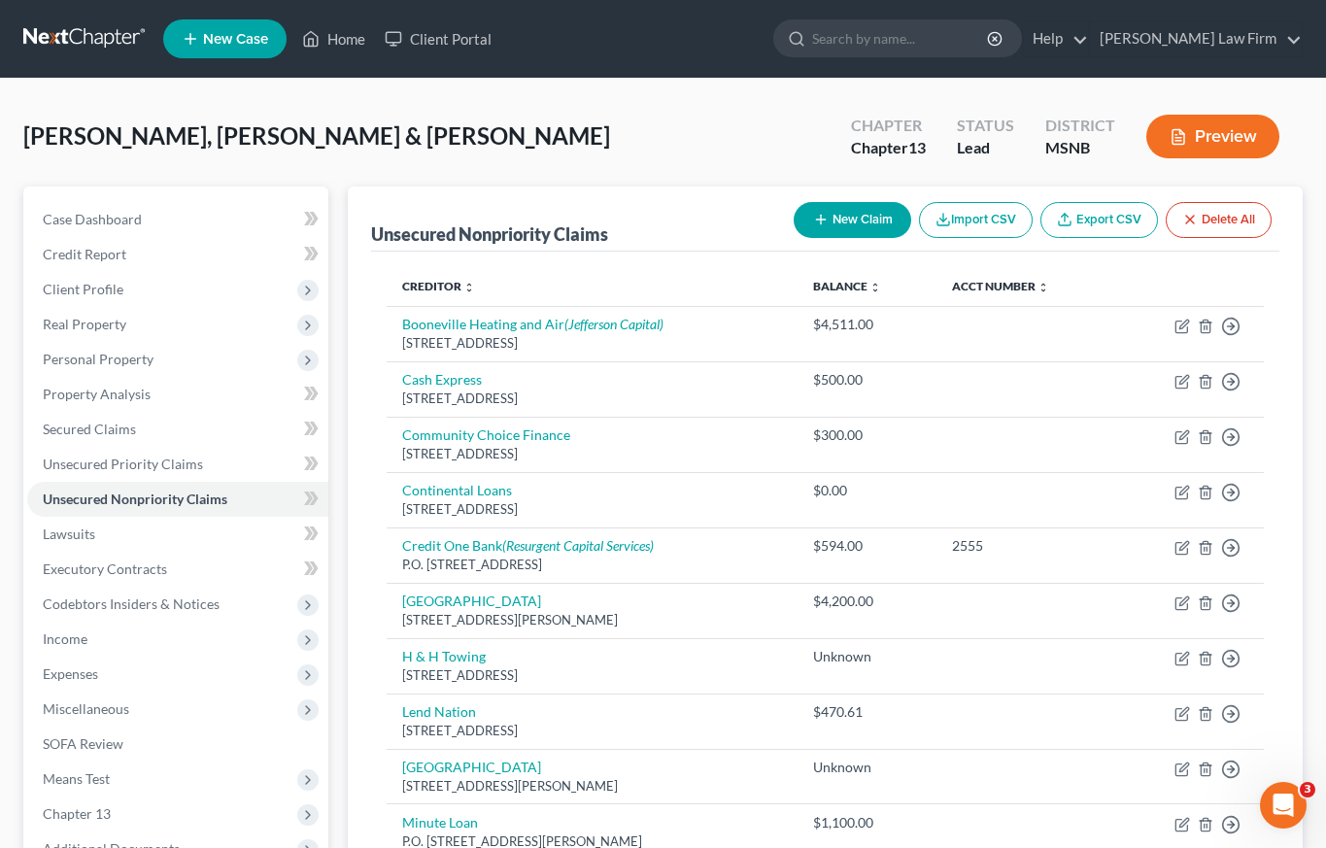
click at [866, 221] on button "New Claim" at bounding box center [853, 220] width 118 height 36
select select "2"
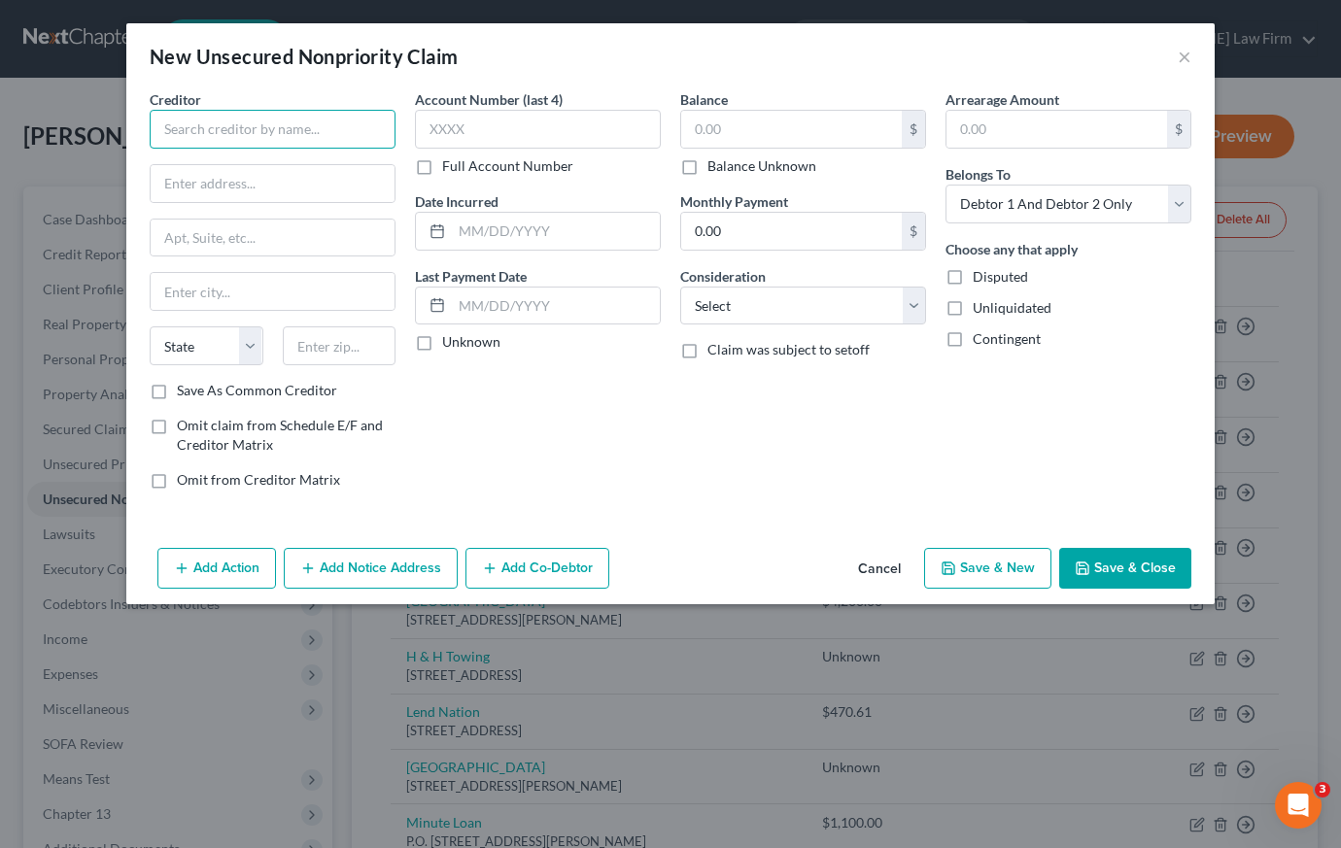
click at [310, 122] on input "text" at bounding box center [273, 129] width 246 height 39
type input "Odera Betts"
type input "1611 Horton Street"
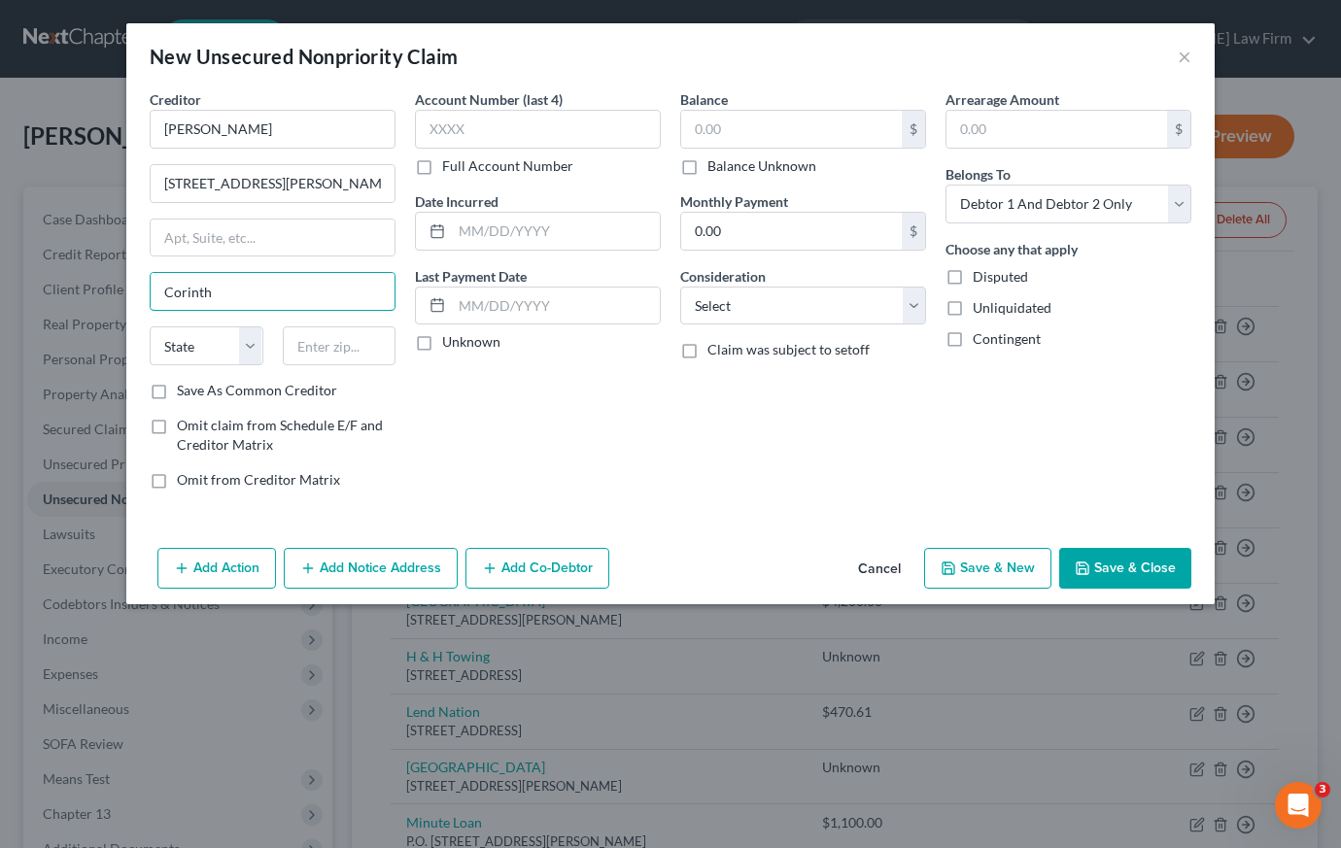
type input "Corinth"
select select "25"
type input "38834"
click at [793, 478] on div "Balance $ Balance Unknown Balance Undetermined $ Balance Unknown Monthly Paymen…" at bounding box center [802, 297] width 265 height 416
click at [766, 303] on select "Select Cable / Satellite Services Collection Agency Credit Card Debt Debt Couns…" at bounding box center [803, 306] width 246 height 39
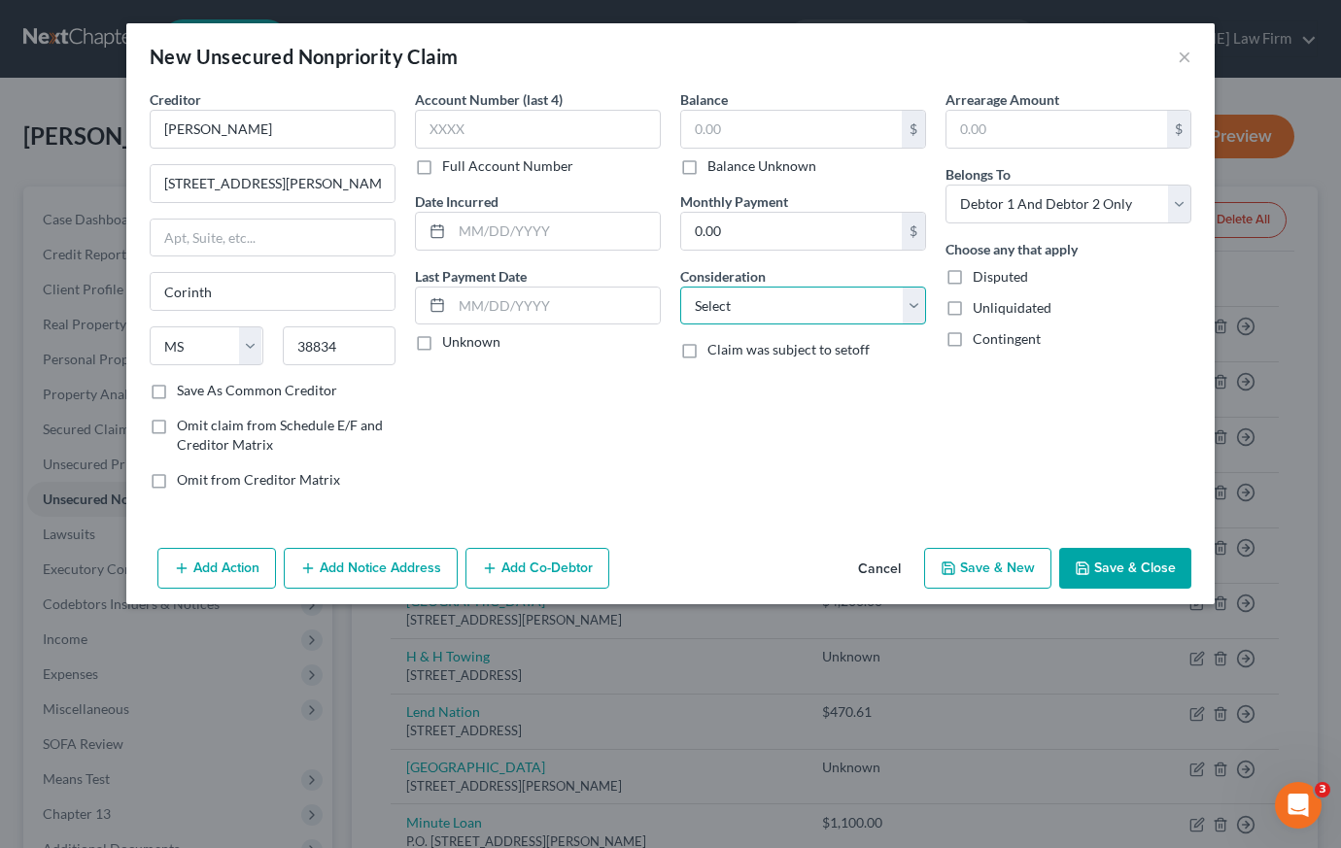
select select "14"
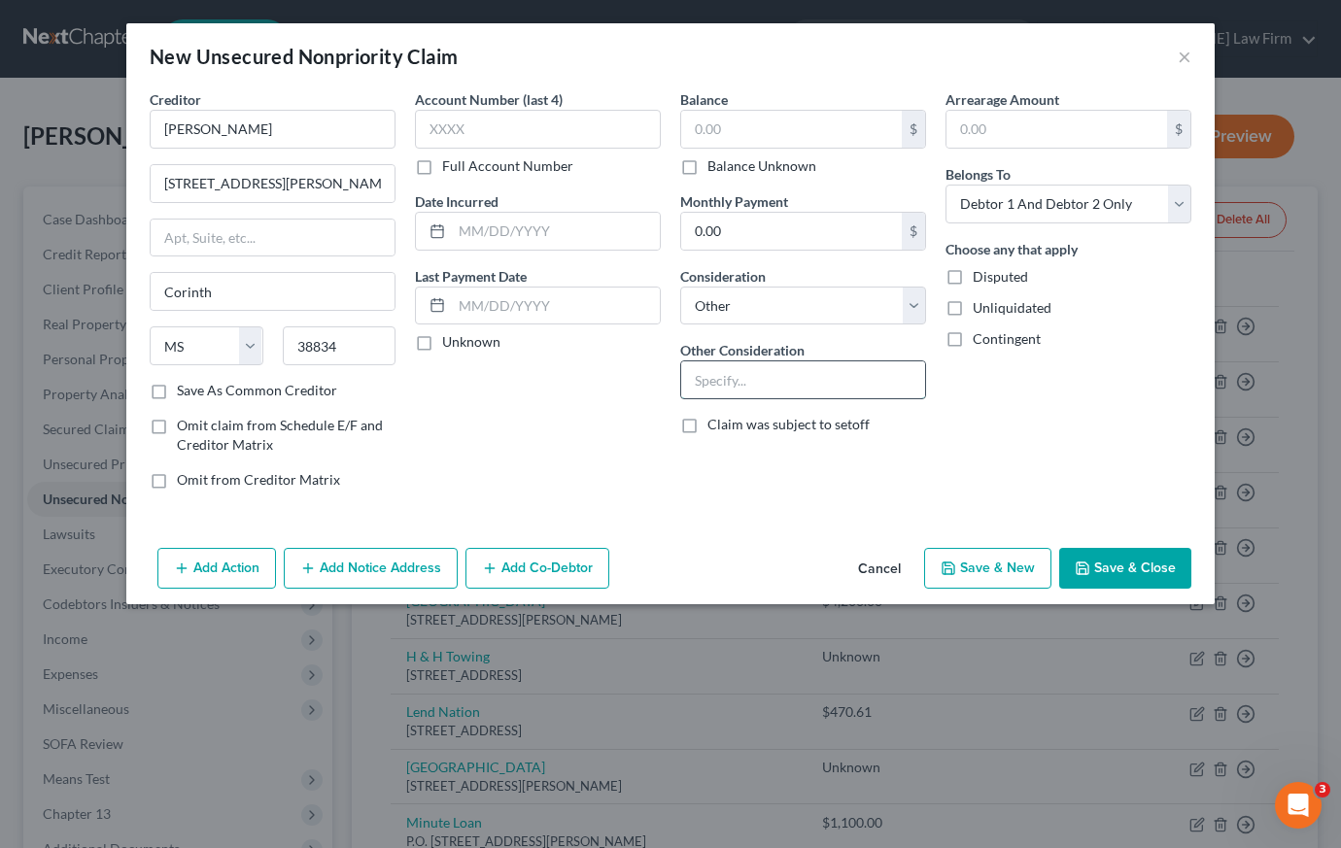
click at [756, 377] on input "text" at bounding box center [803, 379] width 244 height 37
type input "w"
type input "U"
click at [743, 380] on input "Grandmother was obligor on Debtors' car note" at bounding box center [803, 379] width 244 height 37
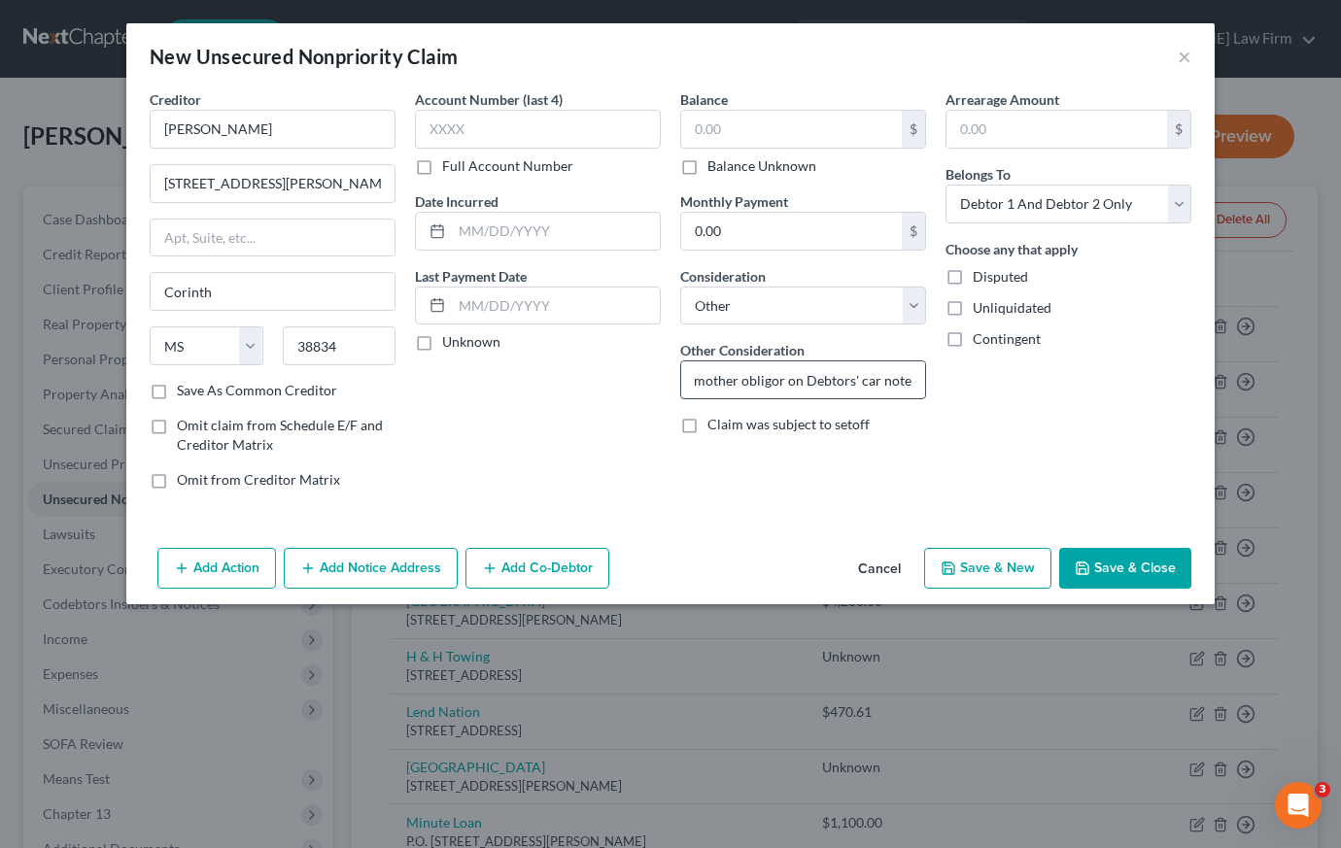
scroll to position [0, 36]
click at [830, 376] on input "Grandmother is principal obligor on Debtors' car note" at bounding box center [803, 379] width 244 height 37
type input "Grandmother is principal obligor on Debtors' car note . Car totaled now"
click at [1179, 203] on select "Select Debtor 1 Only Debtor 2 Only Debtor 1 And Debtor 2 Only At Least One Of T…" at bounding box center [1068, 204] width 246 height 39
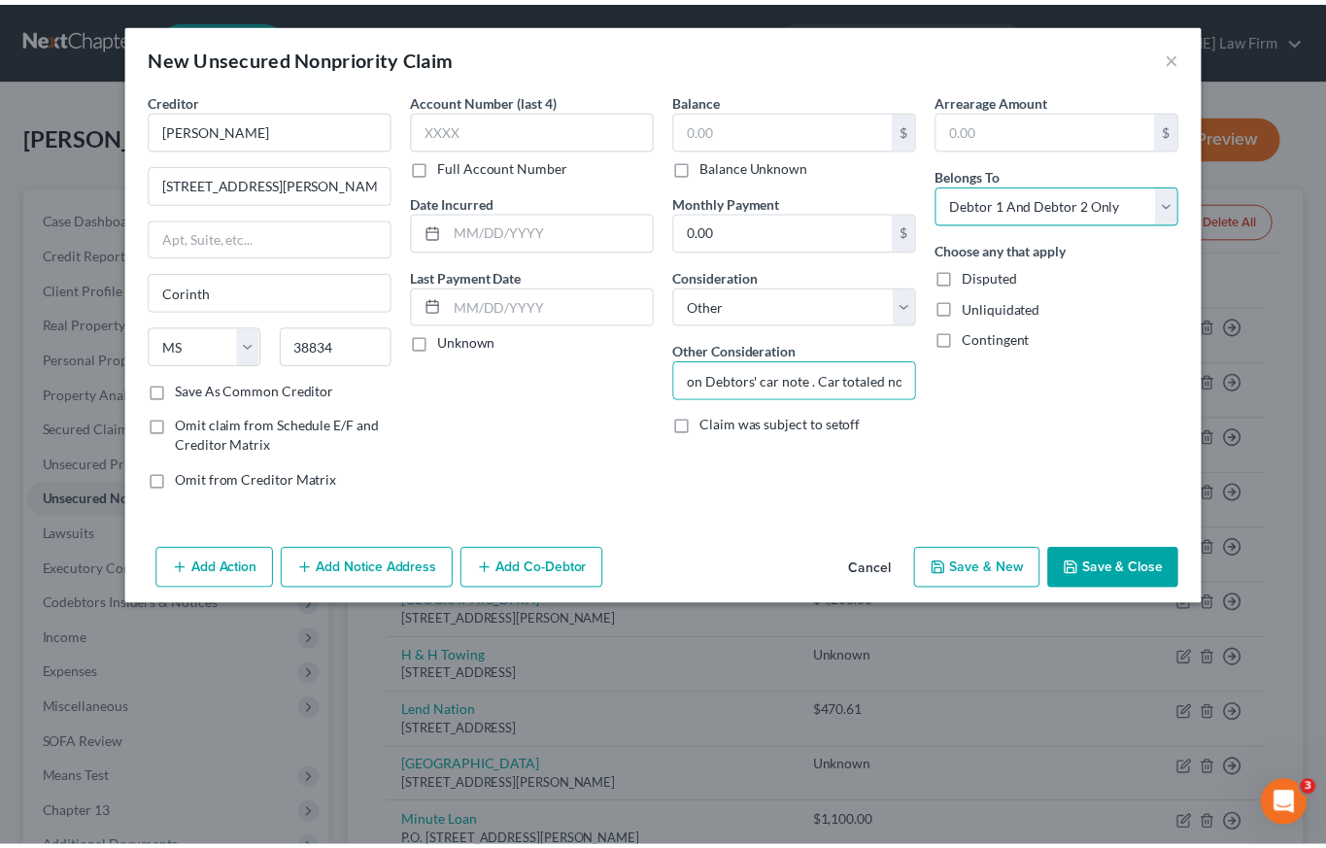
scroll to position [0, 0]
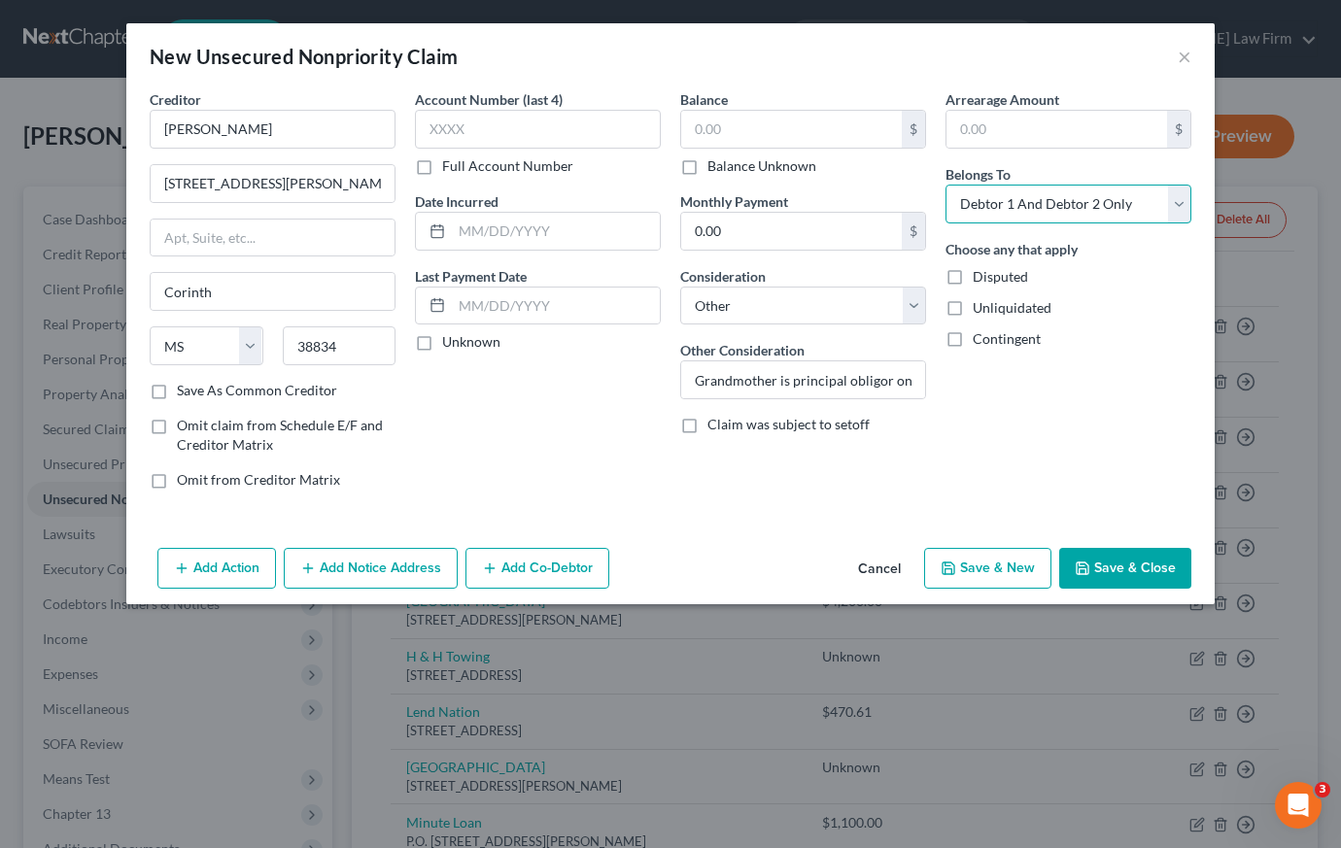
select select "0"
click at [988, 310] on span "Unliquidated" at bounding box center [1011, 307] width 79 height 17
click at [988, 310] on input "Unliquidated" at bounding box center [986, 304] width 13 height 13
checkbox input "true"
click at [1131, 572] on button "Save & Close" at bounding box center [1125, 568] width 132 height 41
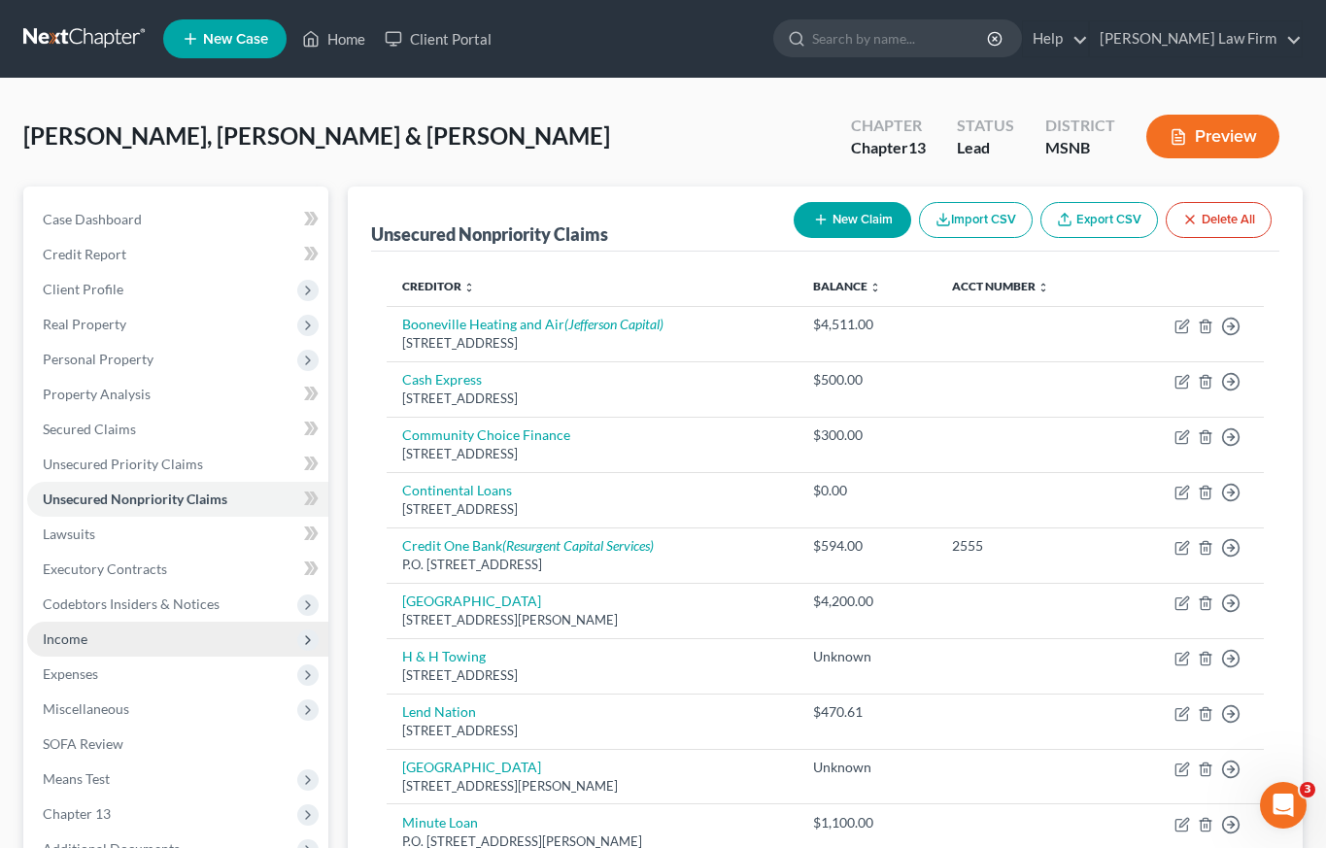
click at [139, 642] on span "Income" at bounding box center [177, 639] width 301 height 35
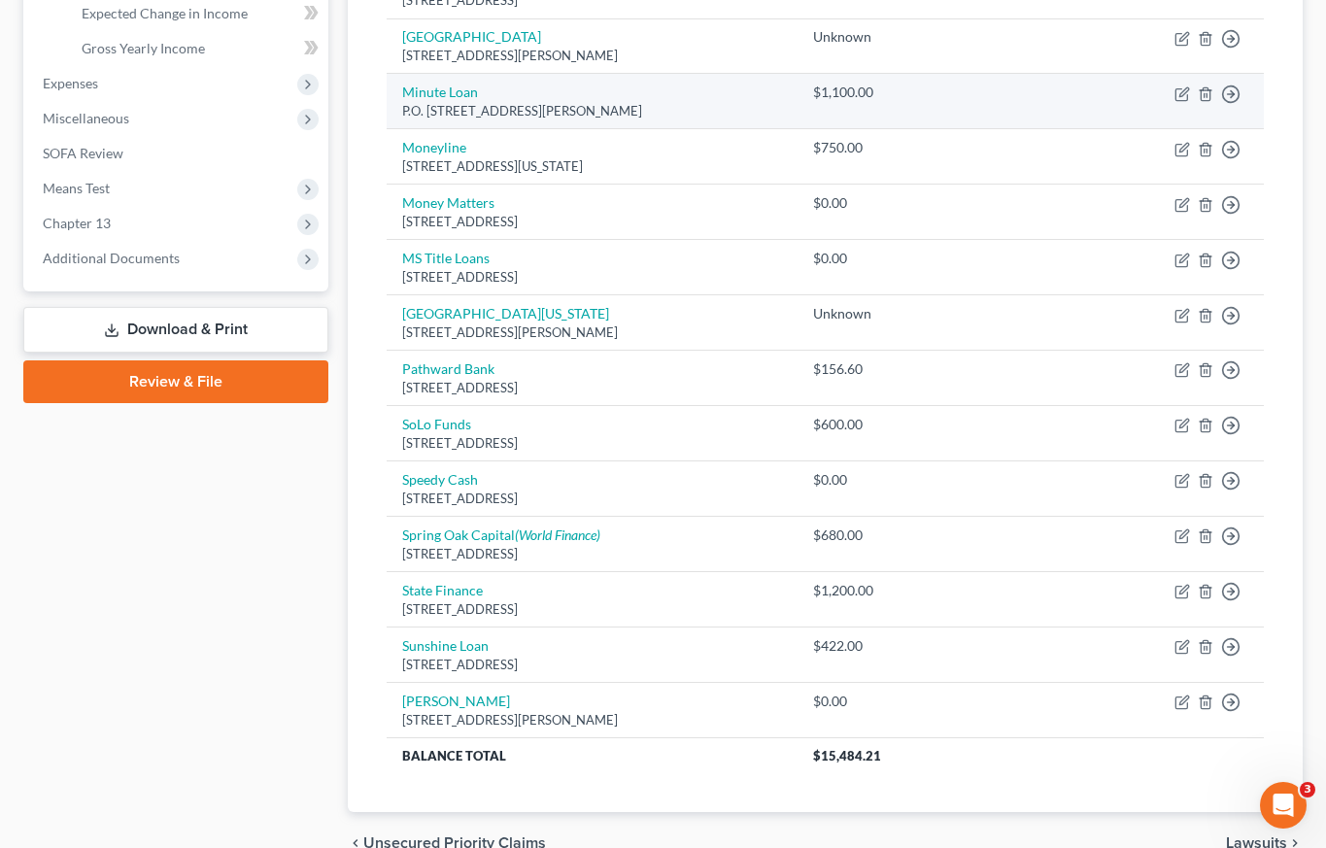
scroll to position [831, 0]
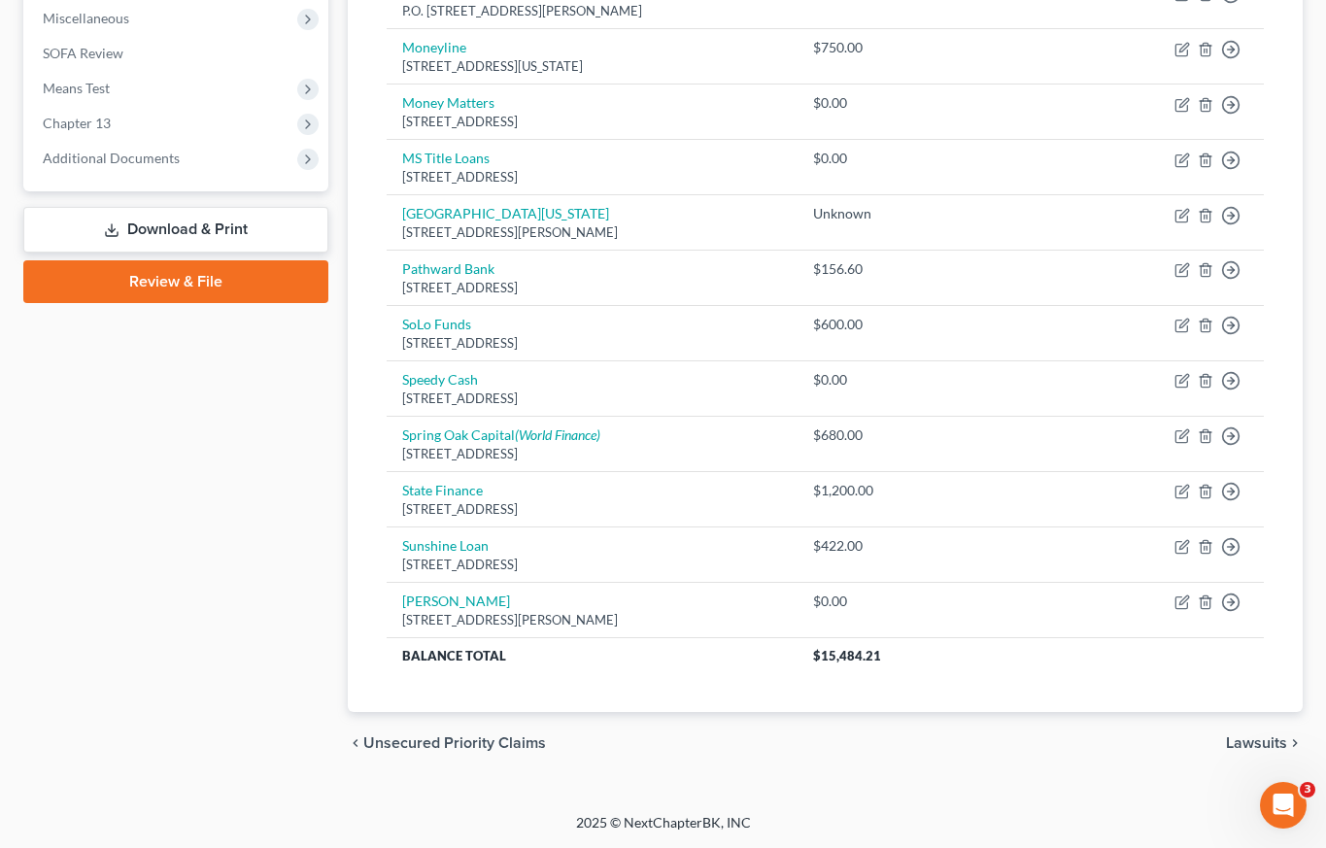
click at [1234, 744] on span "Lawsuits" at bounding box center [1256, 743] width 61 height 16
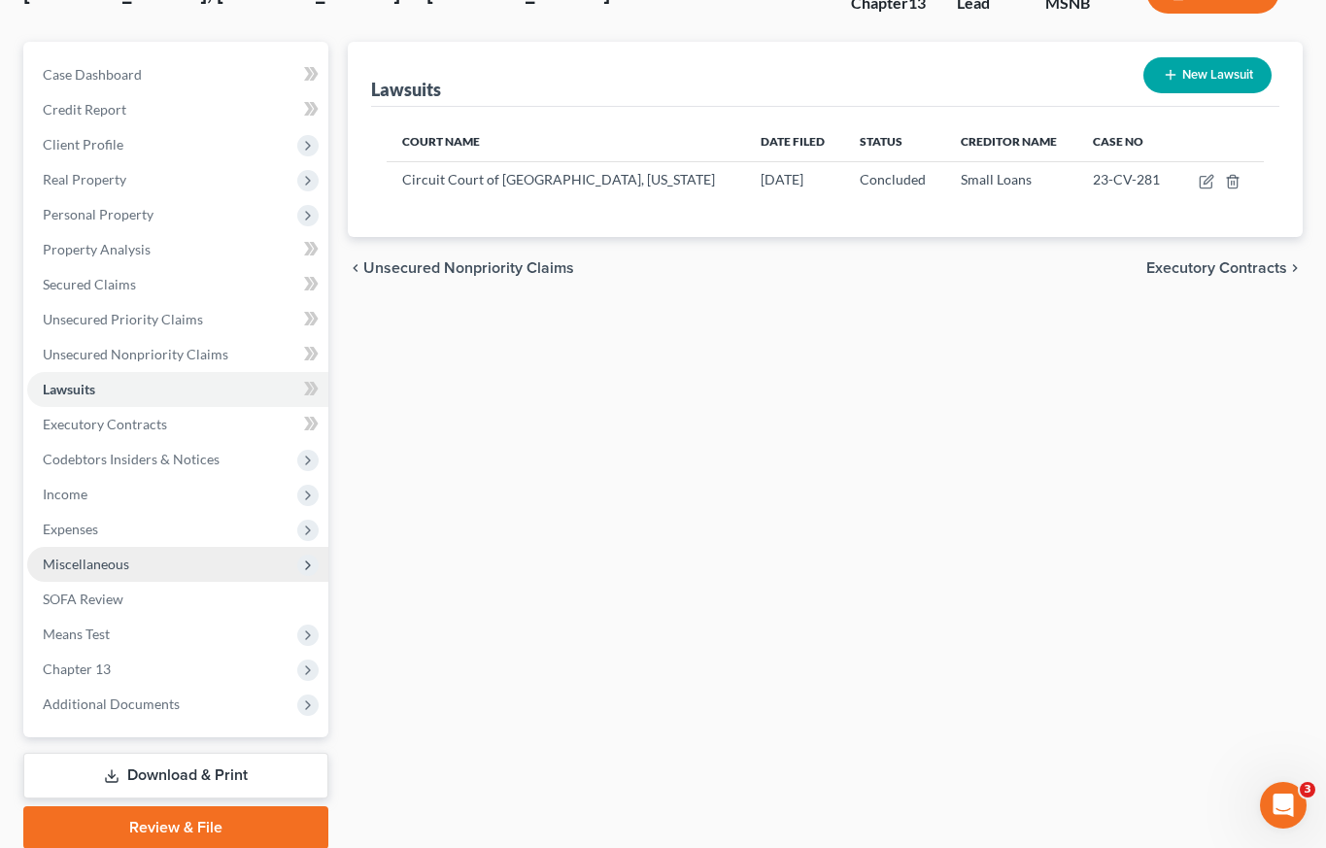
scroll to position [220, 0]
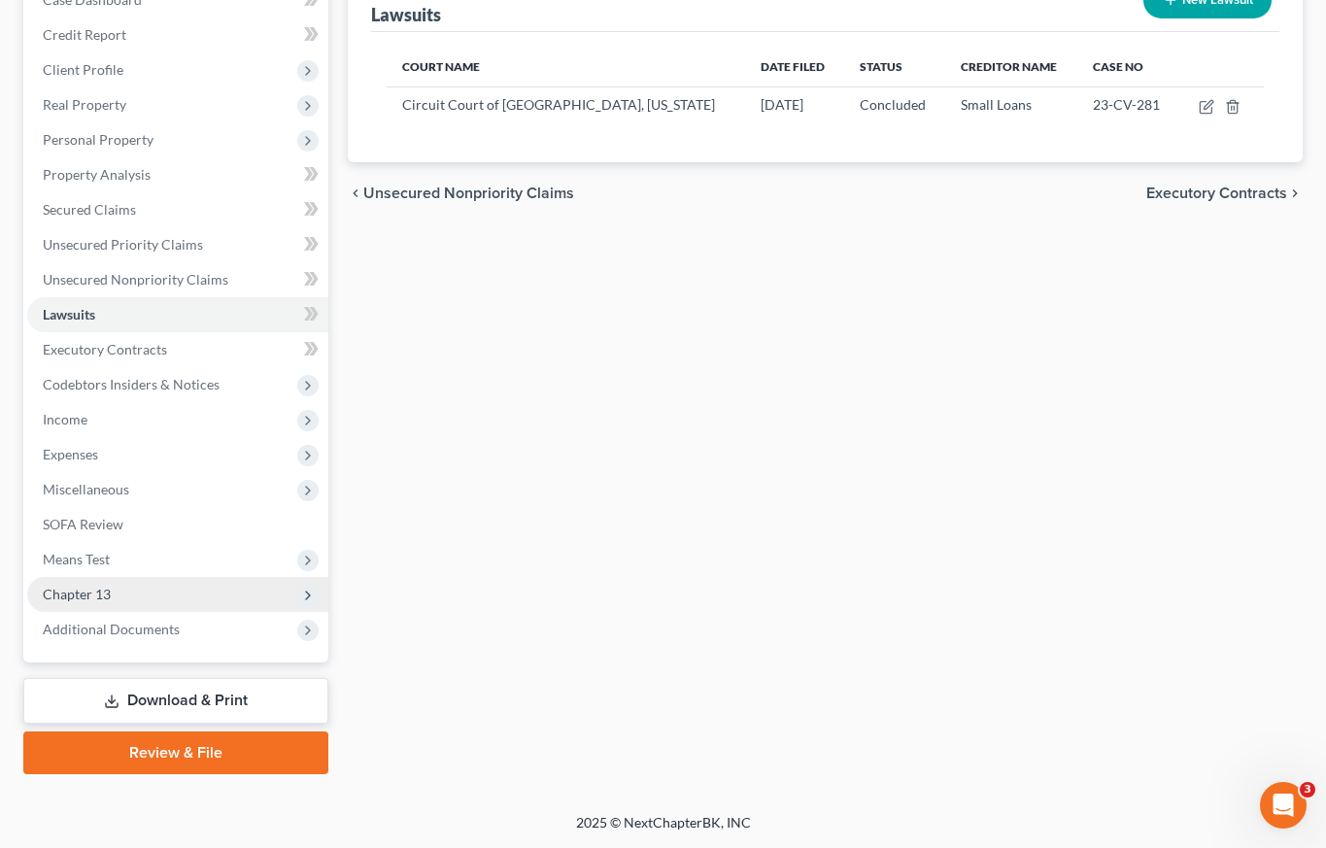
click at [92, 593] on span "Chapter 13" at bounding box center [77, 594] width 68 height 17
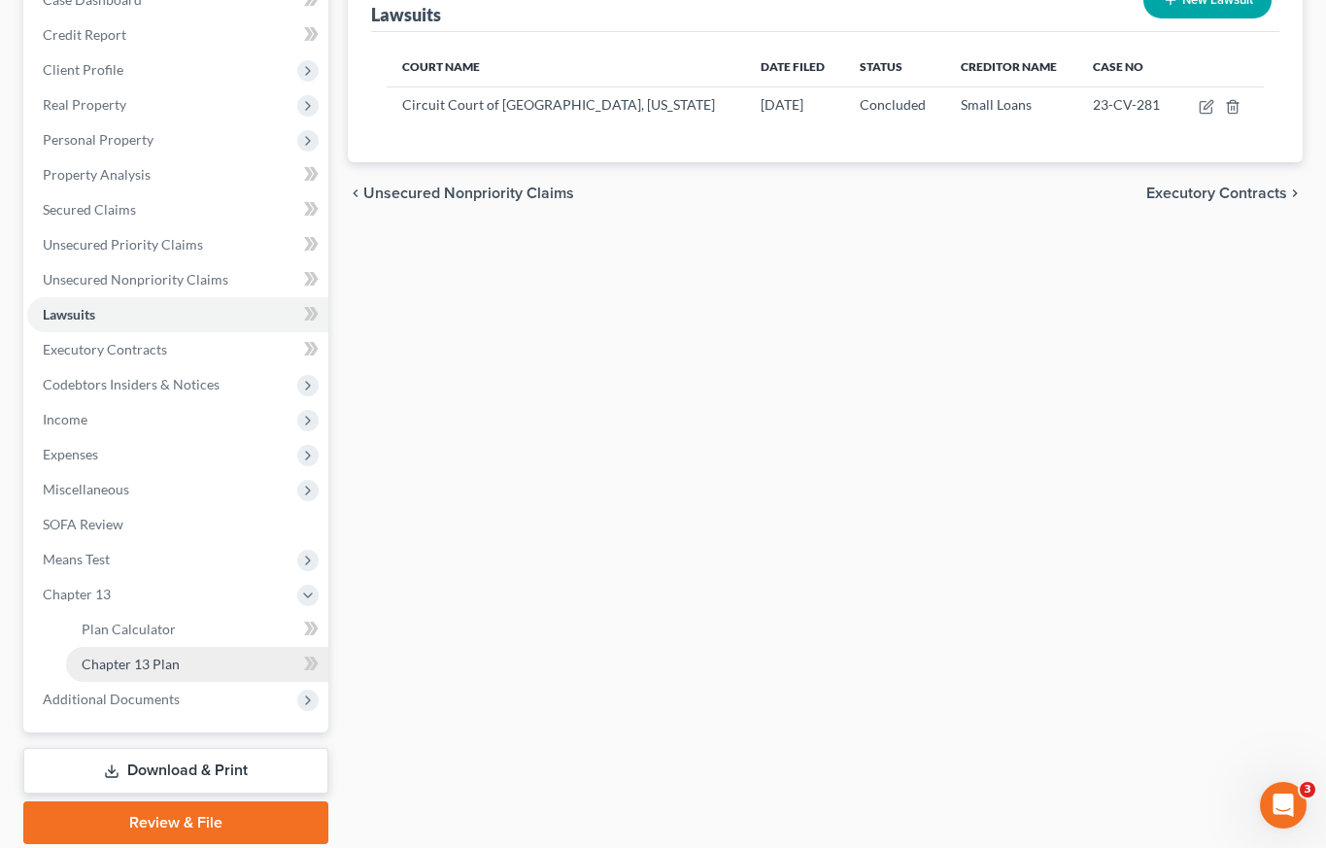
click at [126, 670] on span "Chapter 13 Plan" at bounding box center [131, 664] width 98 height 17
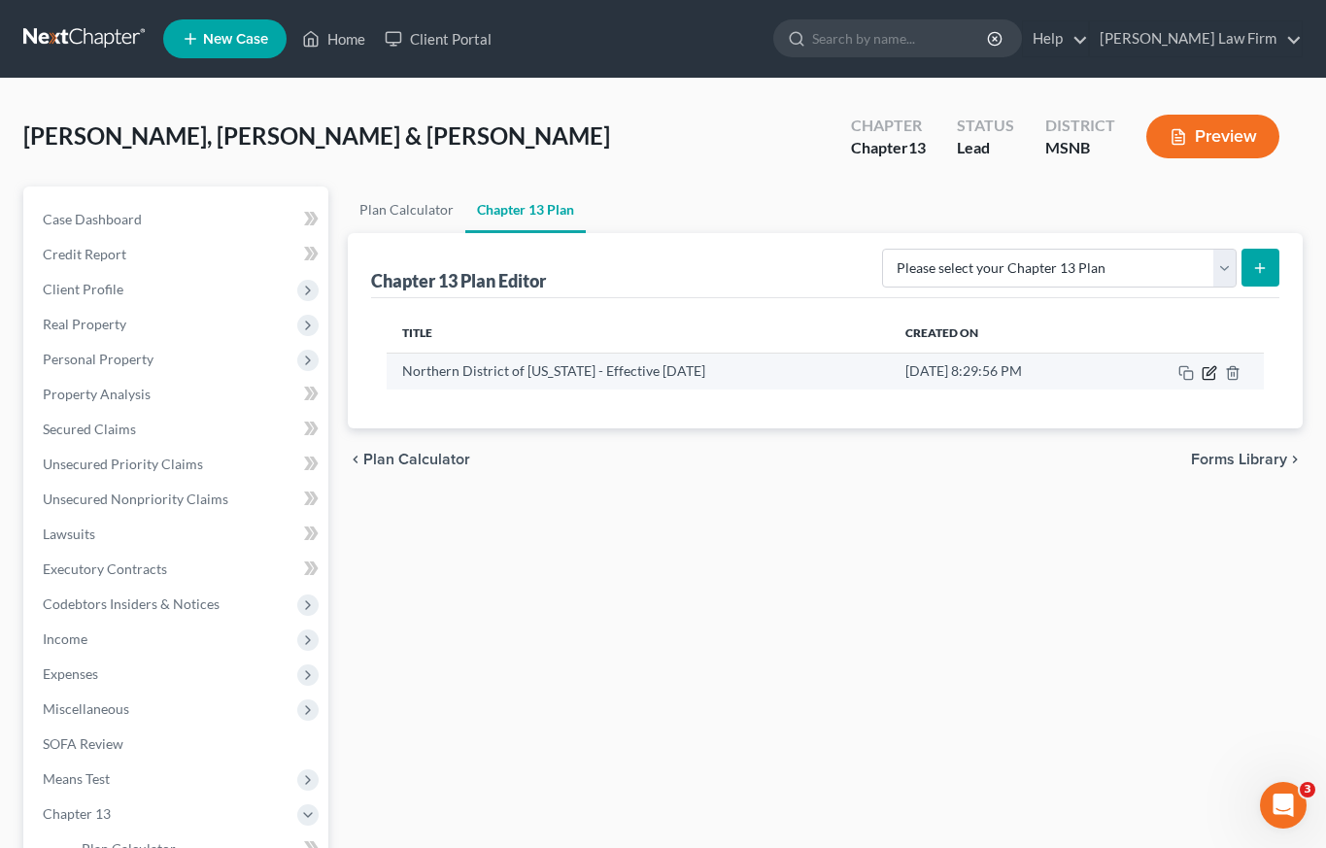
click at [1211, 375] on icon "button" at bounding box center [1210, 373] width 16 height 16
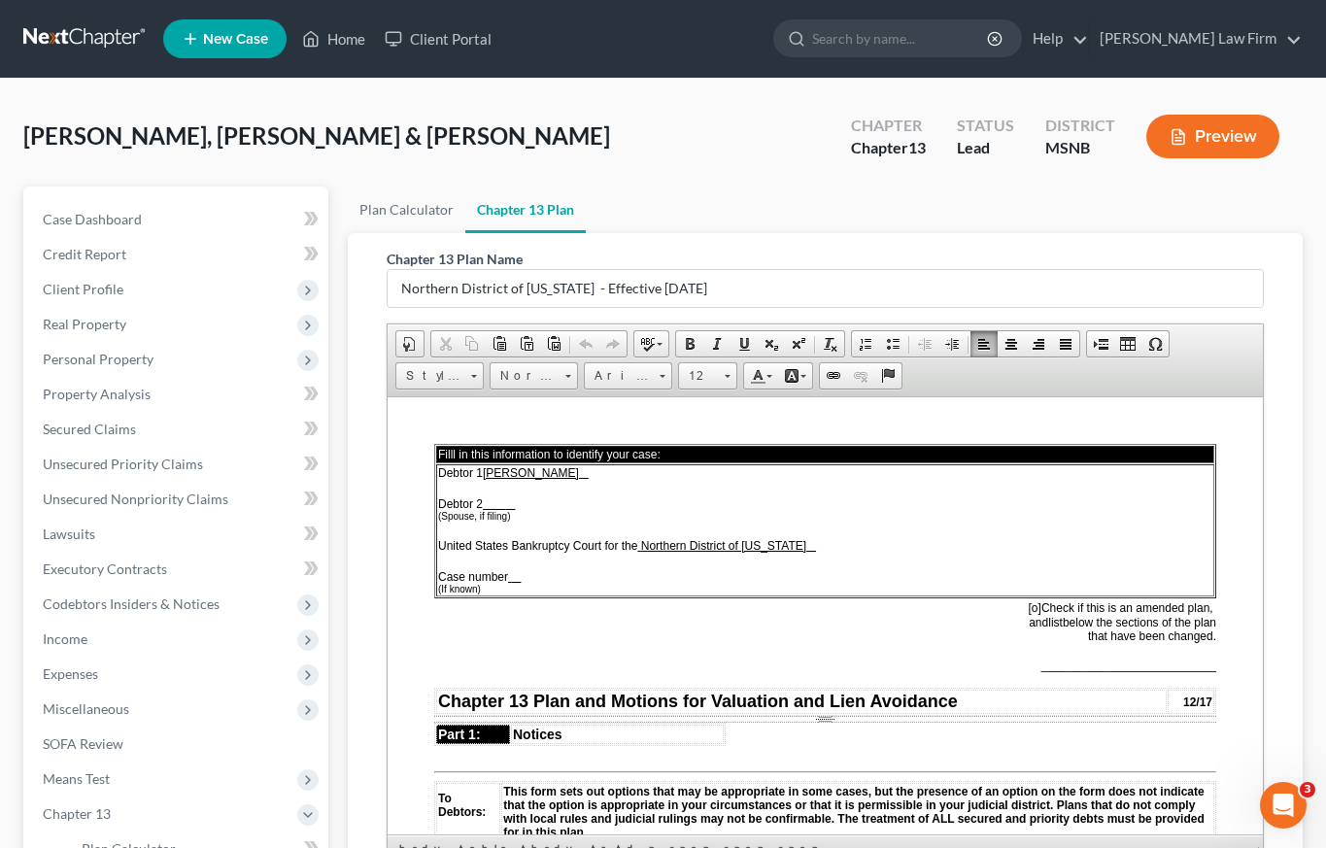
click at [536, 503] on td "Debtor 1 Jairrick Keon Herman Debtor 2 (Spouse, if filing) United States Bankru…" at bounding box center [825, 529] width 778 height 132
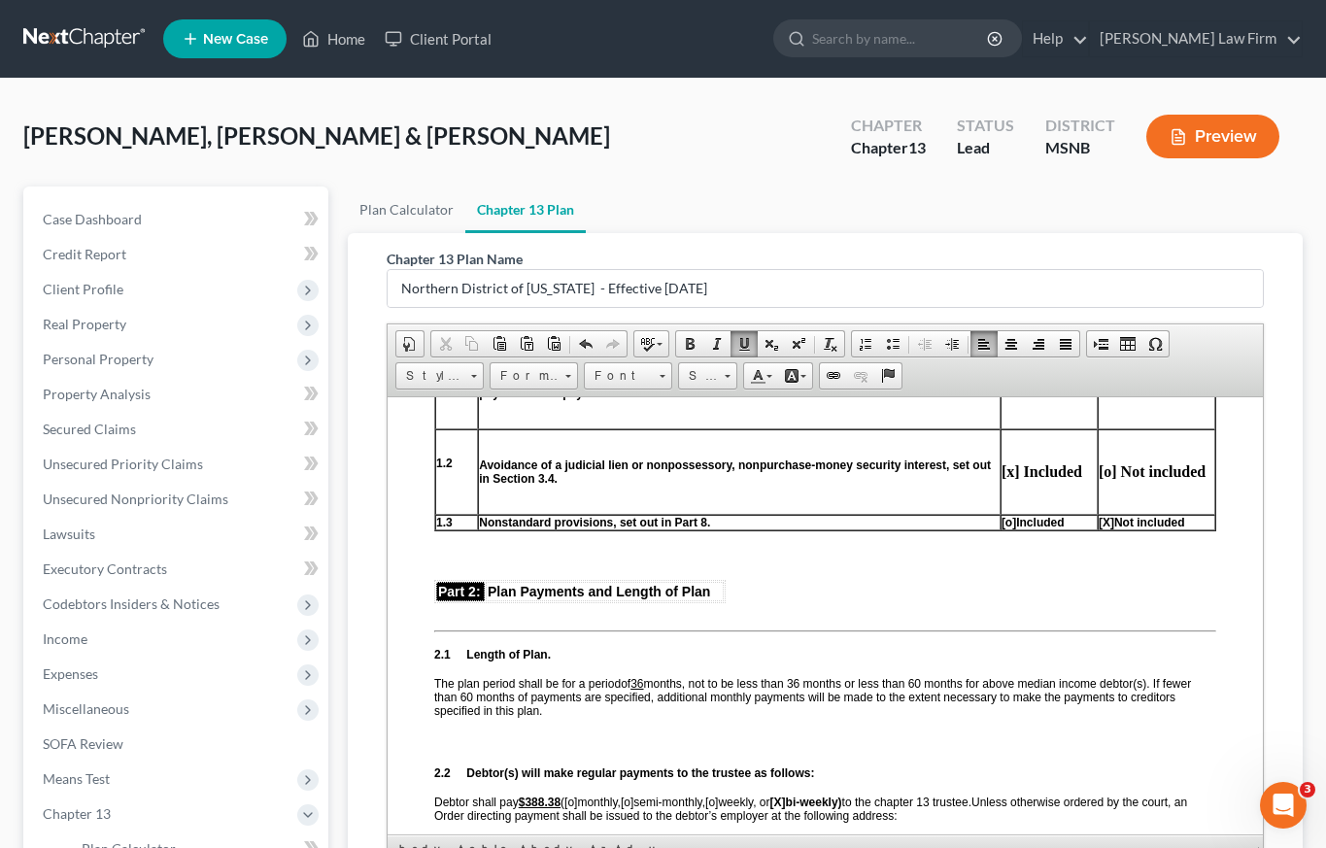
scroll to position [760, 0]
